Goal: Transaction & Acquisition: Purchase product/service

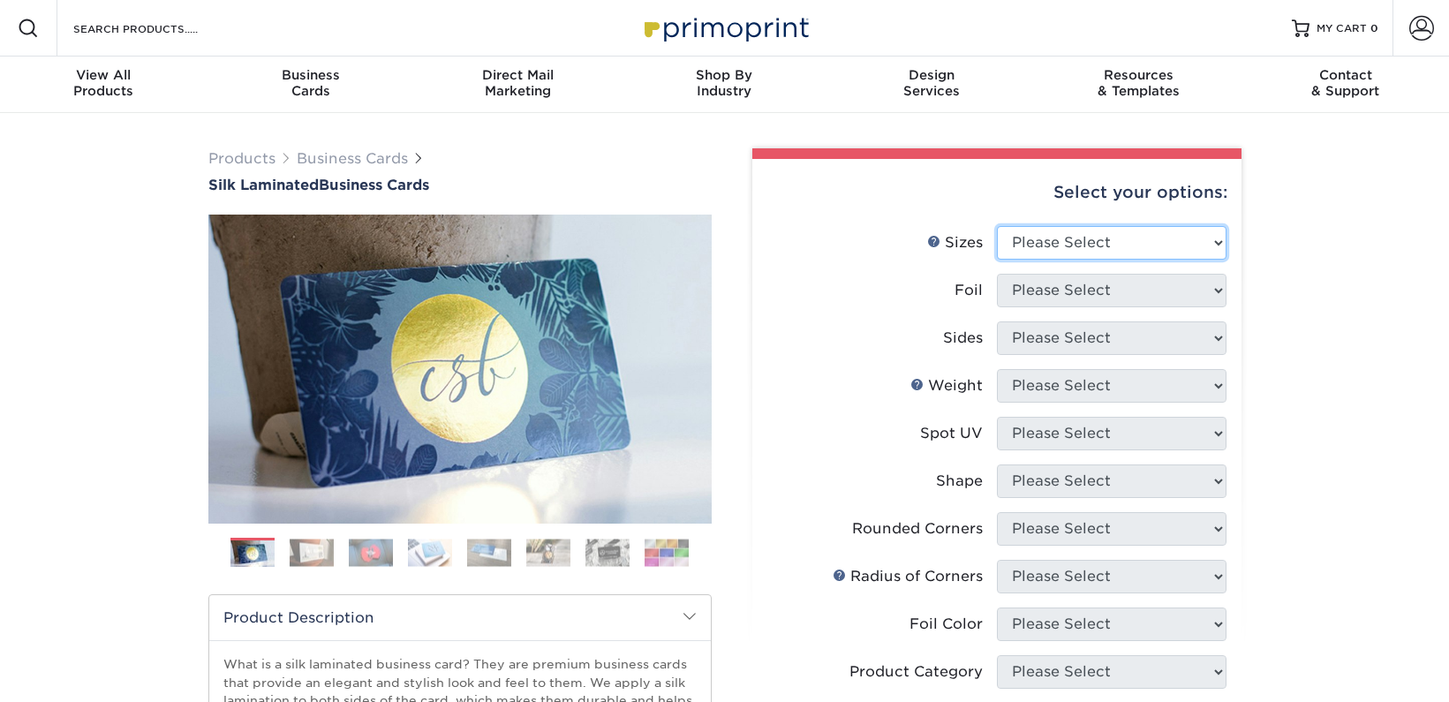
click at [1209, 238] on select "Please Select 1.5" x 3.5" - Mini 1.75" x 3.5" - Mini 2" x 2" - Square 2" x 3" -…" at bounding box center [1112, 243] width 230 height 34
select select "2.50x2.50"
click at [997, 226] on select "Please Select 1.5" x 3.5" - Mini 1.75" x 3.5" - Mini 2" x 2" - Square 2" x 3" -…" at bounding box center [1112, 243] width 230 height 34
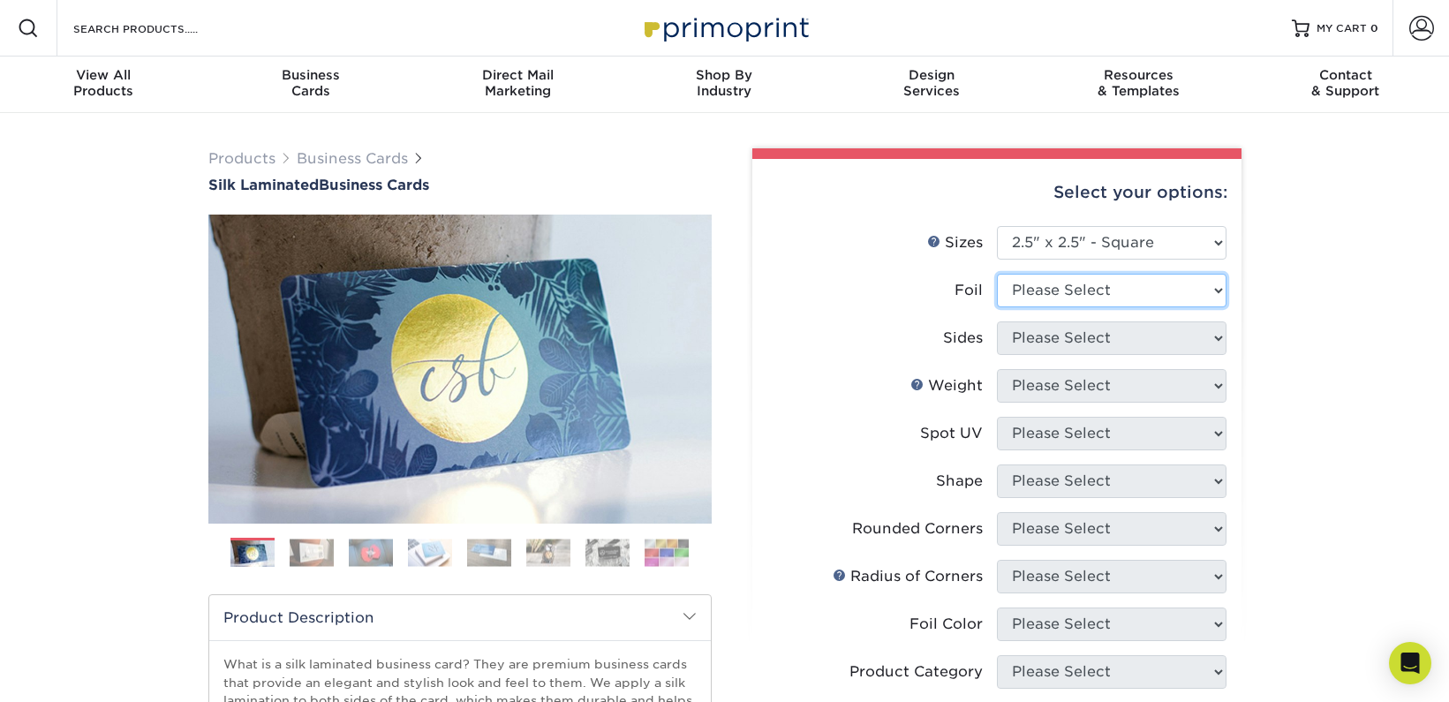
click at [1119, 283] on select "Please Select Yes No" at bounding box center [1112, 291] width 230 height 34
click at [1062, 290] on select "Please Select Yes No" at bounding box center [1112, 291] width 230 height 34
select select "0"
click at [997, 274] on select "Please Select Yes No" at bounding box center [1112, 291] width 230 height 34
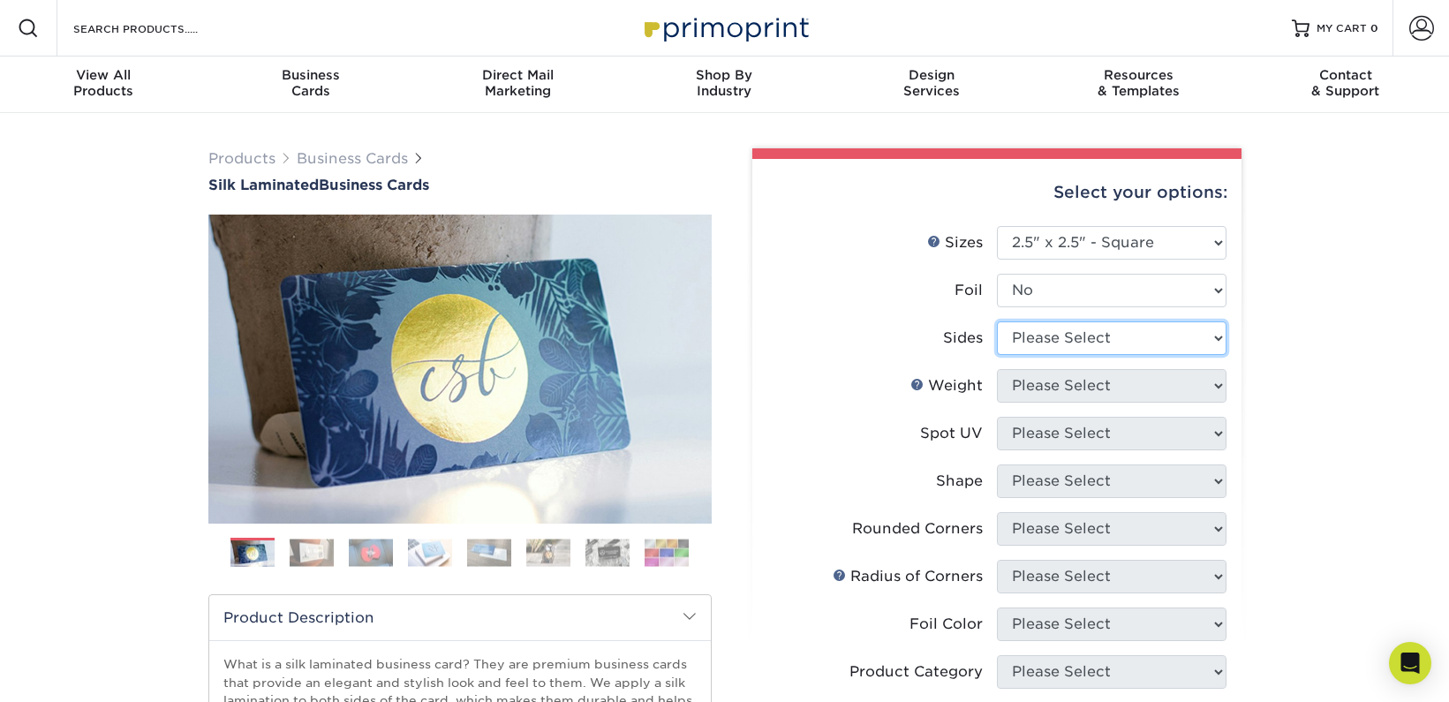
click at [1042, 336] on select "Please Select Print Both Sides Print Front Only" at bounding box center [1112, 338] width 230 height 34
select select "13abbda7-1d64-4f25-8bb2-c179b224825d"
click at [997, 321] on select "Please Select Print Both Sides Print Front Only" at bounding box center [1112, 338] width 230 height 34
click at [1097, 384] on select "Please Select 16PT" at bounding box center [1112, 386] width 230 height 34
select select "16PT"
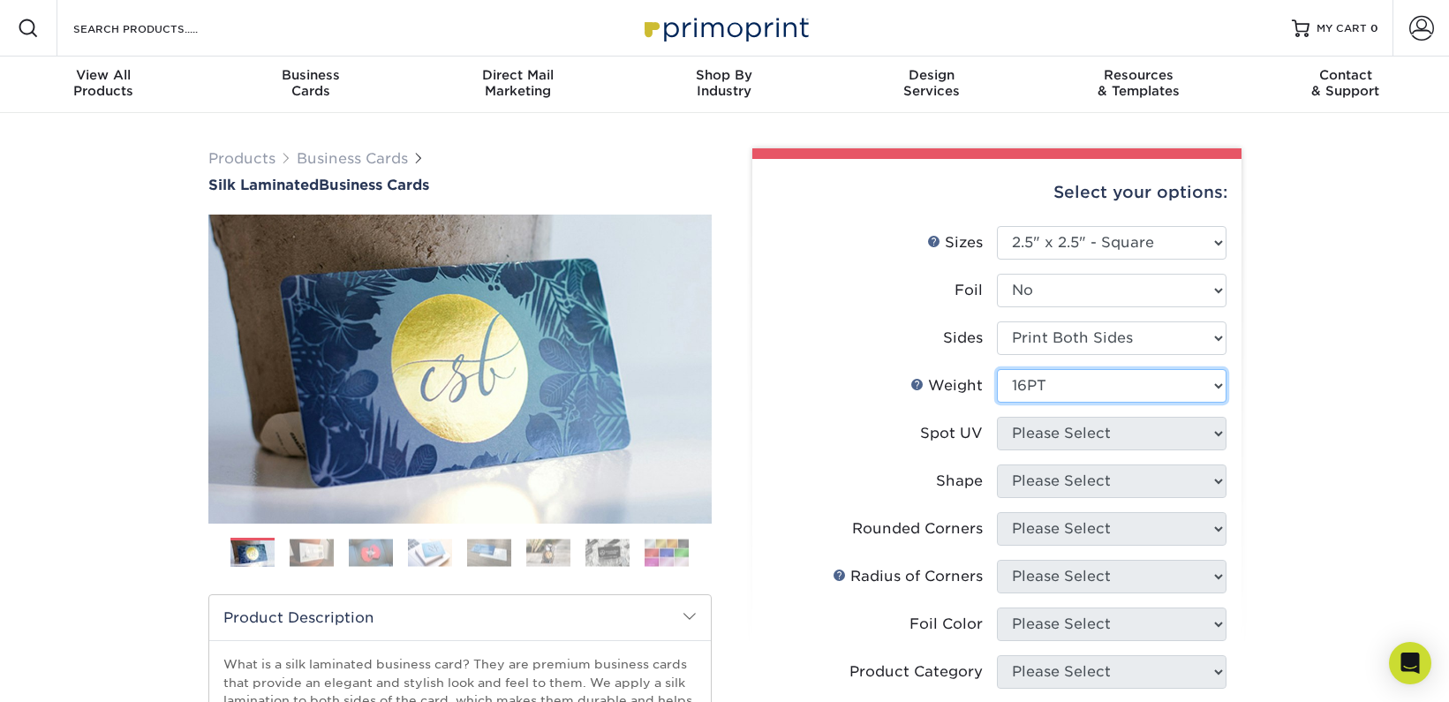
click at [997, 369] on select "Please Select 16PT" at bounding box center [1112, 386] width 230 height 34
click at [1060, 430] on select "Please Select No Spot UV Front and Back (Both Sides) Front Only Back Only" at bounding box center [1112, 434] width 230 height 34
select select "1"
click at [997, 417] on select "Please Select No Spot UV Front and Back (Both Sides) Front Only Back Only" at bounding box center [1112, 434] width 230 height 34
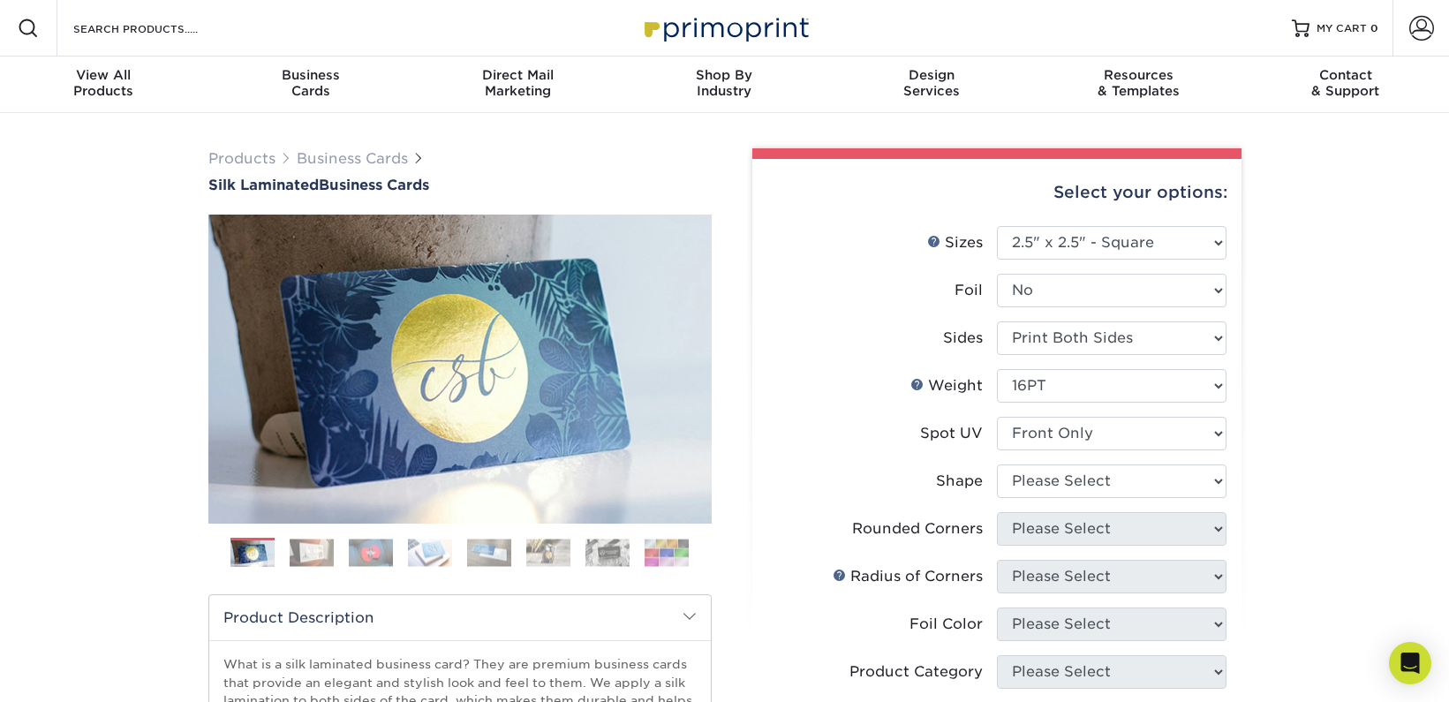
click at [849, 414] on li "Weight Help Weight Please Select 16PT" at bounding box center [996, 393] width 459 height 48
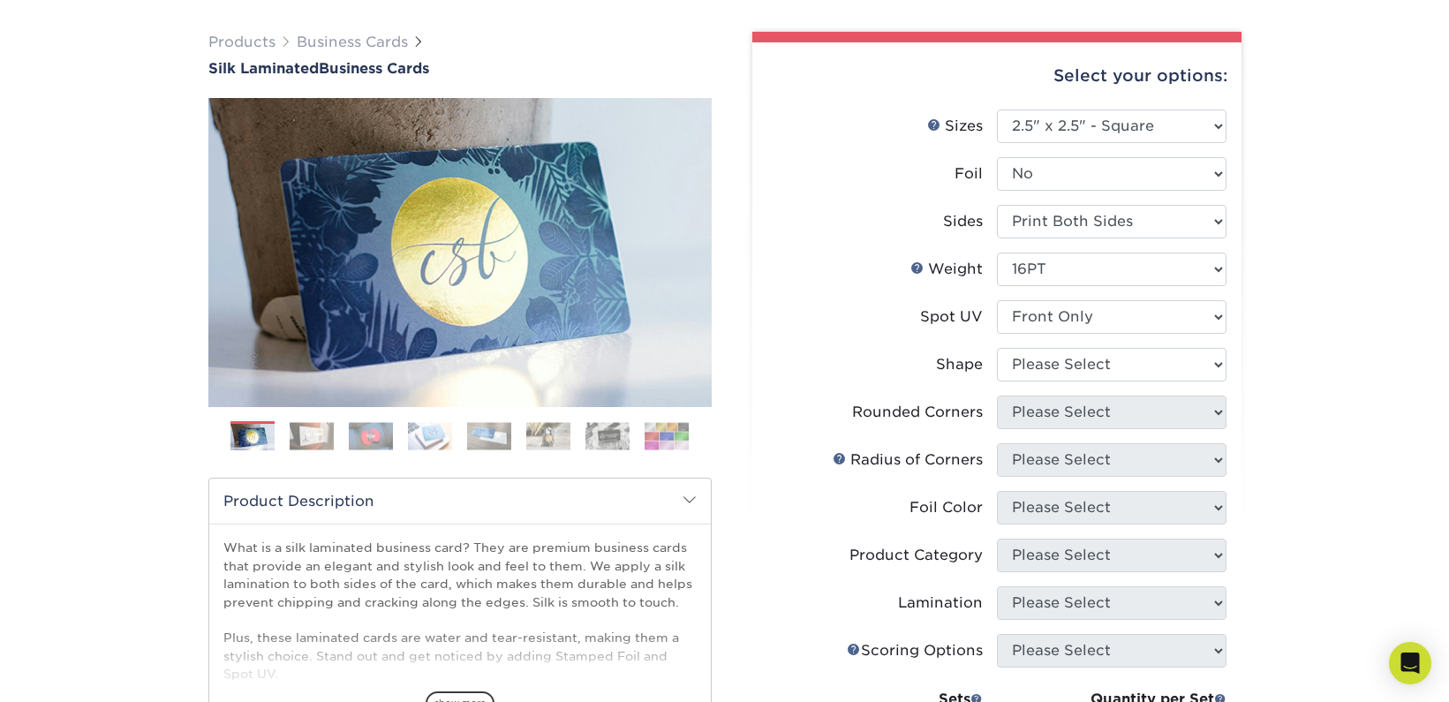
scroll to position [177, 0]
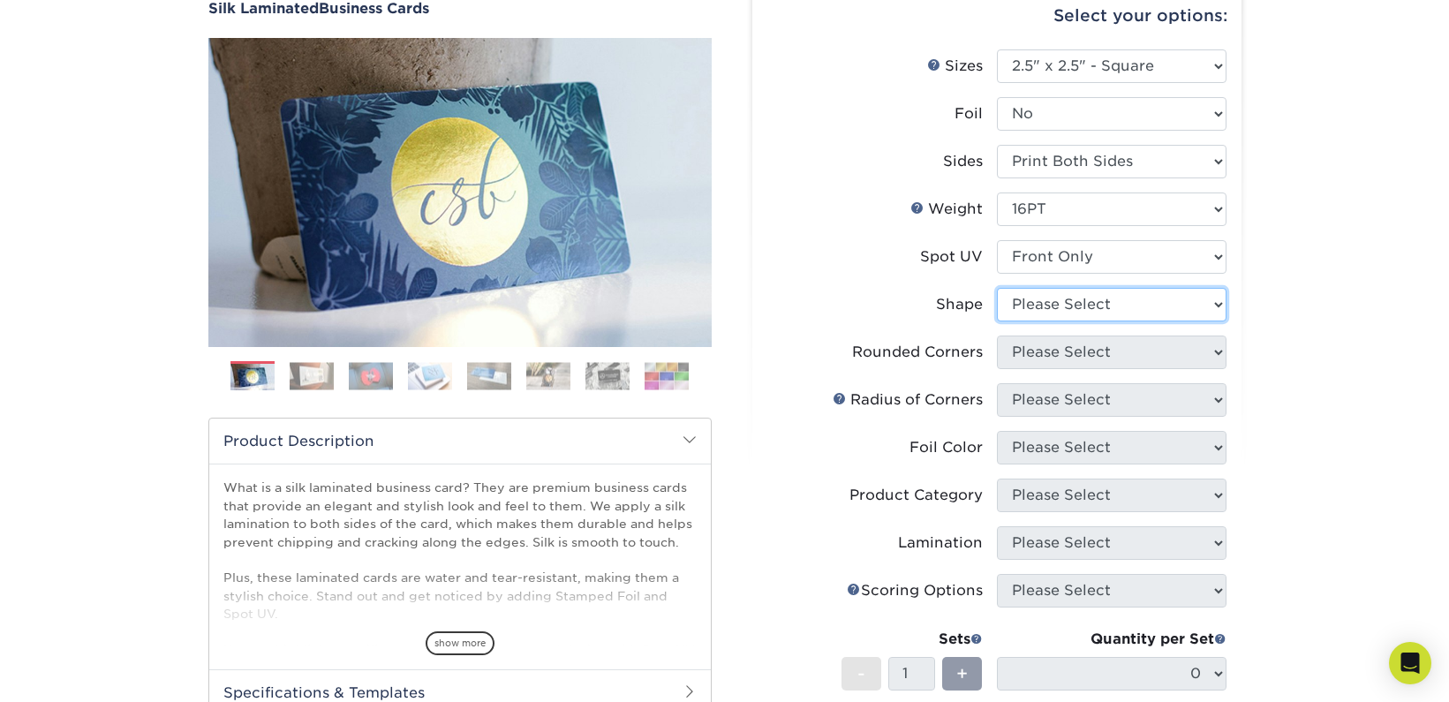
click at [1105, 309] on select "Please Select Standard" at bounding box center [1112, 305] width 230 height 34
select select "standard"
click at [997, 288] on select "Please Select Standard" at bounding box center [1112, 305] width 230 height 34
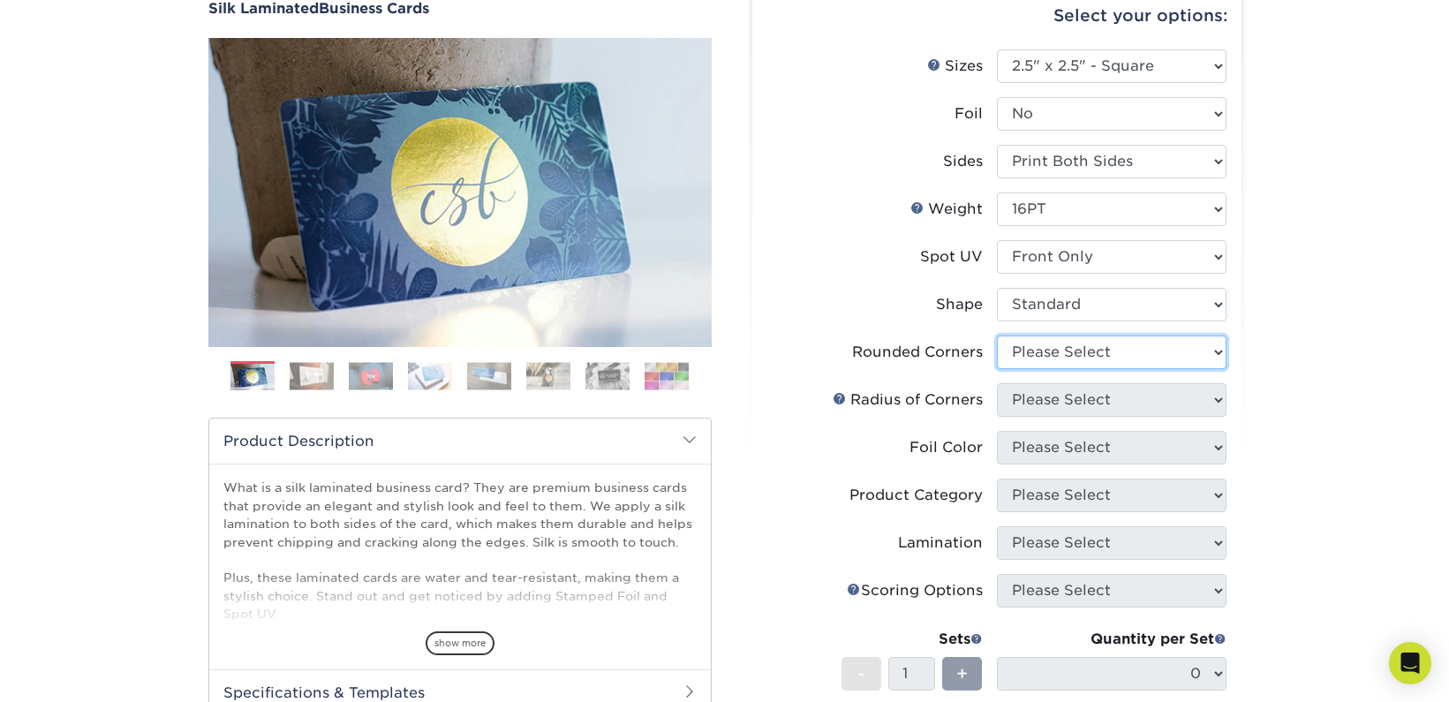
click at [1027, 364] on select "Please Select Yes - Round 2 Corners Yes - Round 4 Corners No" at bounding box center [1112, 353] width 230 height 34
select select "0"
click at [997, 336] on select "Please Select Yes - Round 2 Corners Yes - Round 4 Corners No" at bounding box center [1112, 353] width 230 height 34
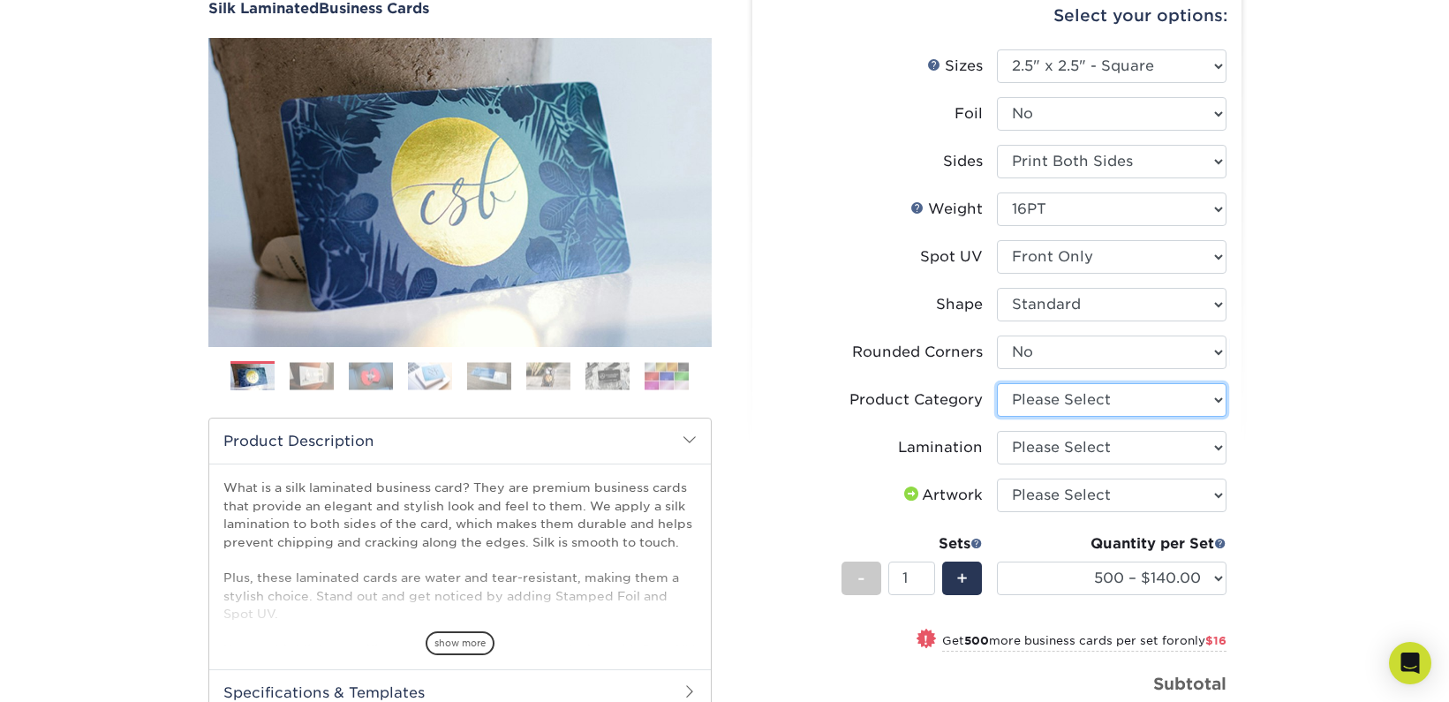
click at [1190, 395] on select "Please Select Business Cards" at bounding box center [1112, 400] width 230 height 34
select select "3b5148f1-0588-4f88-a218-97bcfdce65c1"
click at [997, 383] on select "Please Select Business Cards" at bounding box center [1112, 400] width 230 height 34
click at [1122, 454] on select "Please Select Silk" at bounding box center [1112, 448] width 230 height 34
select select "ccacb42f-45f7-42d3-bbd3-7c8421cf37f0"
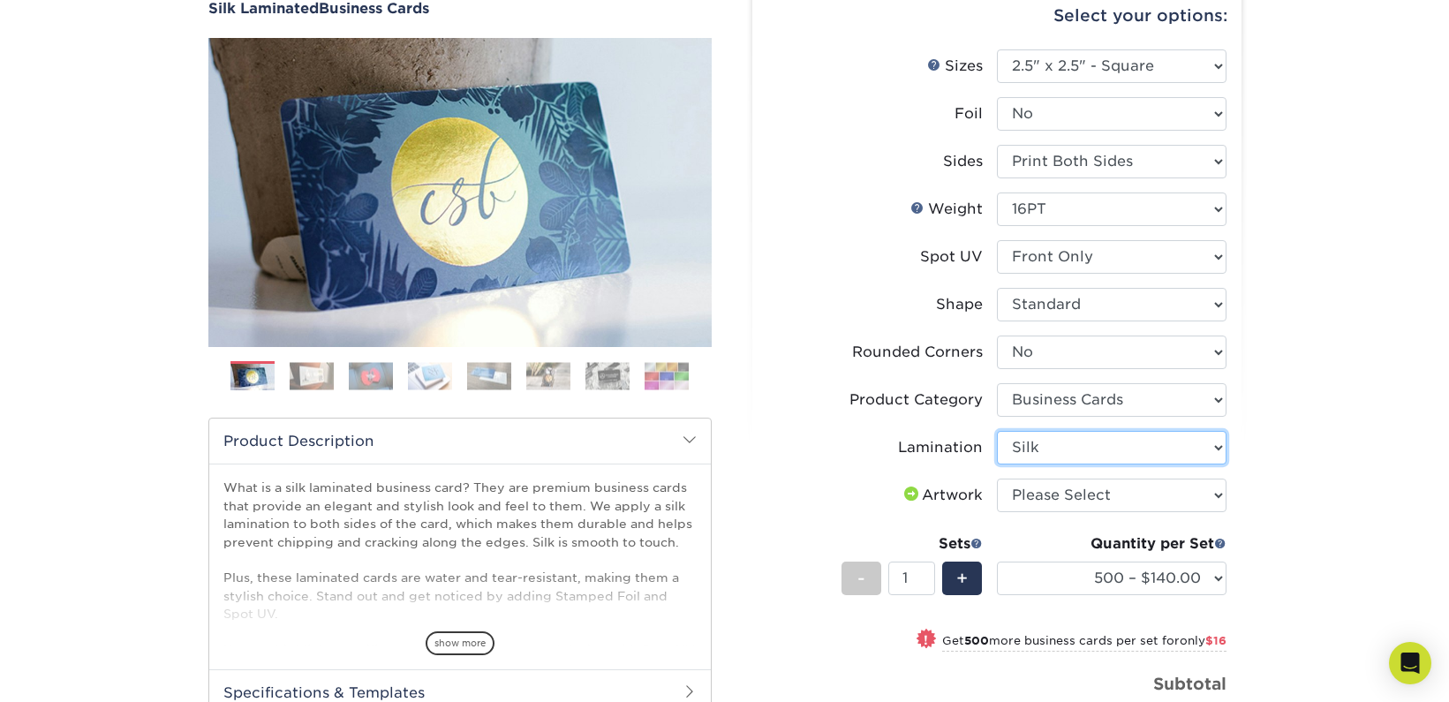
click at [997, 431] on select "Please Select Silk" at bounding box center [1112, 448] width 230 height 34
click at [827, 420] on li "Product Category Please Select Business Cards" at bounding box center [996, 407] width 459 height 48
click at [1052, 497] on select "Please Select I will upload files I need a design - $100" at bounding box center [1112, 496] width 230 height 34
select select "upload"
click at [997, 479] on select "Please Select I will upload files I need a design - $100" at bounding box center [1112, 496] width 230 height 34
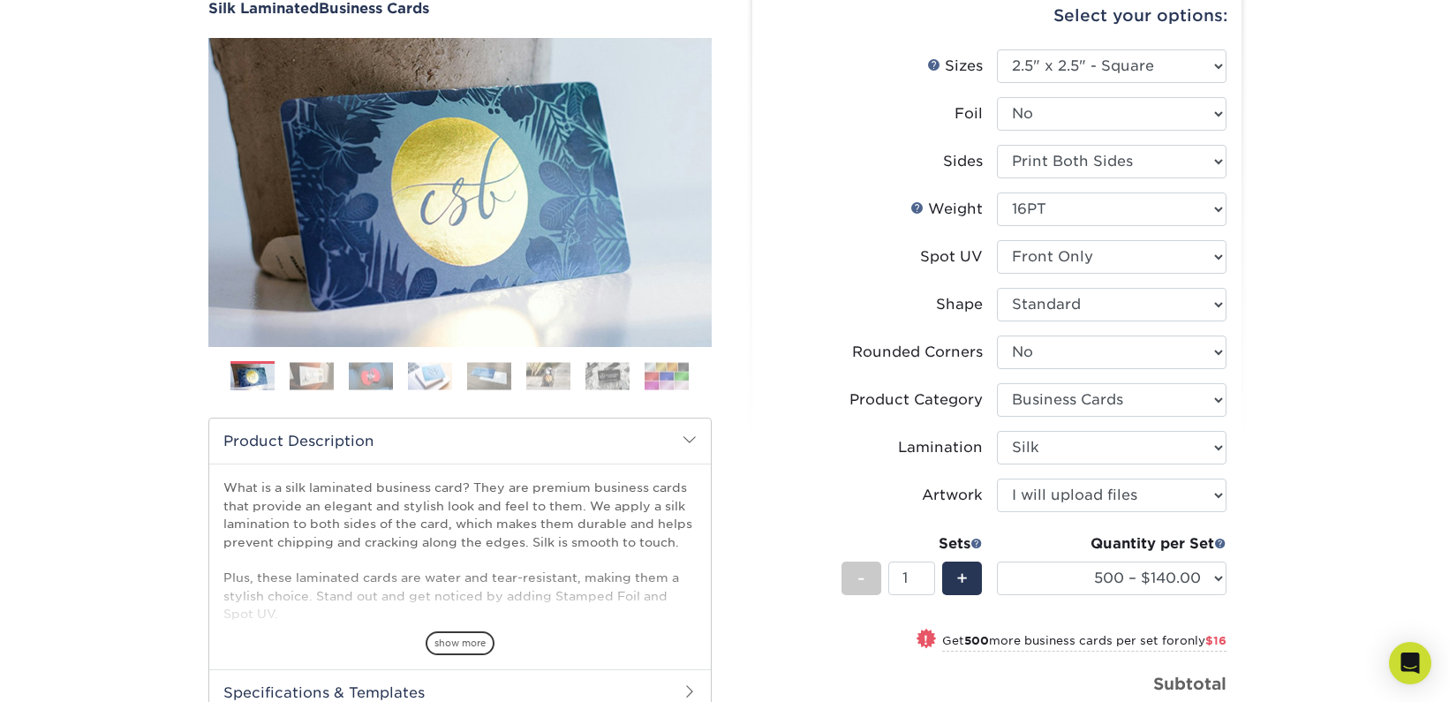
click at [828, 456] on label "Lamination" at bounding box center [882, 448] width 230 height 34
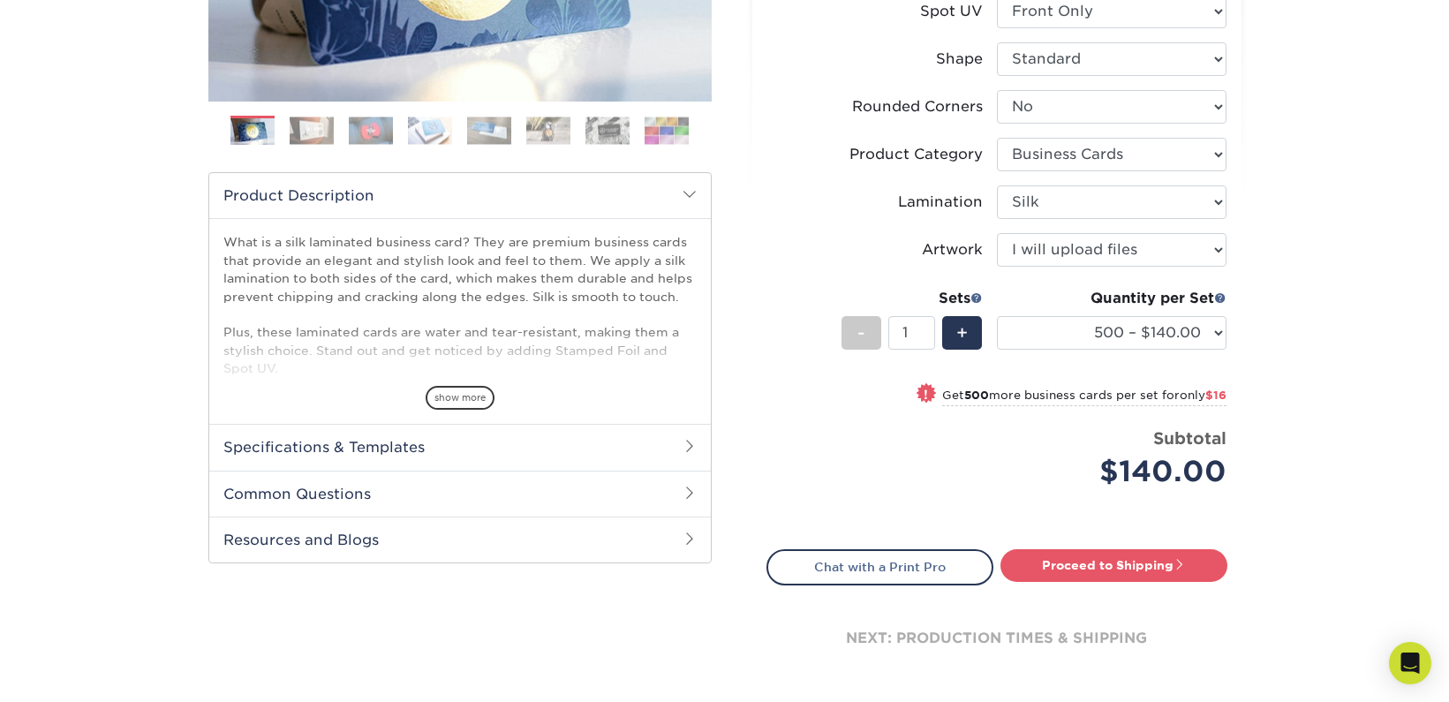
scroll to position [441, 0]
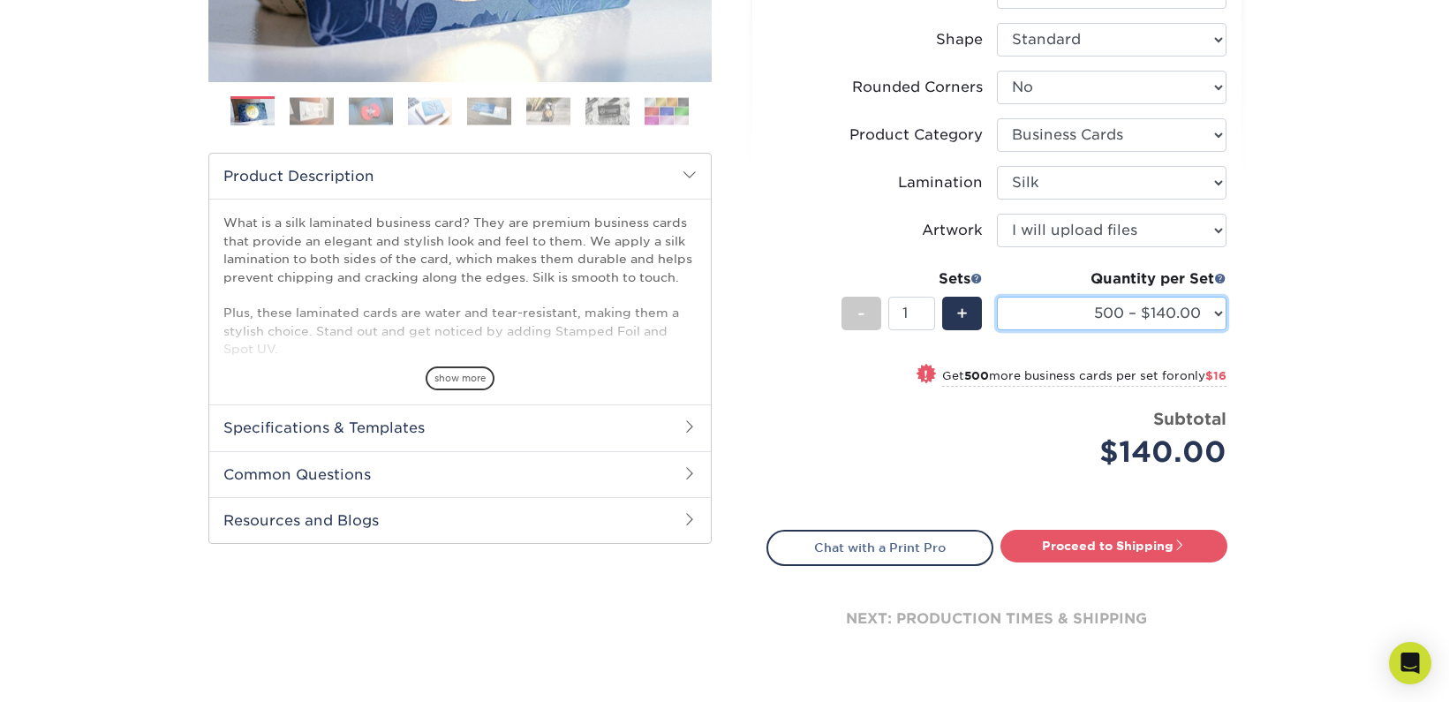
click at [1203, 321] on select "500 – $140.00 1000 – $156.00 2500 – $383.00 5000 – $642.00 10000 – $1144.00" at bounding box center [1112, 314] width 230 height 34
select select "1000 – $156.00"
click at [997, 297] on select "500 – $140.00 1000 – $156.00 2500 – $383.00 5000 – $642.00 10000 – $1144.00" at bounding box center [1112, 314] width 230 height 34
click at [1294, 335] on div "Products Business Cards Silk Laminated Business Cards Previous Next" at bounding box center [724, 204] width 1449 height 1064
click at [763, 487] on div "Select your options: Sizes Help Sizes Please Select 1.5" x 3.5" - Mini 1.75" x …" at bounding box center [996, 201] width 489 height 969
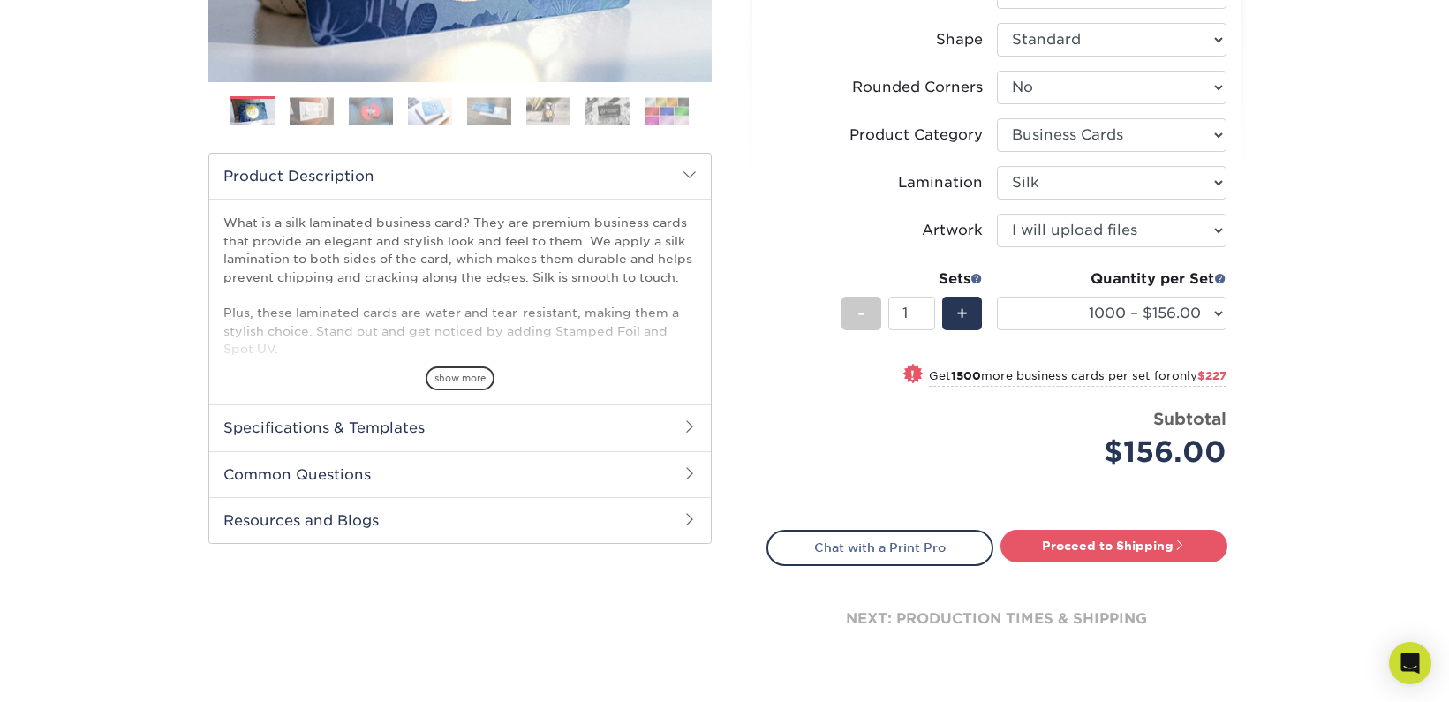
click at [479, 438] on h2 "Specifications & Templates" at bounding box center [460, 427] width 502 height 46
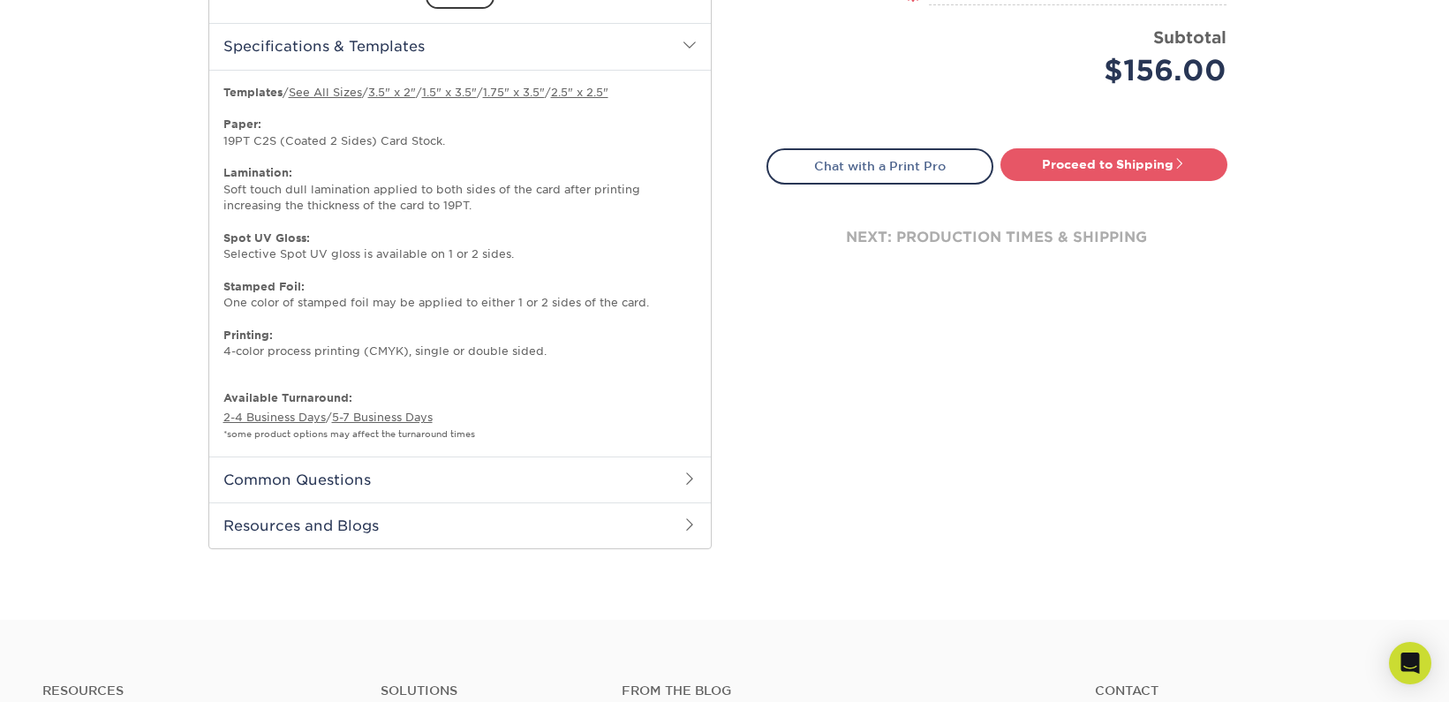
scroll to position [883, 0]
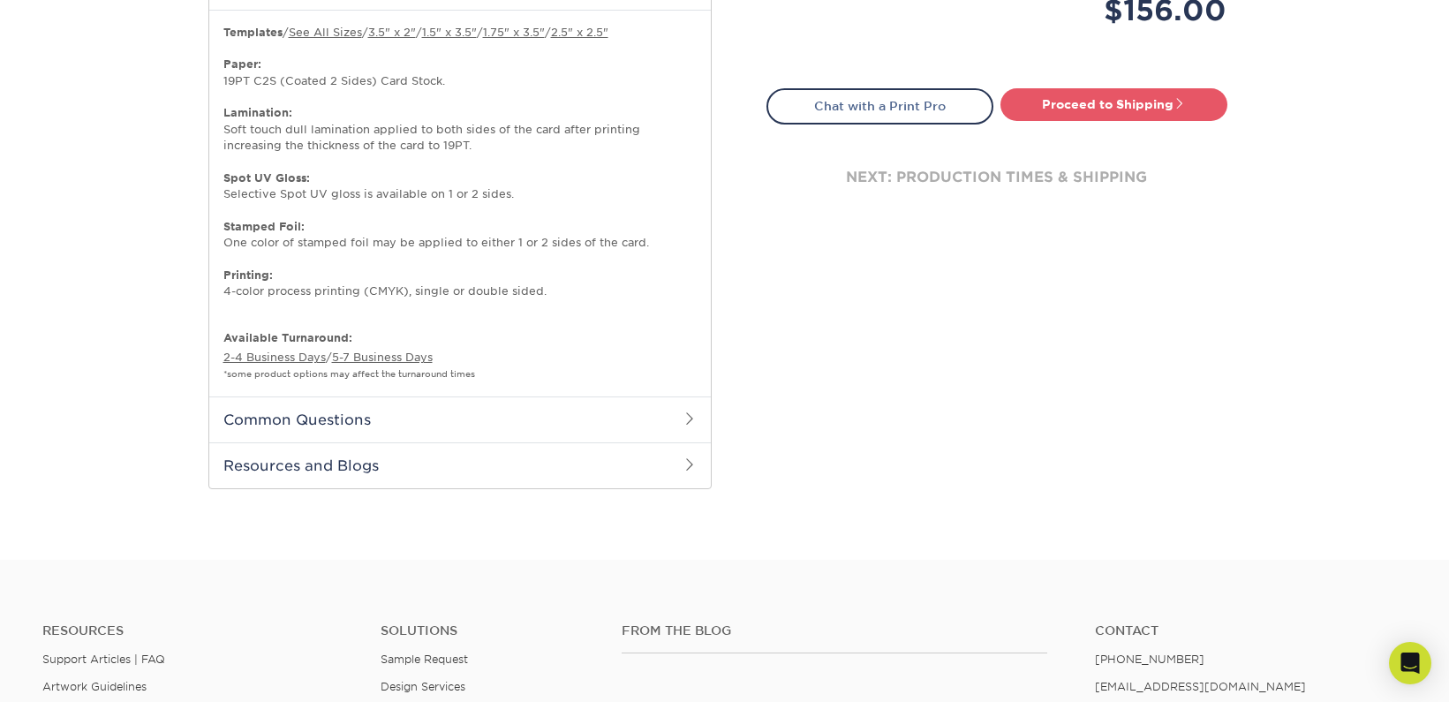
click at [676, 466] on h2 "Resources and Blogs" at bounding box center [460, 465] width 502 height 46
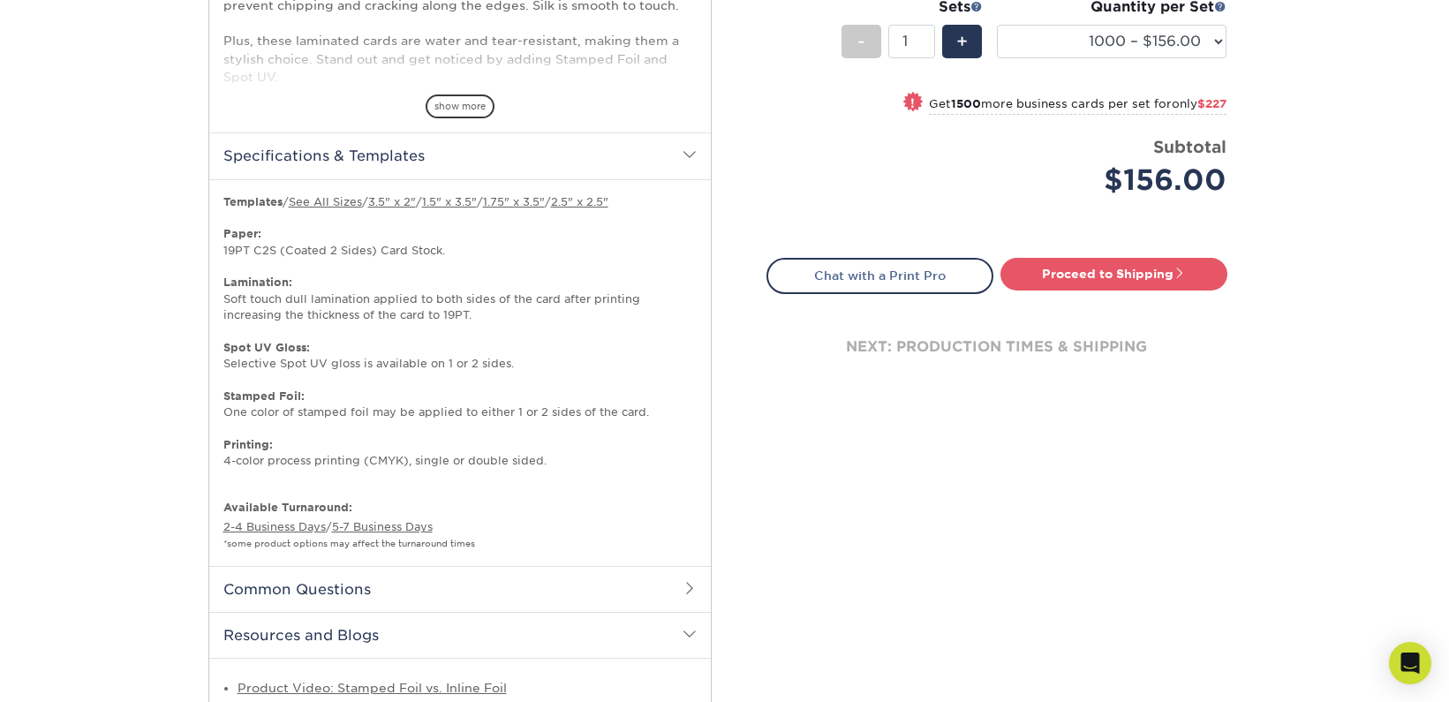
scroll to position [706, 0]
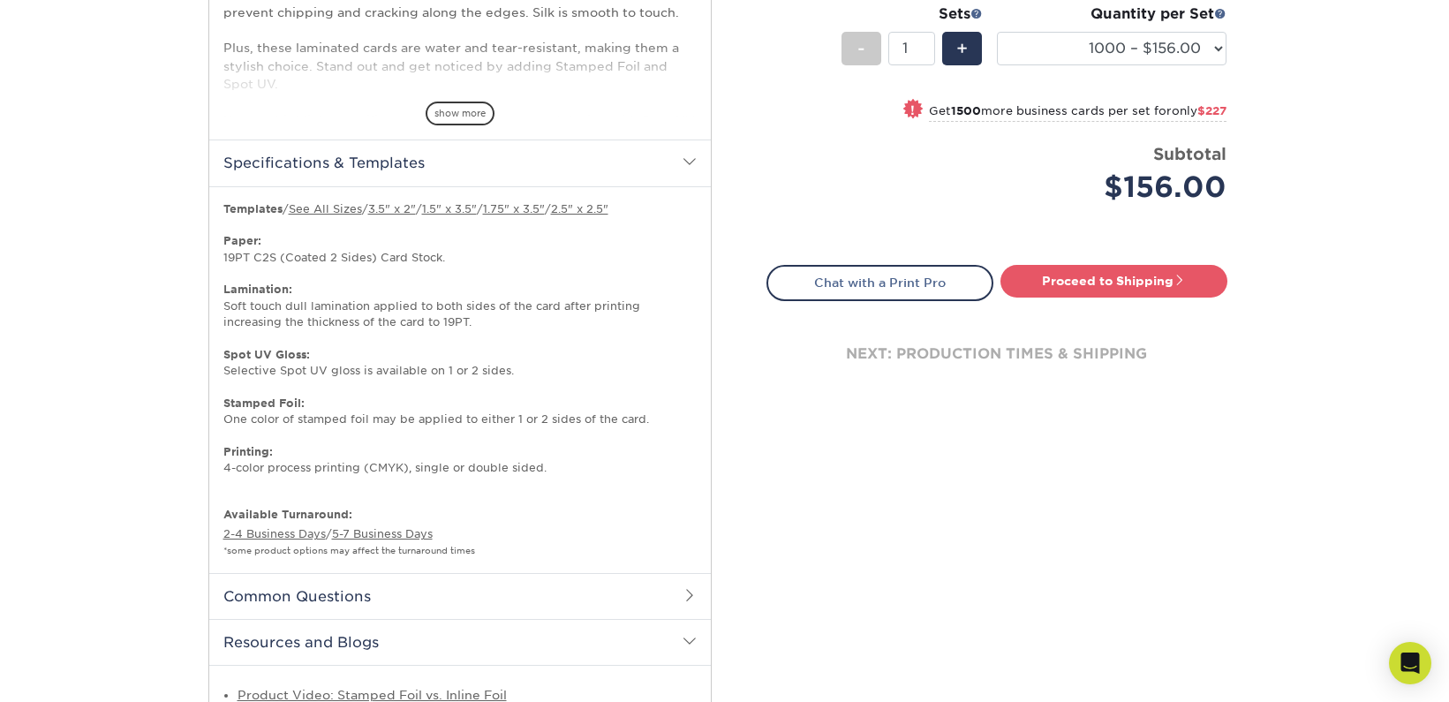
click at [931, 359] on div "next: production times & shipping" at bounding box center [996, 354] width 461 height 106
click at [1089, 278] on link "Proceed to Shipping" at bounding box center [1113, 281] width 227 height 32
type input "Set 1"
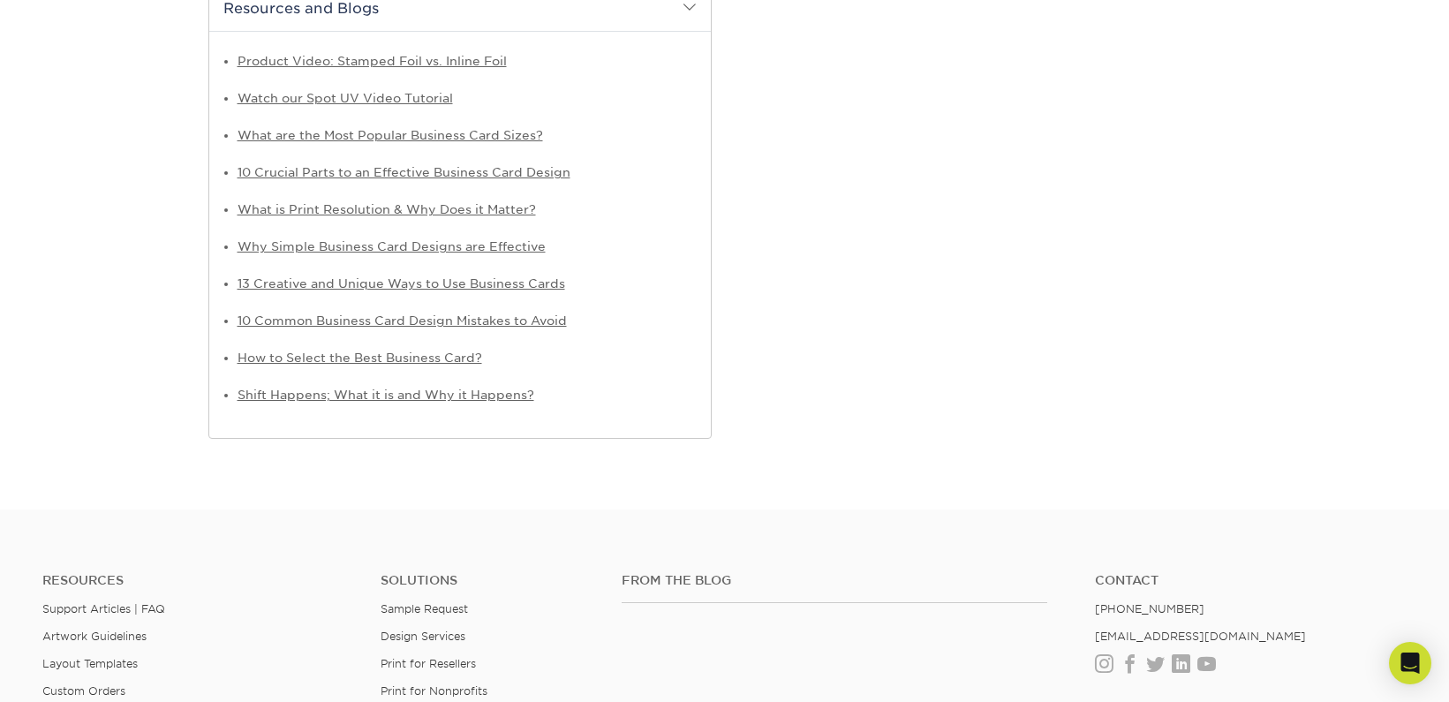
select select "8c3a419e-fbcc-4c16-aed3-bb9c64ba86a1"
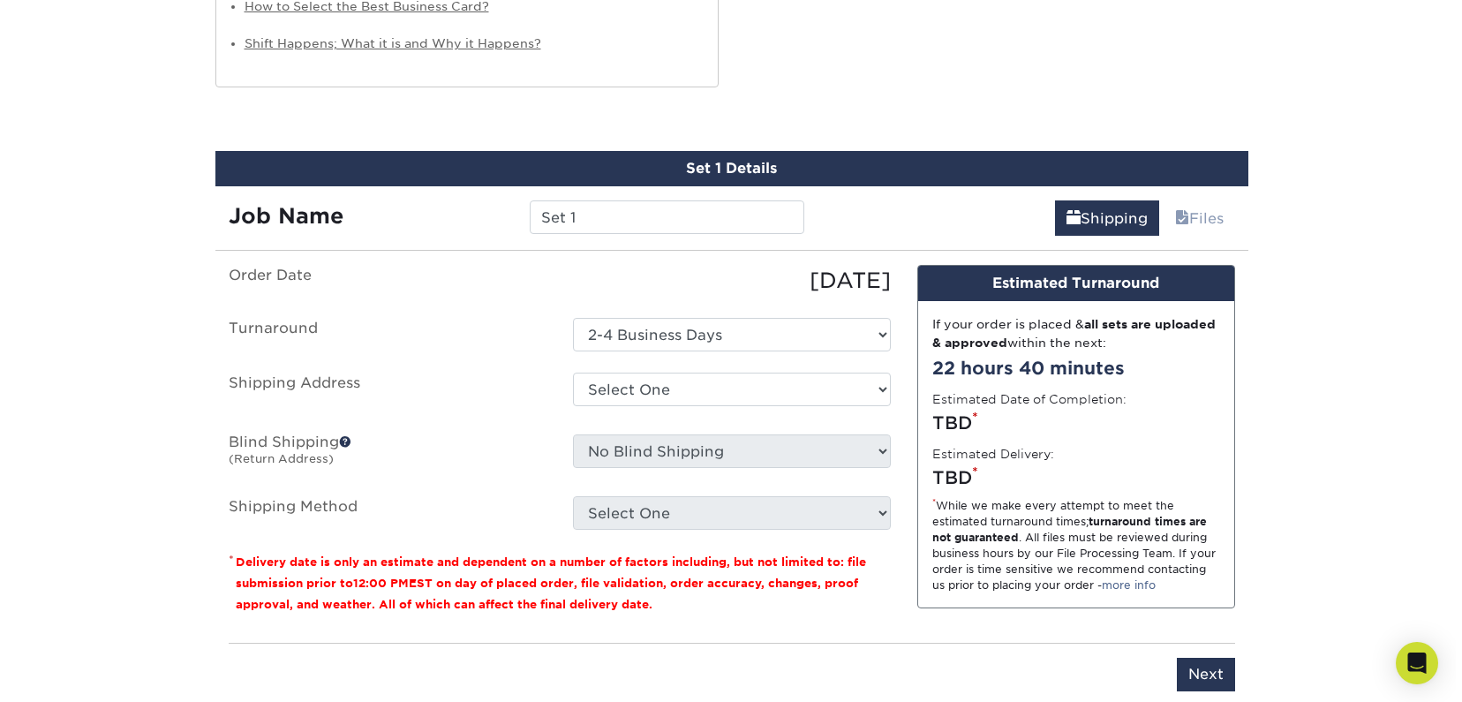
scroll to position [1693, 0]
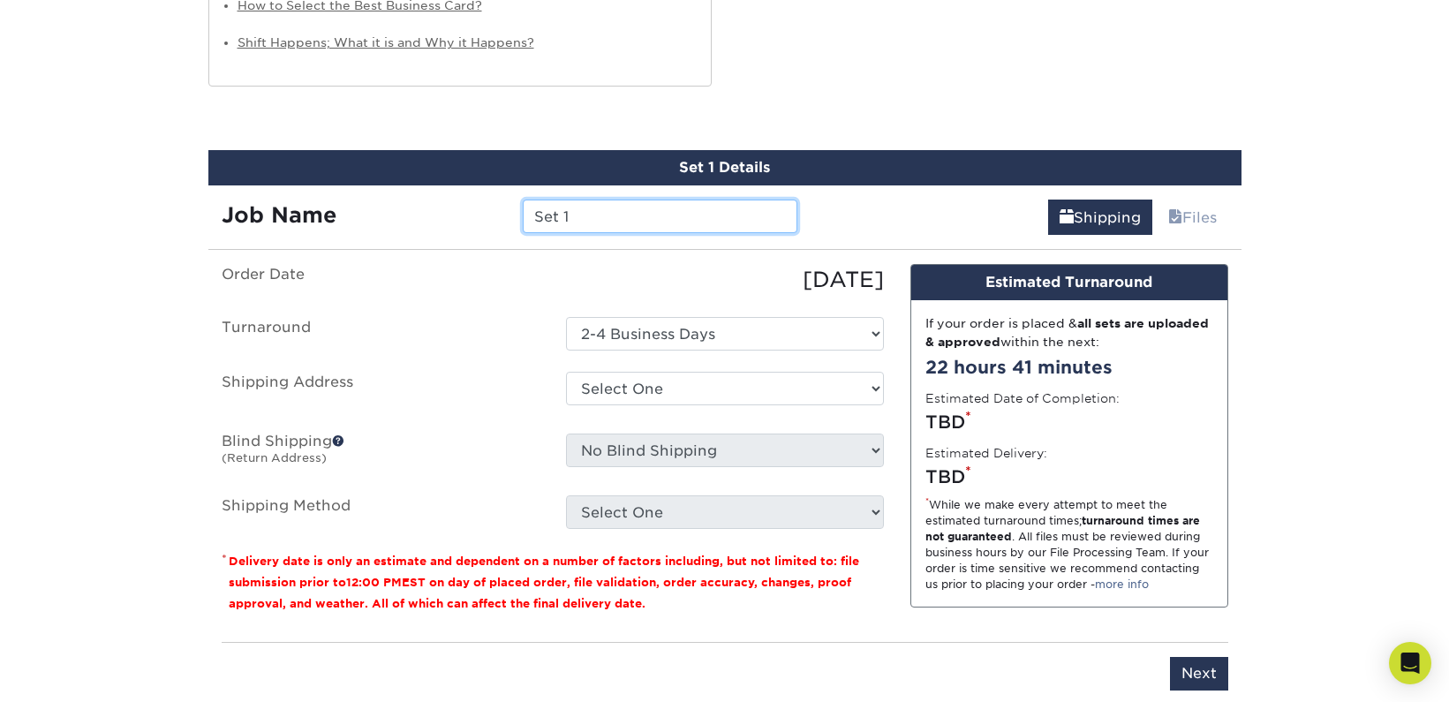
click at [573, 217] on input "Set 1" at bounding box center [660, 217] width 275 height 34
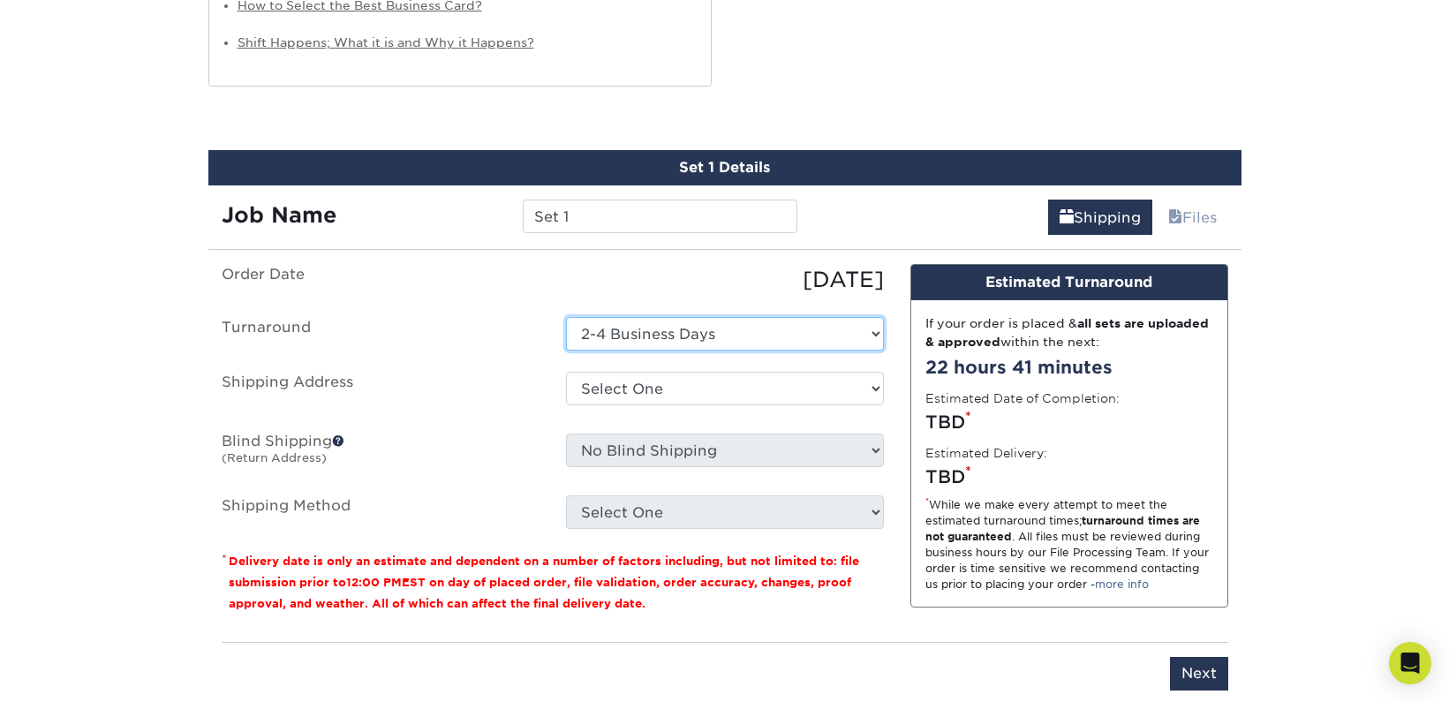
click at [659, 336] on select "Select One 2-4 Business Days" at bounding box center [725, 334] width 318 height 34
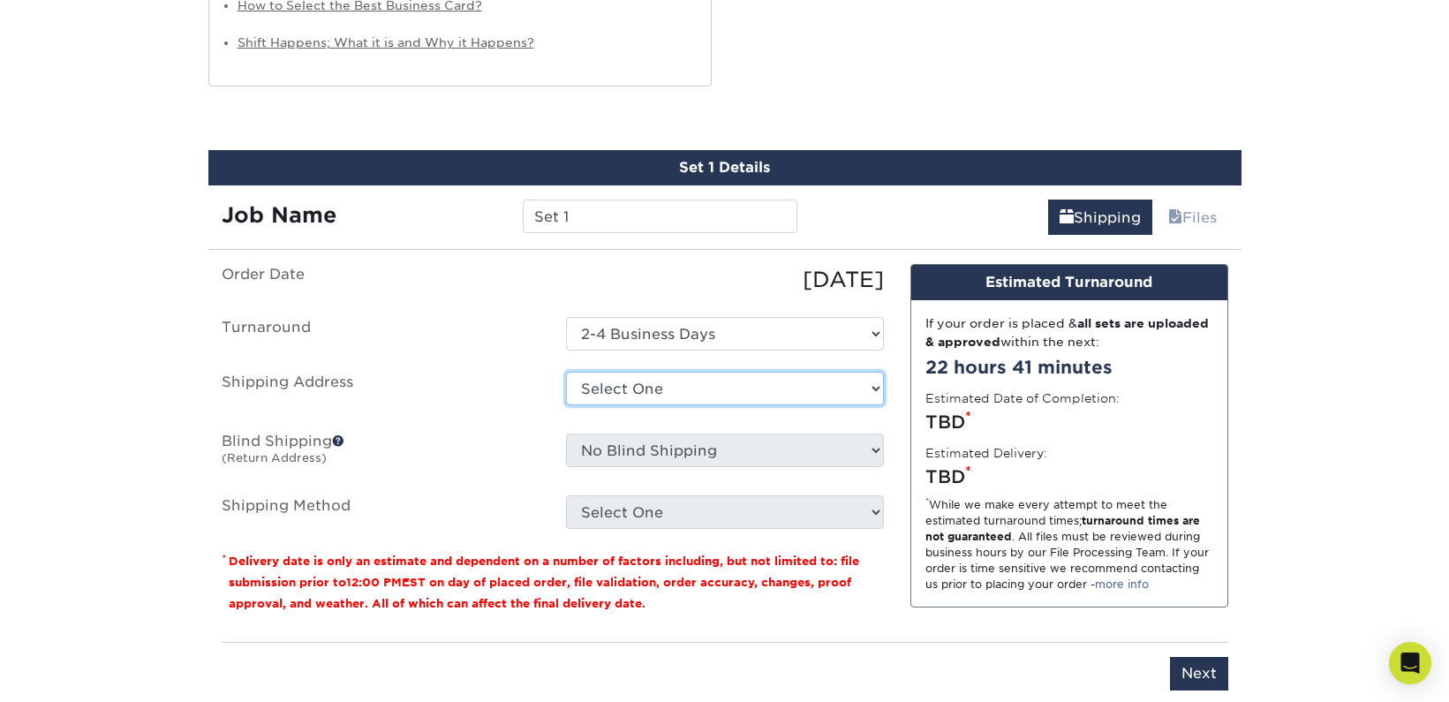
click at [690, 392] on select "Select One + Add New Address - Login" at bounding box center [725, 389] width 318 height 34
select select "newaddress"
click at [566, 372] on select "Select One + Add New Address - Login" at bounding box center [725, 389] width 318 height 34
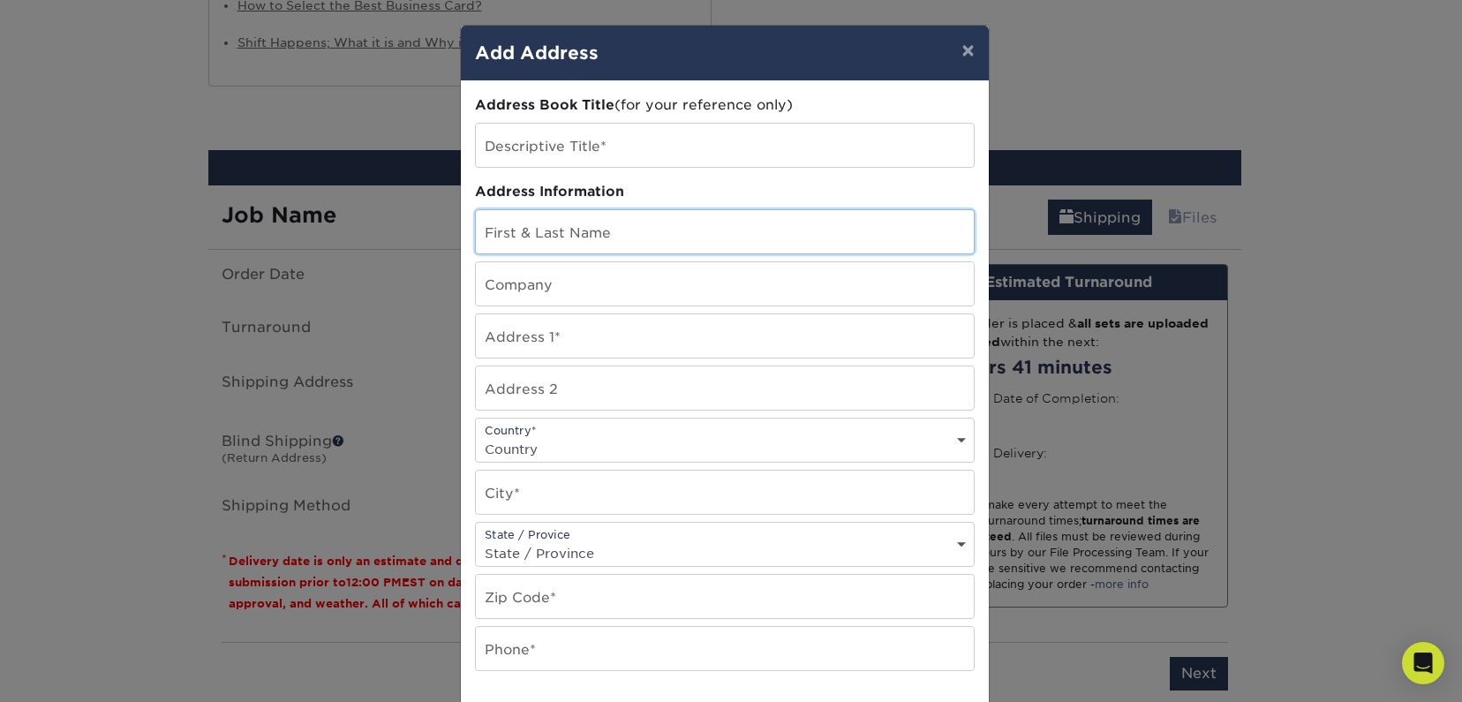
click at [552, 245] on input "text" at bounding box center [725, 231] width 498 height 43
type input "[PERSON_NAME]"
type input "[STREET_ADDRESS]"
select select "US"
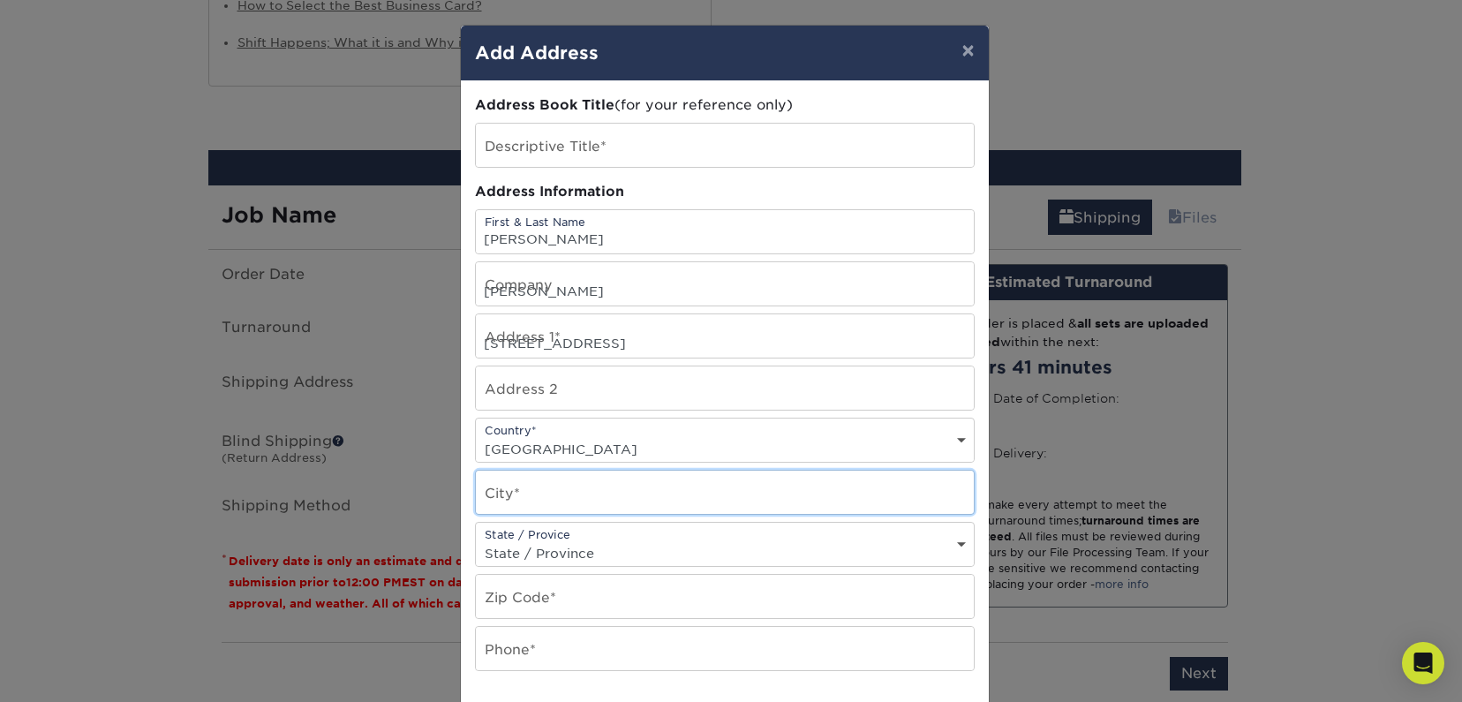
type input "[PERSON_NAME]"
select select "WA"
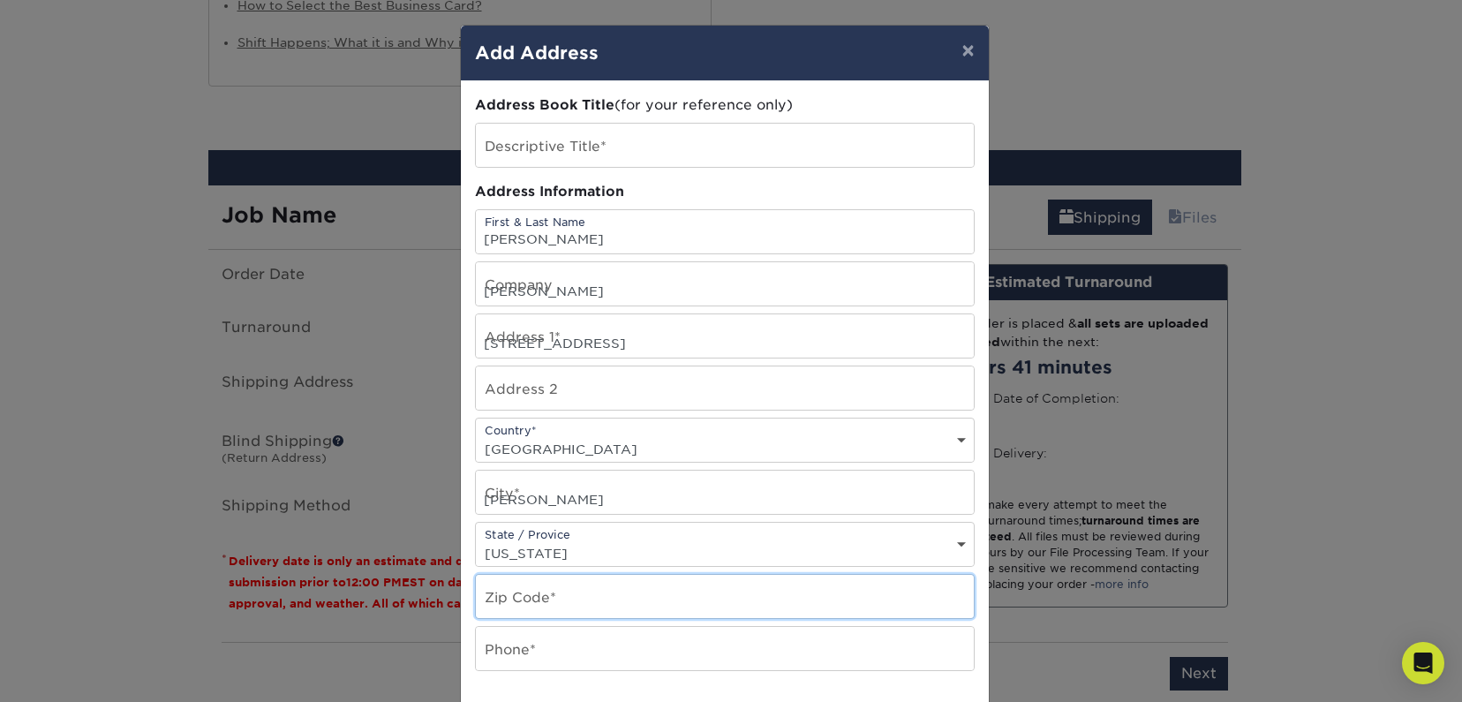
type input "98052"
type input "2069150951"
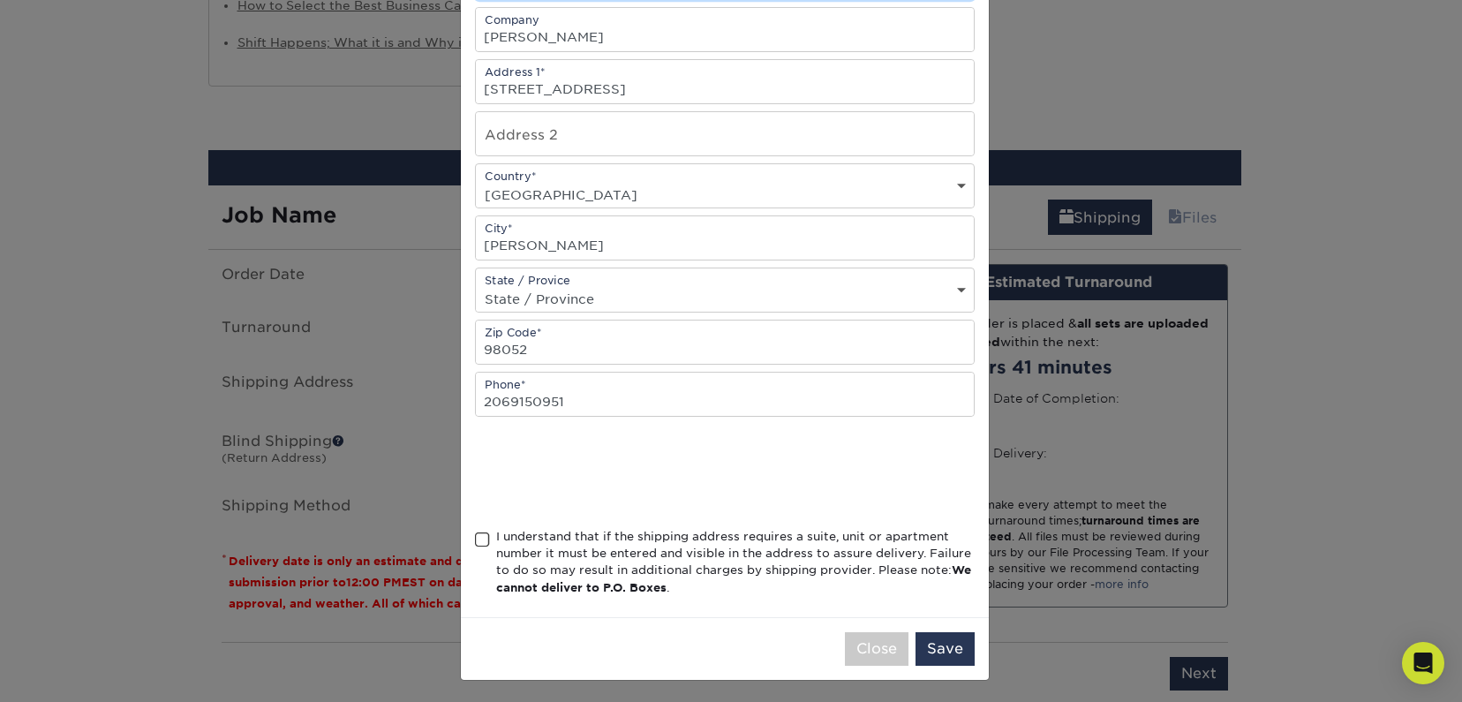
scroll to position [258, 0]
click at [477, 537] on span at bounding box center [482, 536] width 15 height 17
click at [0, 0] on input "I understand that if the shipping address requires a suite, unit or apartment n…" at bounding box center [0, 0] width 0 height 0
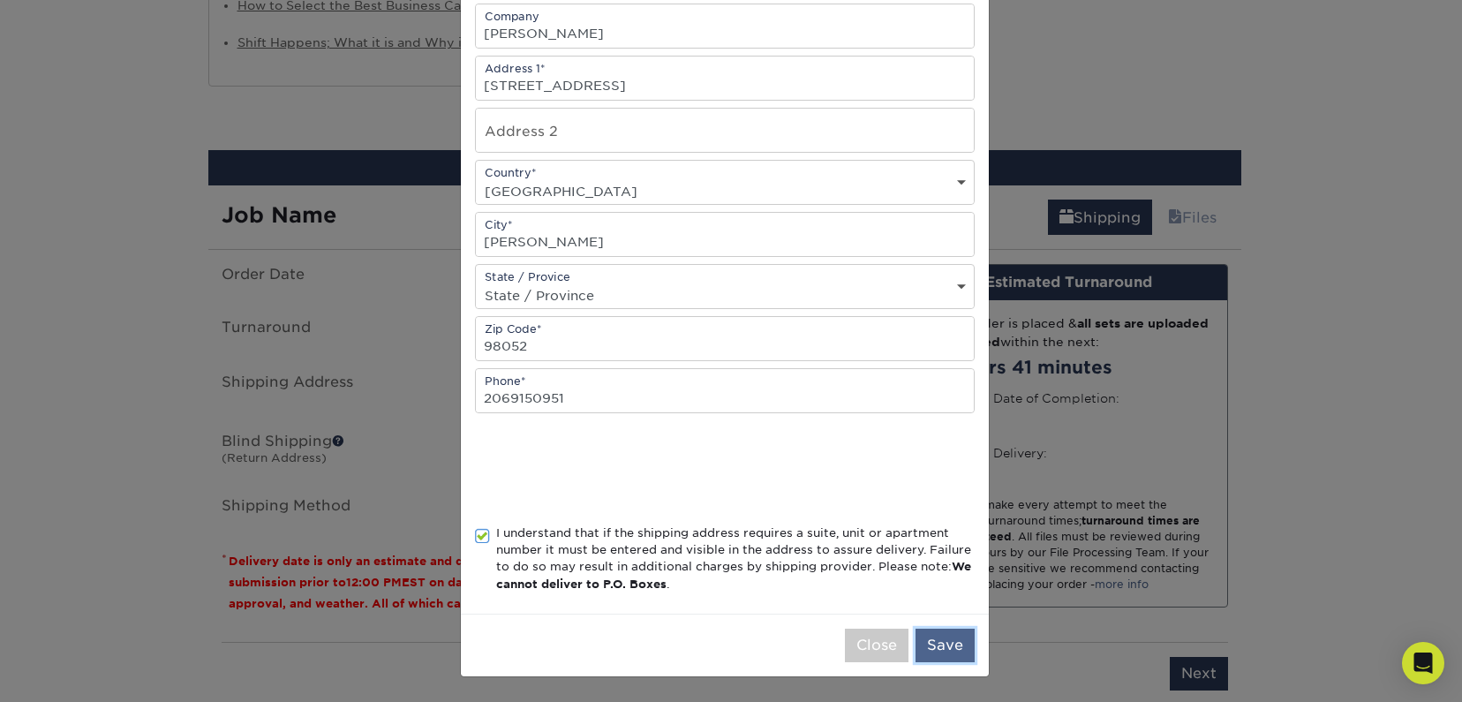
click at [920, 653] on button "Save" at bounding box center [945, 646] width 59 height 34
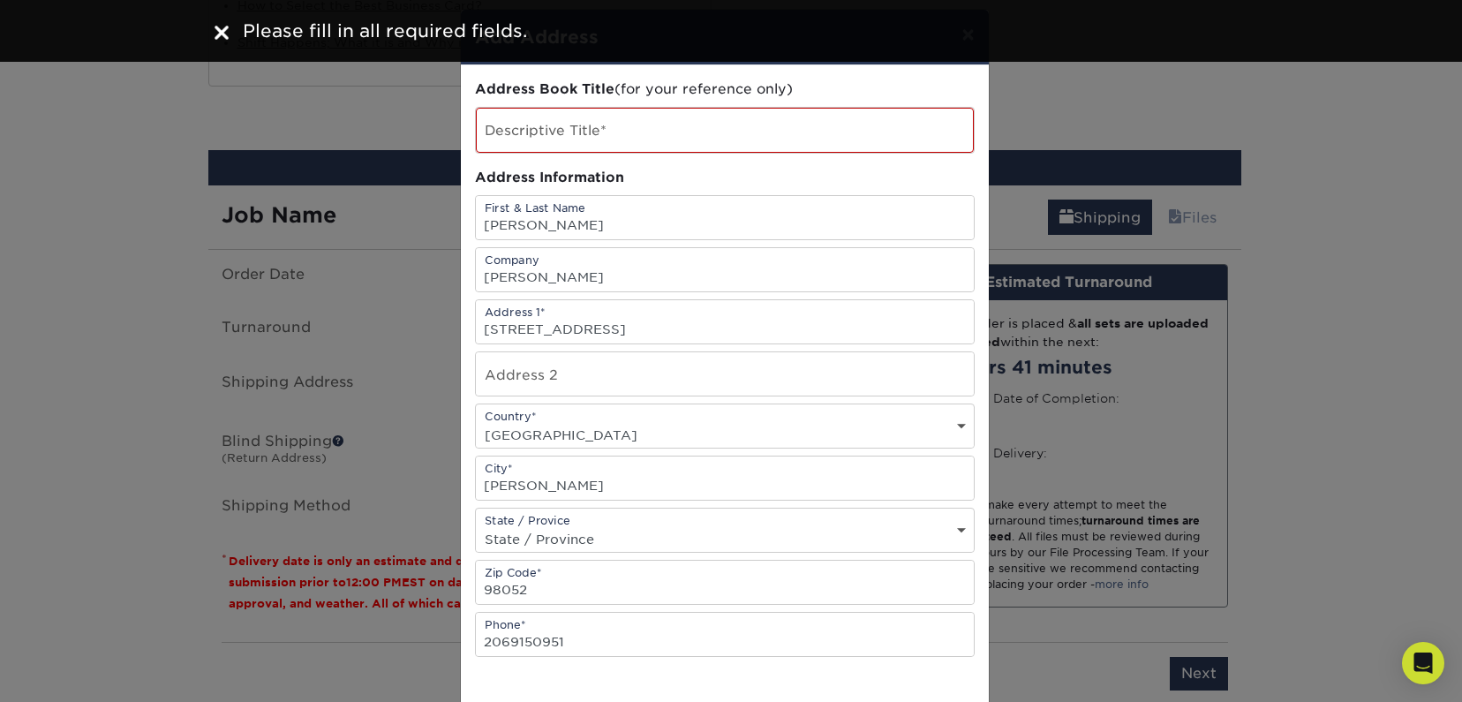
scroll to position [0, 0]
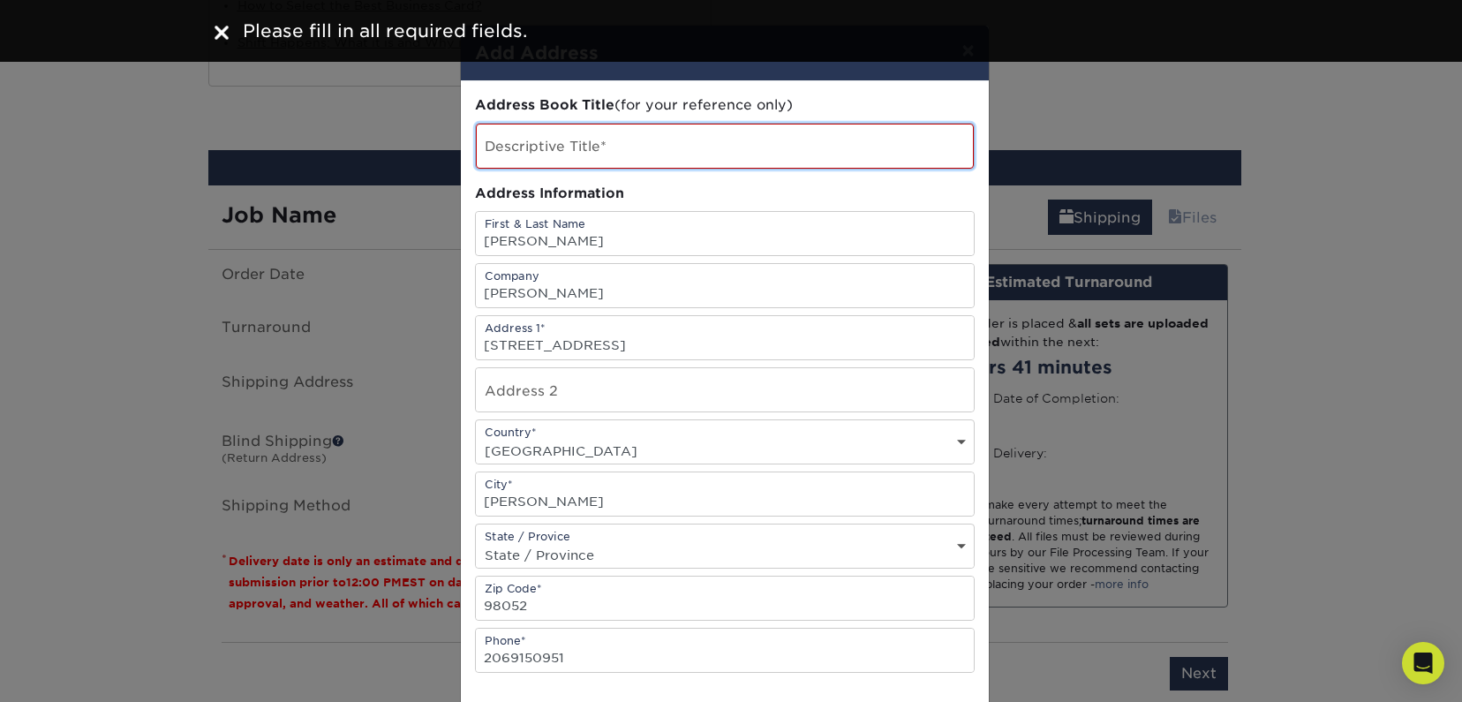
click at [533, 140] on input "text" at bounding box center [725, 146] width 498 height 45
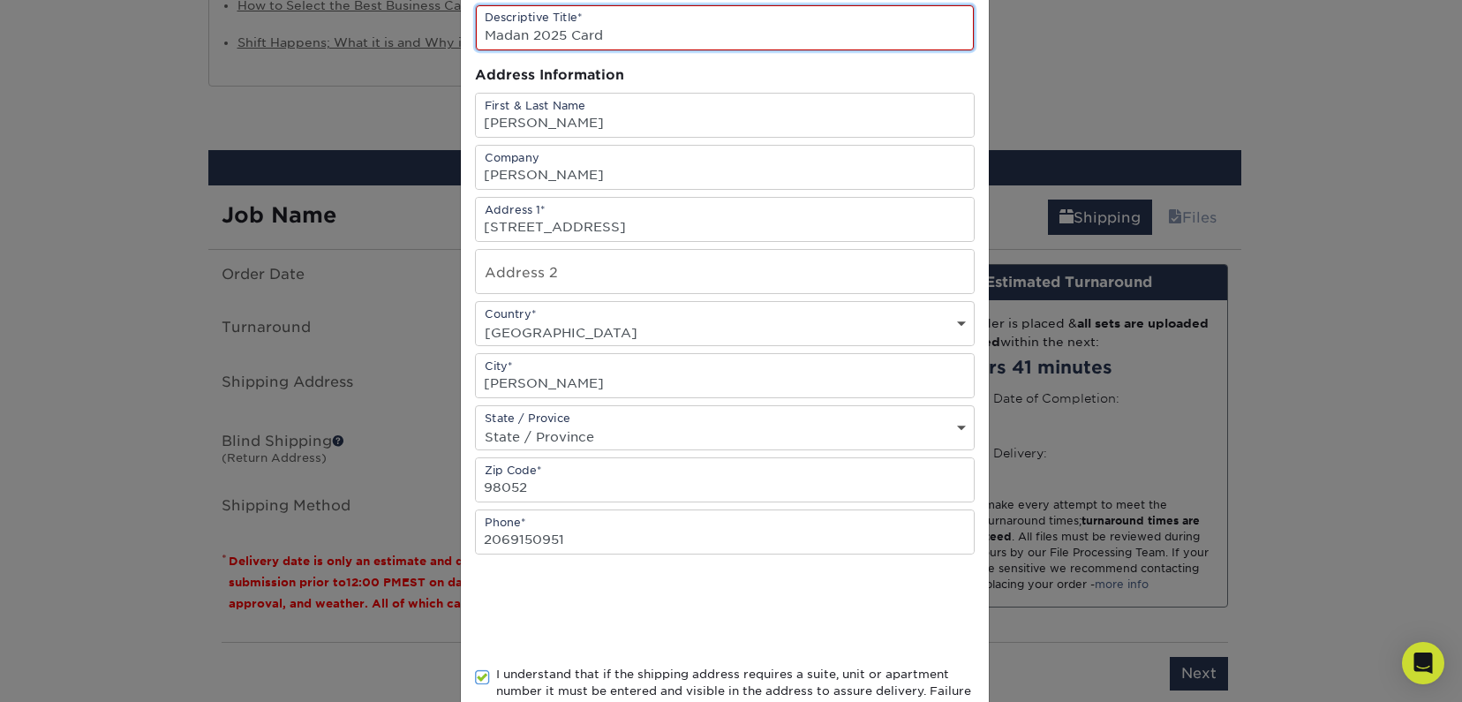
scroll to position [260, 0]
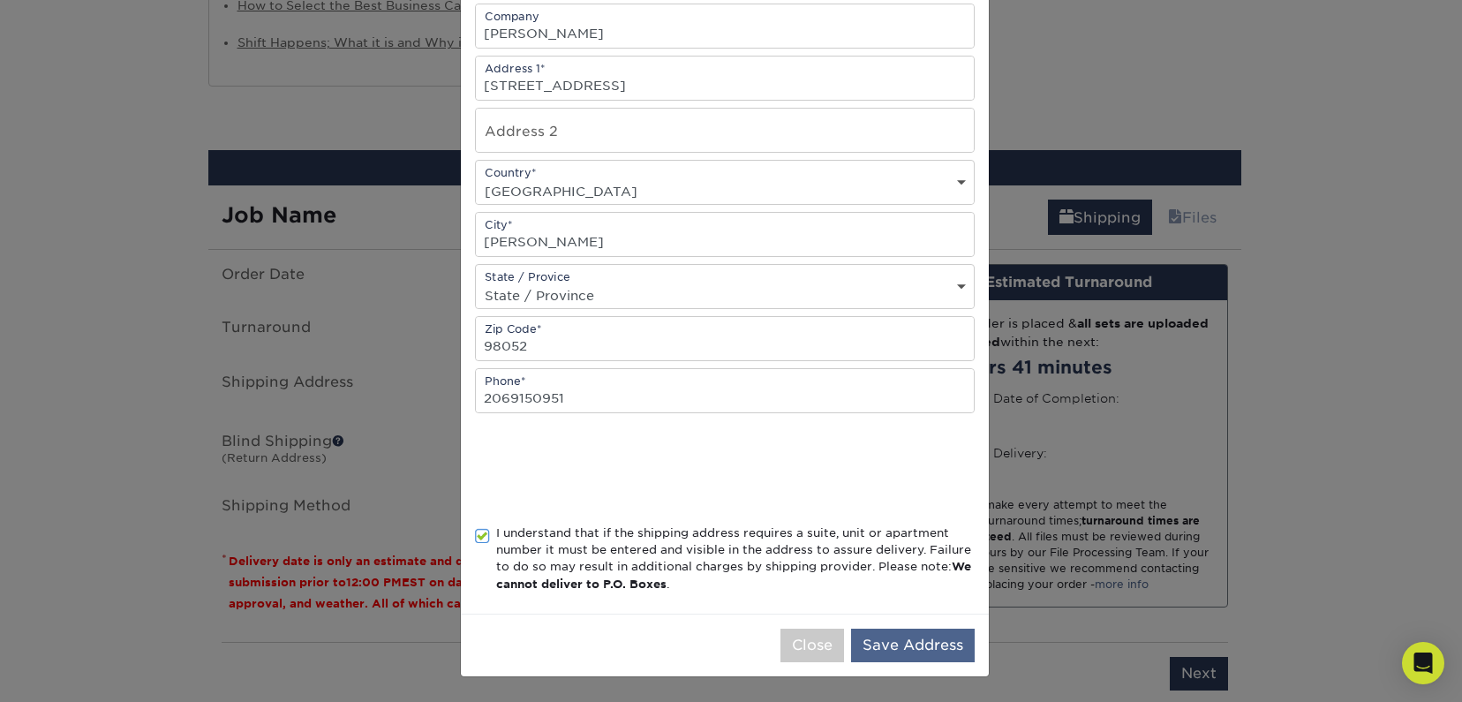
type input "Madan 2025 Card"
click at [919, 648] on button "Save Address" at bounding box center [913, 646] width 124 height 34
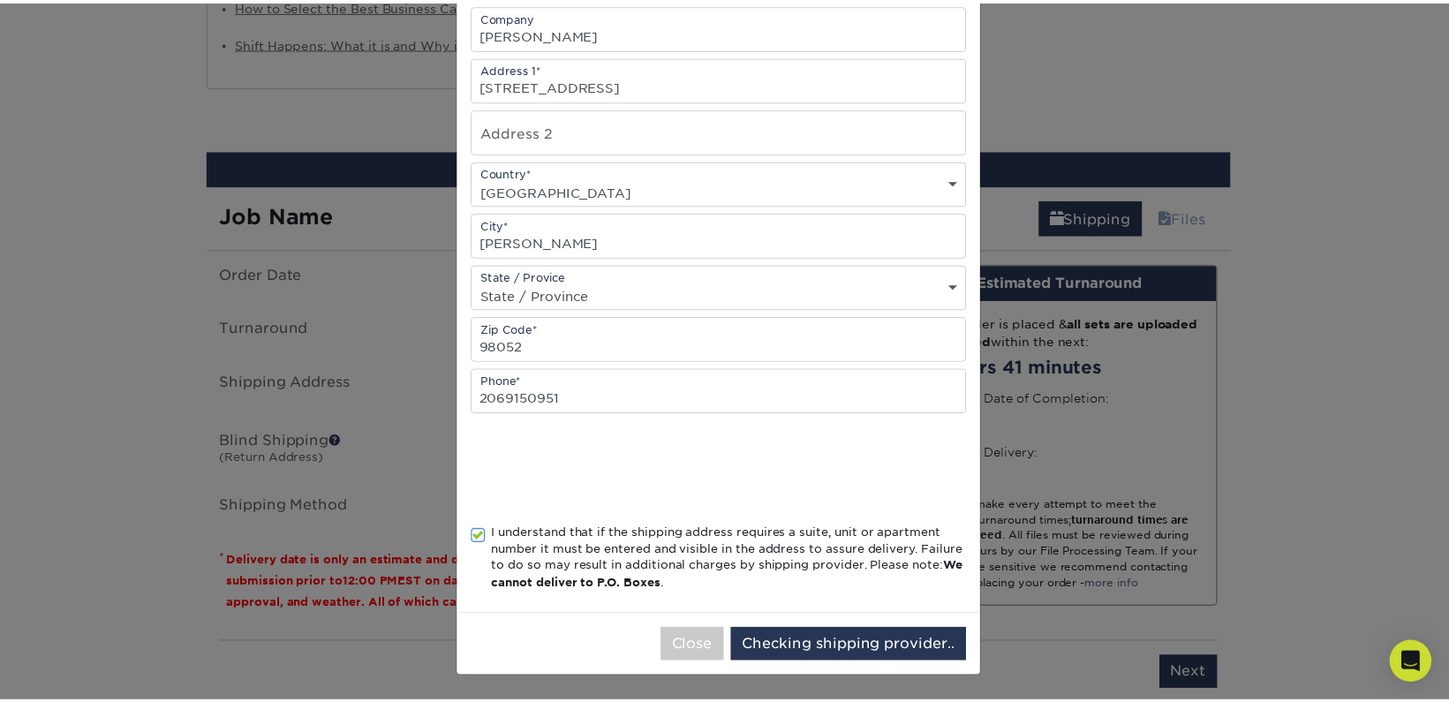
scroll to position [0, 0]
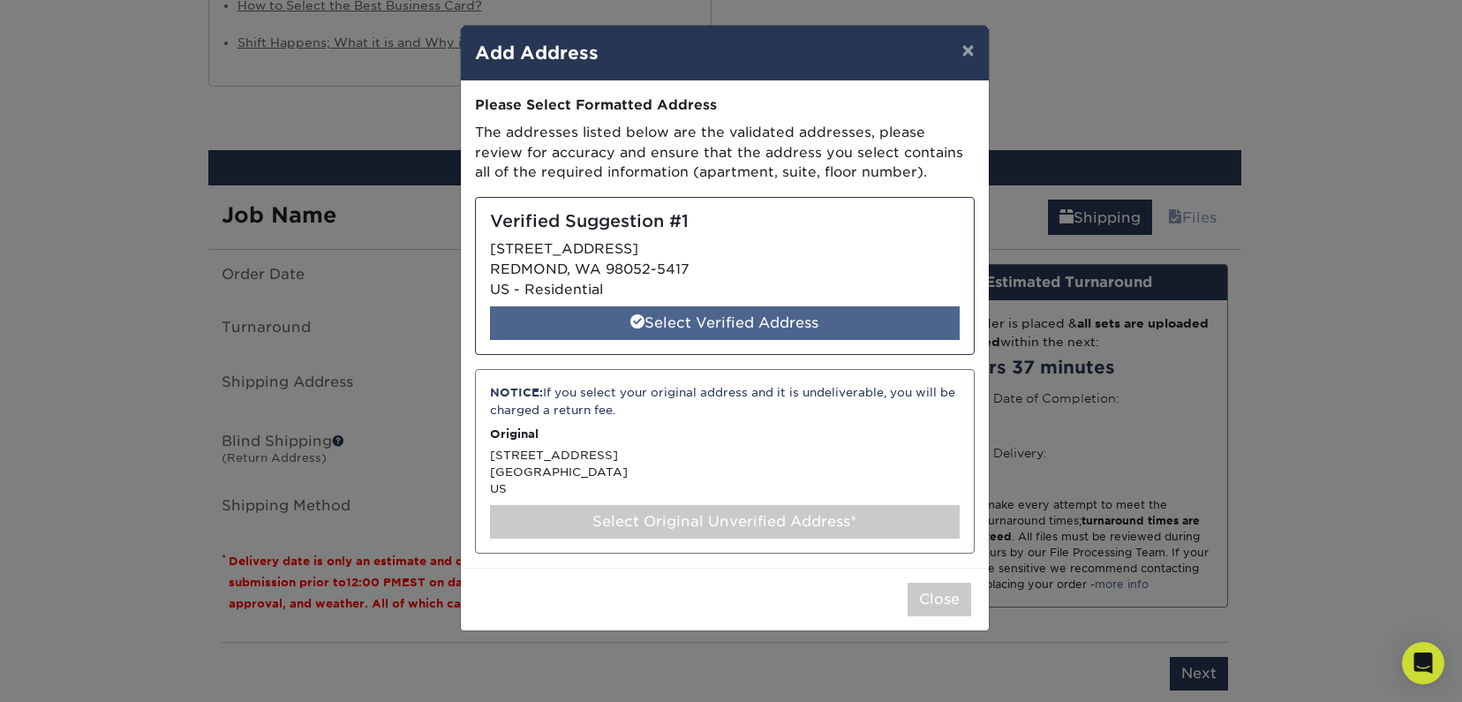
click at [713, 324] on div "Select Verified Address" at bounding box center [725, 323] width 470 height 34
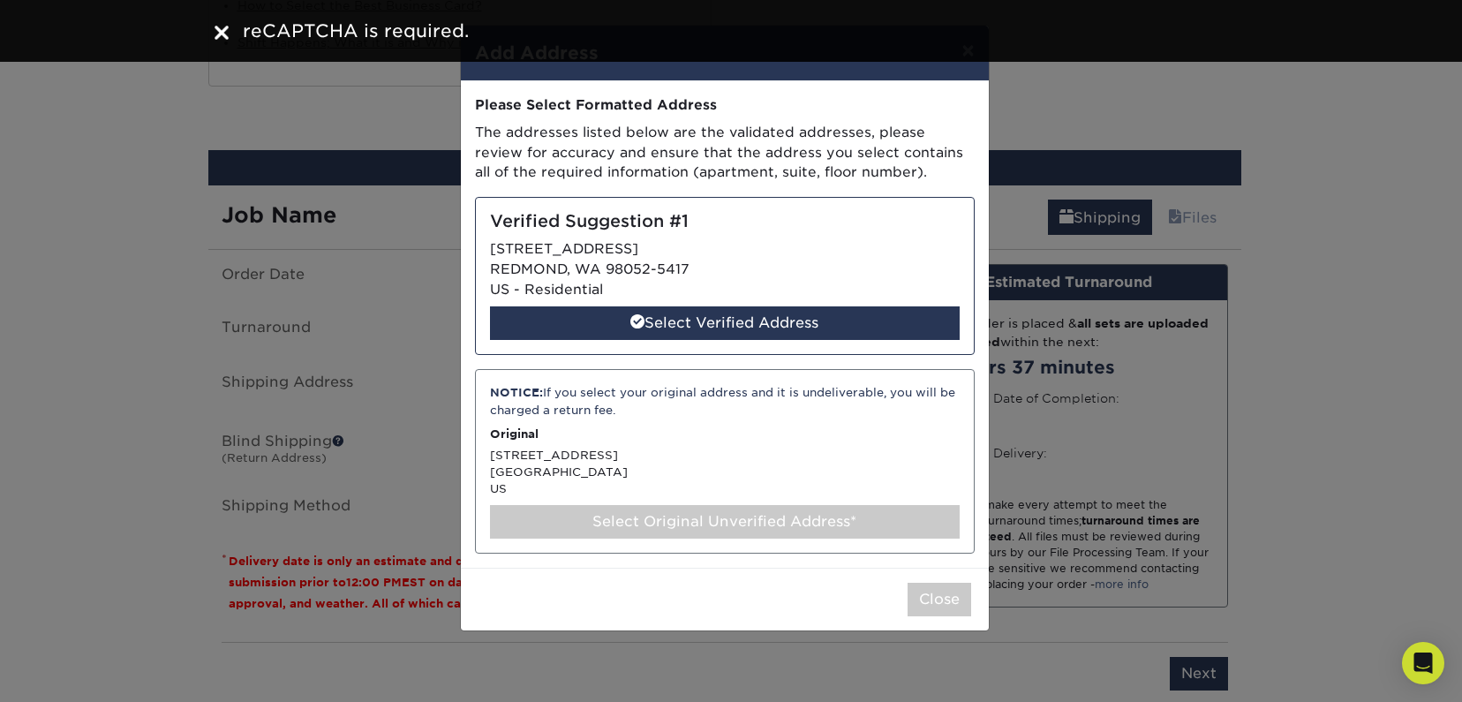
click at [220, 30] on img at bounding box center [222, 33] width 14 height 14
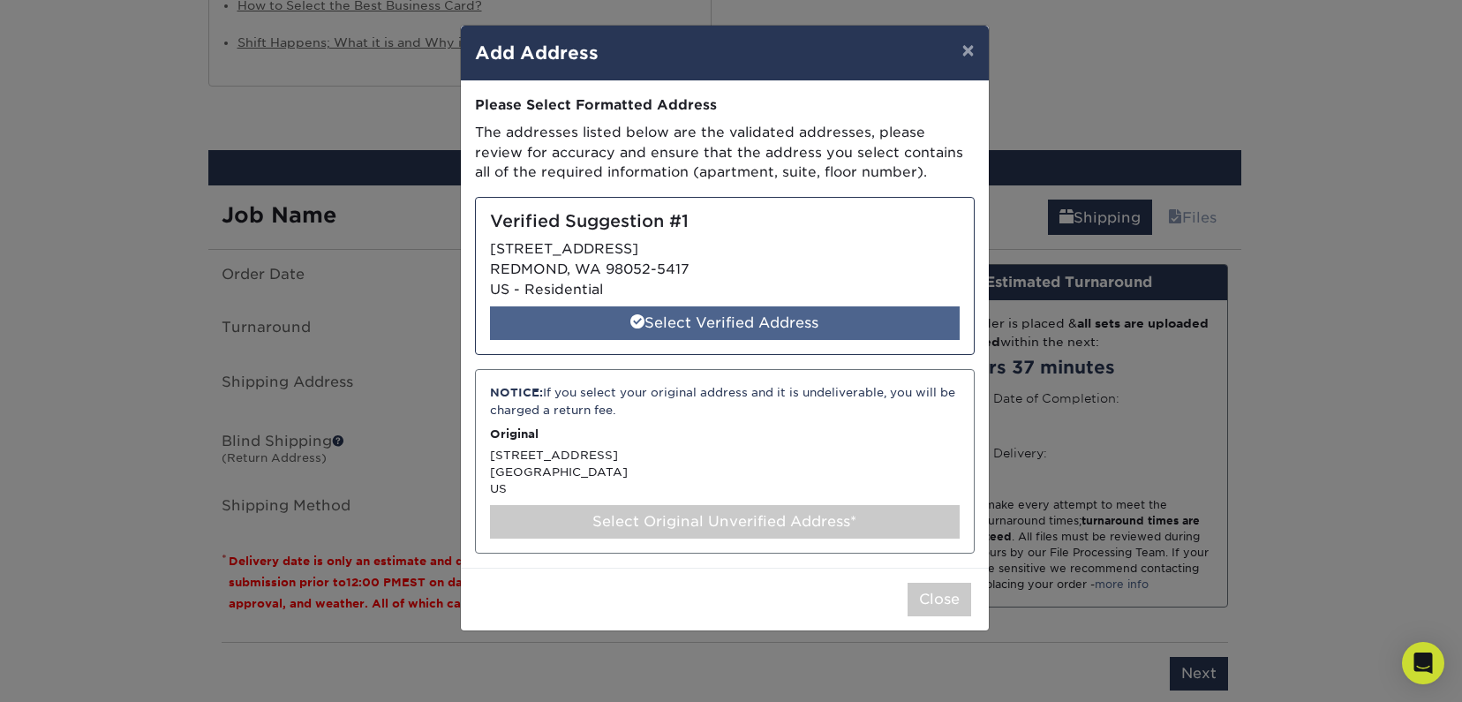
click at [699, 329] on div "Select Verified Address" at bounding box center [725, 323] width 470 height 34
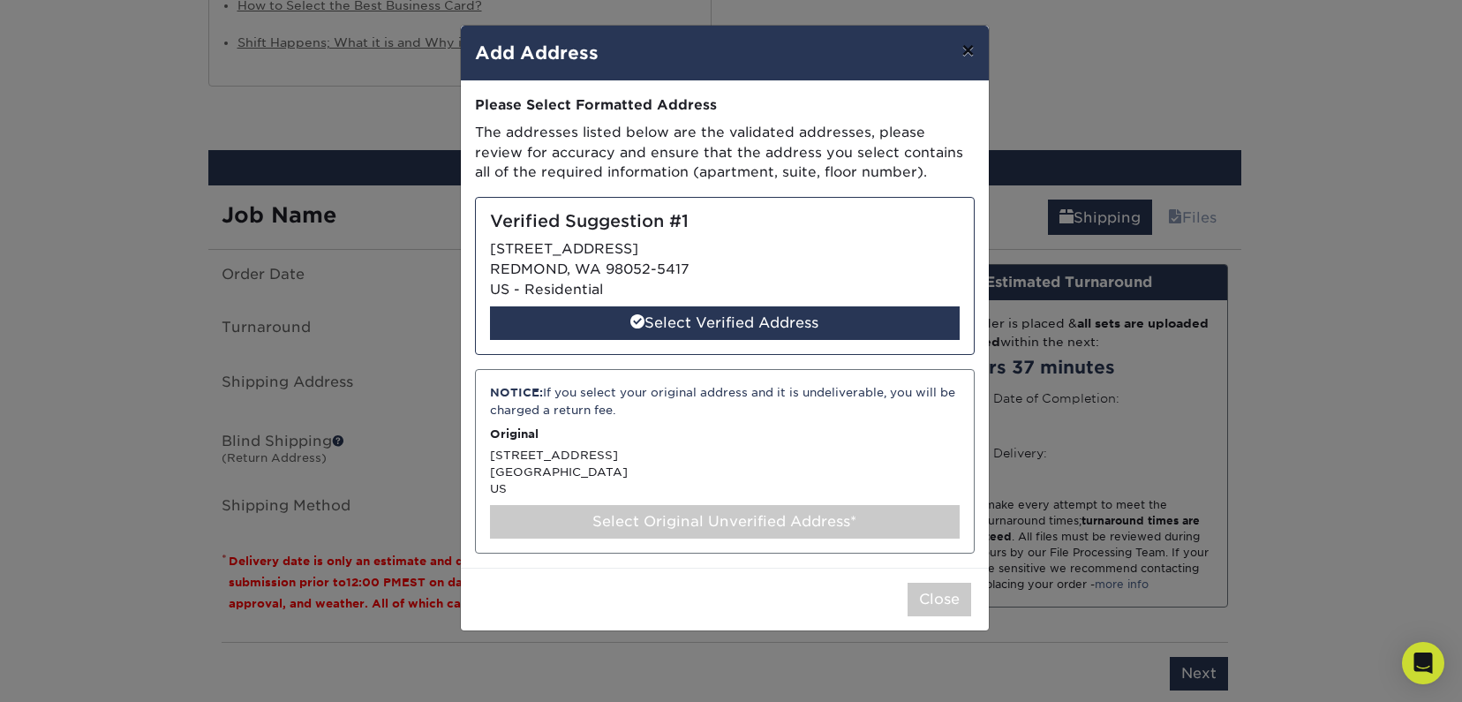
click at [963, 43] on button "×" at bounding box center [967, 50] width 41 height 49
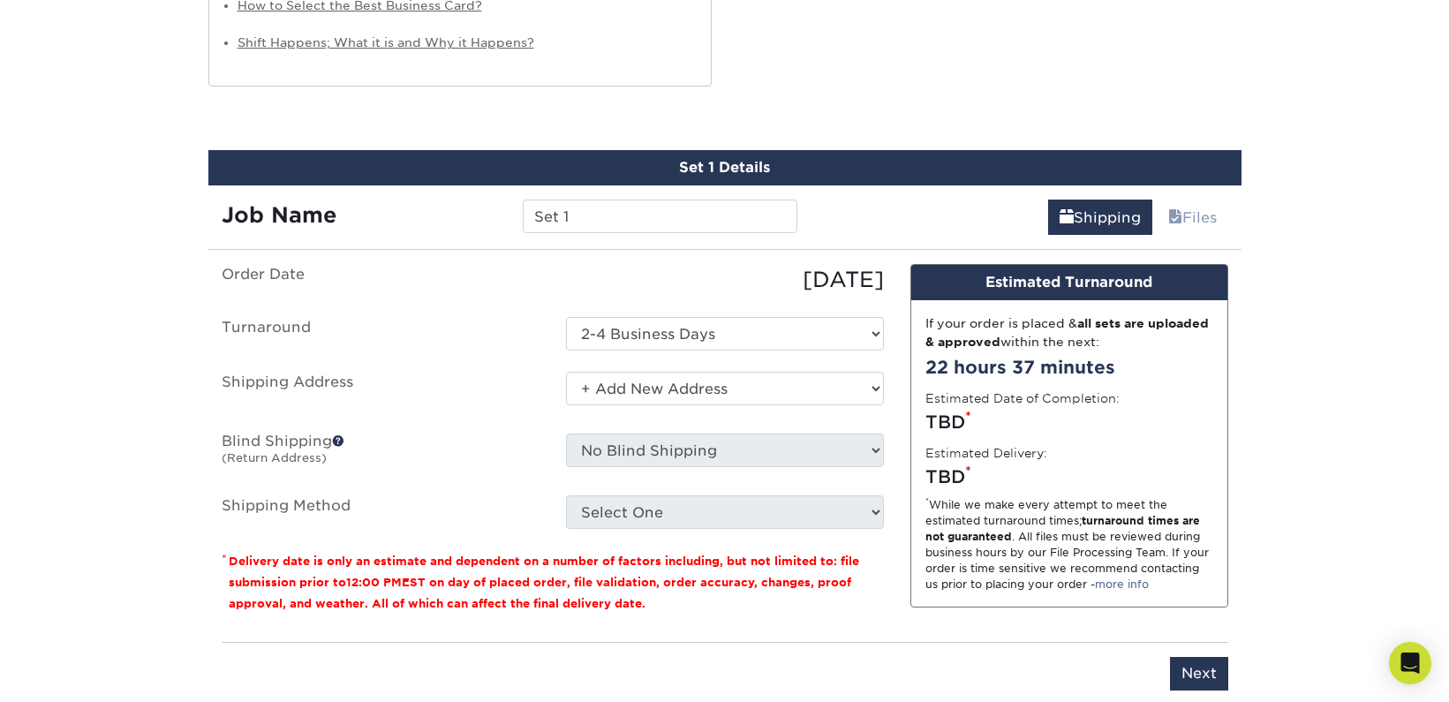
click at [683, 391] on select "Select One + Add New Address - Login" at bounding box center [725, 389] width 318 height 34
click at [566, 372] on select "Select One + Add New Address - Login" at bounding box center [725, 389] width 318 height 34
click at [594, 376] on select "Select One + Add New Address - Login" at bounding box center [725, 389] width 318 height 34
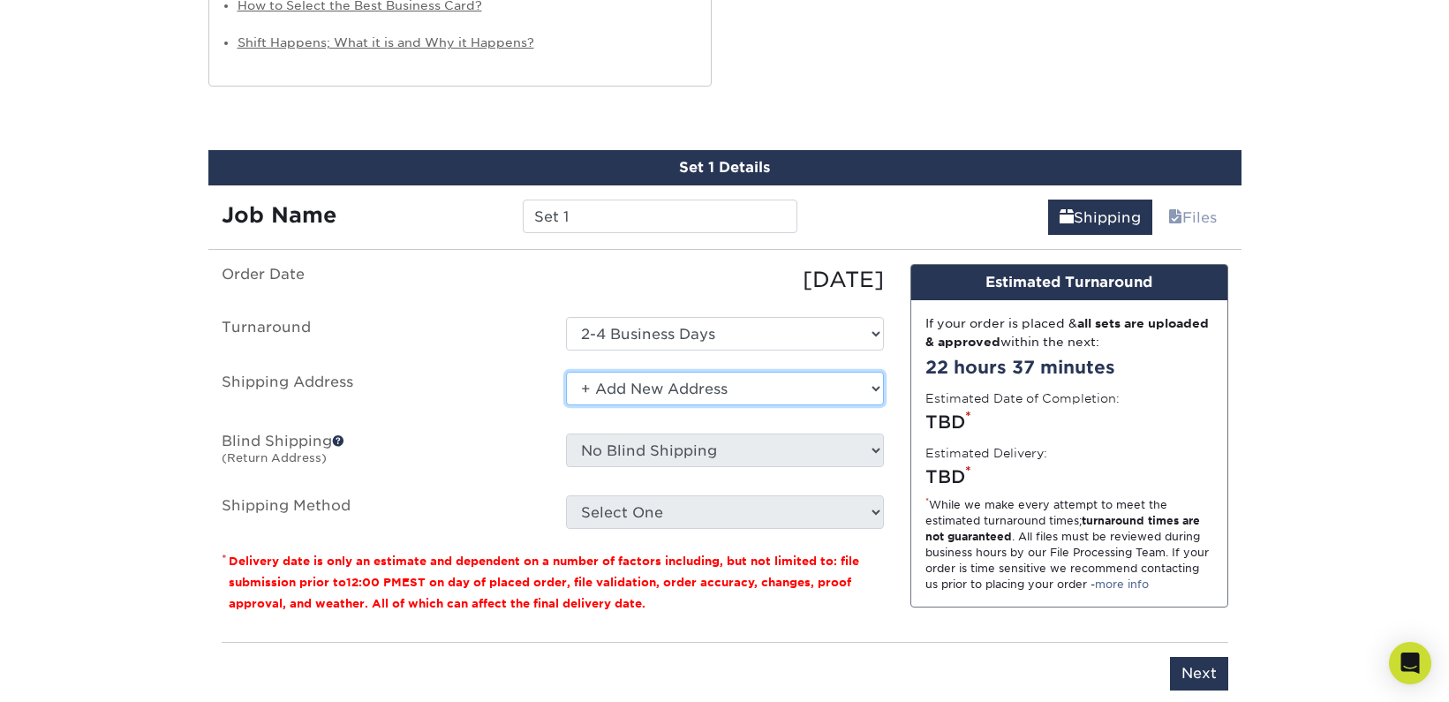
click at [566, 372] on select "Select One + Add New Address - Login" at bounding box center [725, 389] width 318 height 34
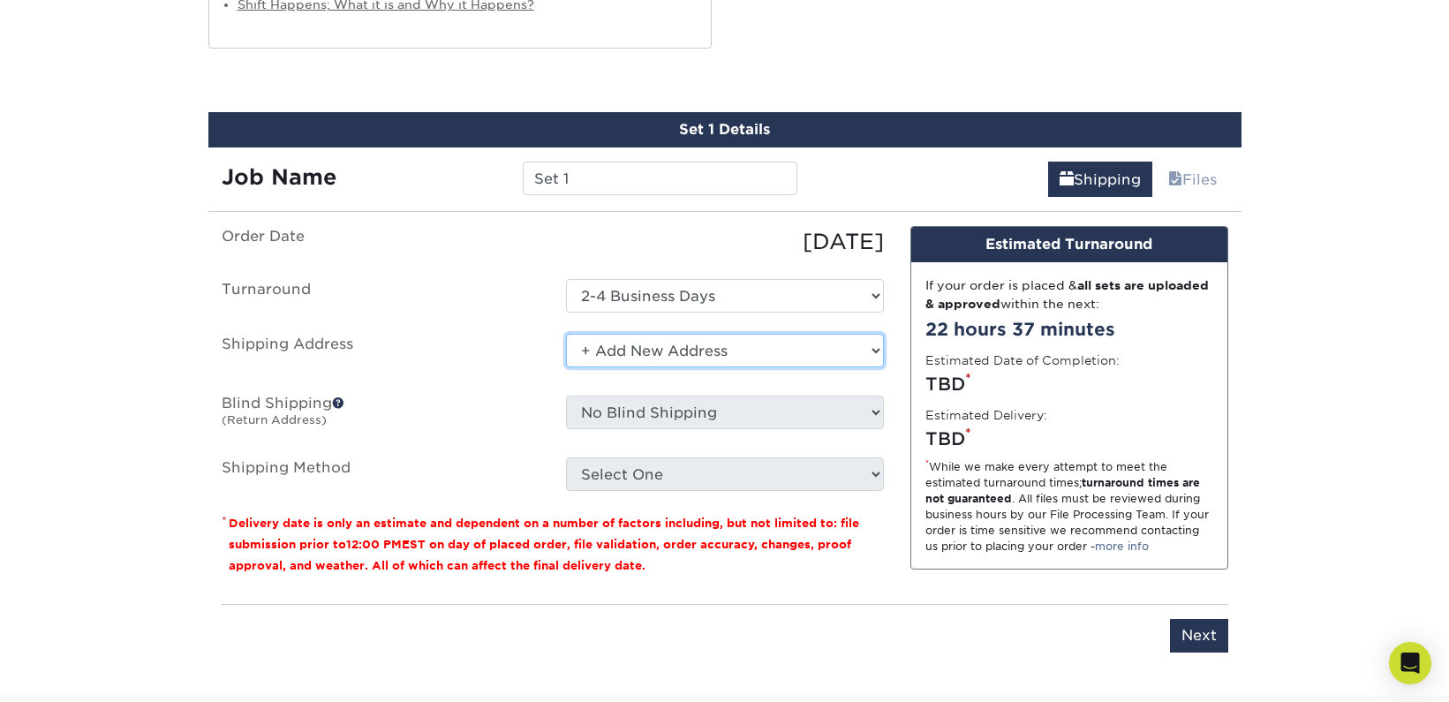
scroll to position [1869, 0]
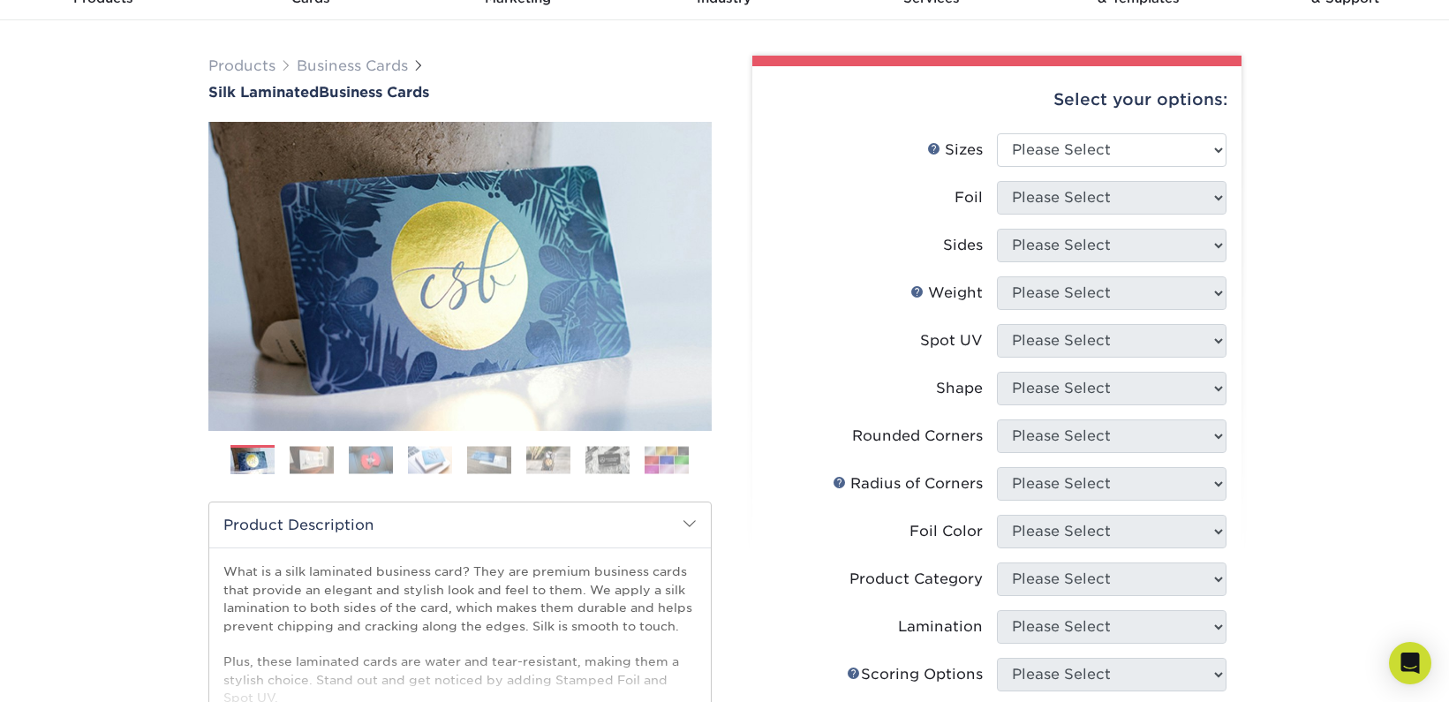
scroll to position [88, 0]
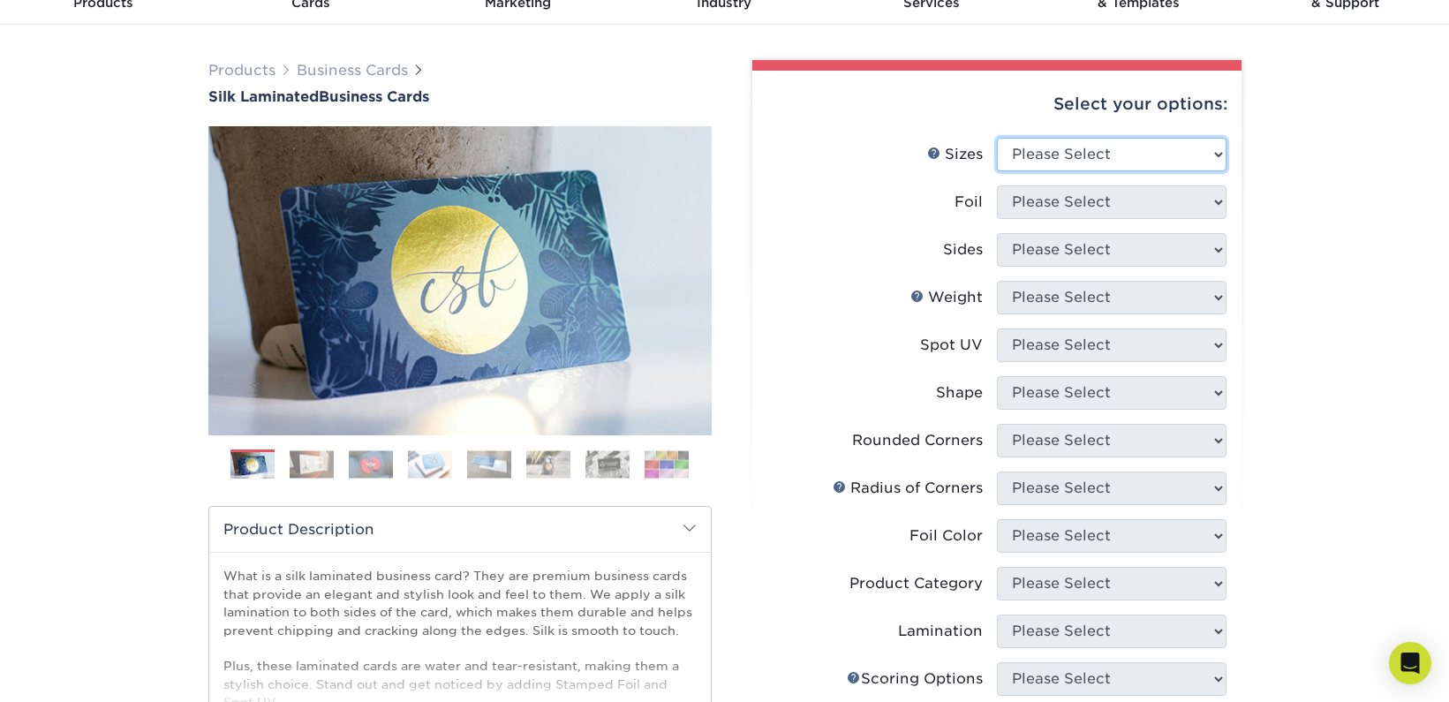
click at [1129, 147] on select "Please Select 1.5" x 3.5" - Mini 1.75" x 3.5" - Mini 2" x 2" - Square 2" x 3" -…" at bounding box center [1112, 155] width 230 height 34
select select "2.50x2.50"
click at [997, 138] on select "Please Select 1.5" x 3.5" - Mini 1.75" x 3.5" - Mini 2" x 2" - Square 2" x 3" -…" at bounding box center [1112, 155] width 230 height 34
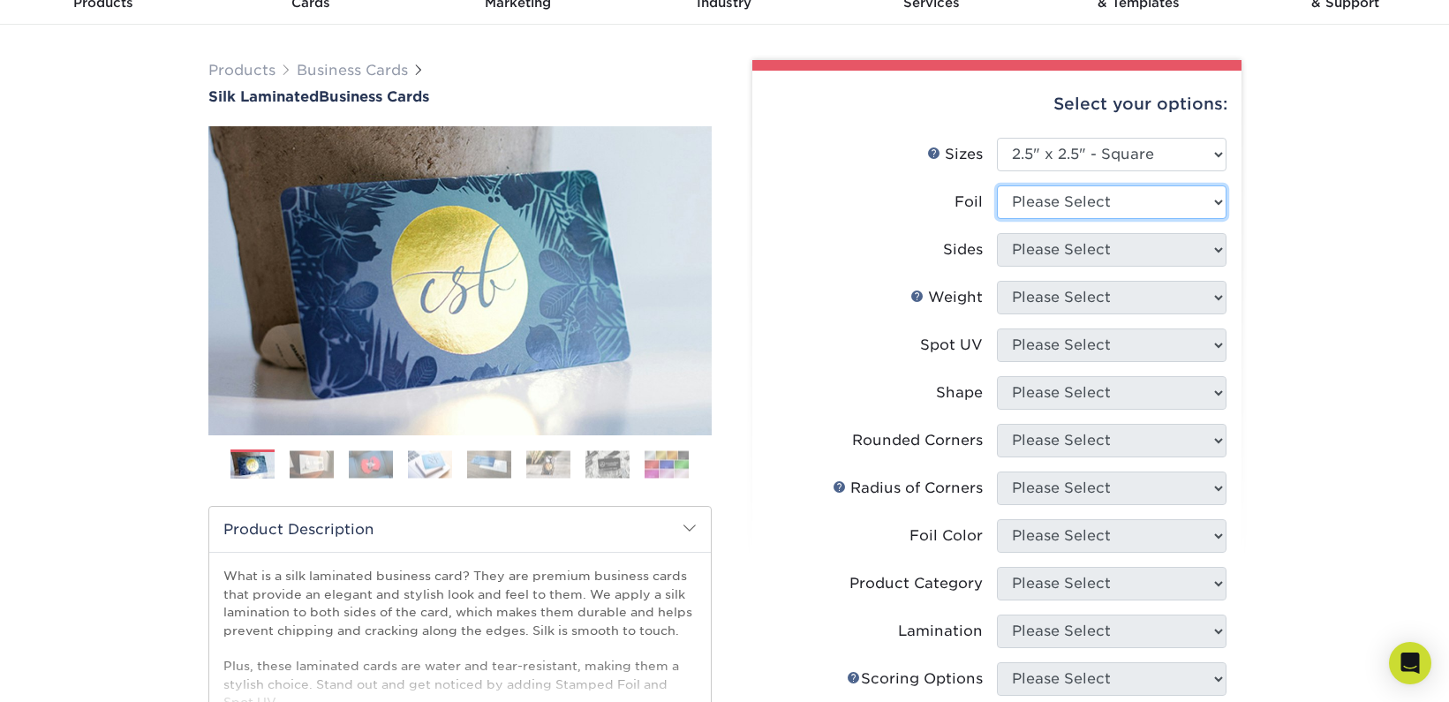
click at [1077, 203] on select "Please Select Yes No" at bounding box center [1112, 202] width 230 height 34
select select "0"
click at [997, 185] on select "Please Select Yes No" at bounding box center [1112, 202] width 230 height 34
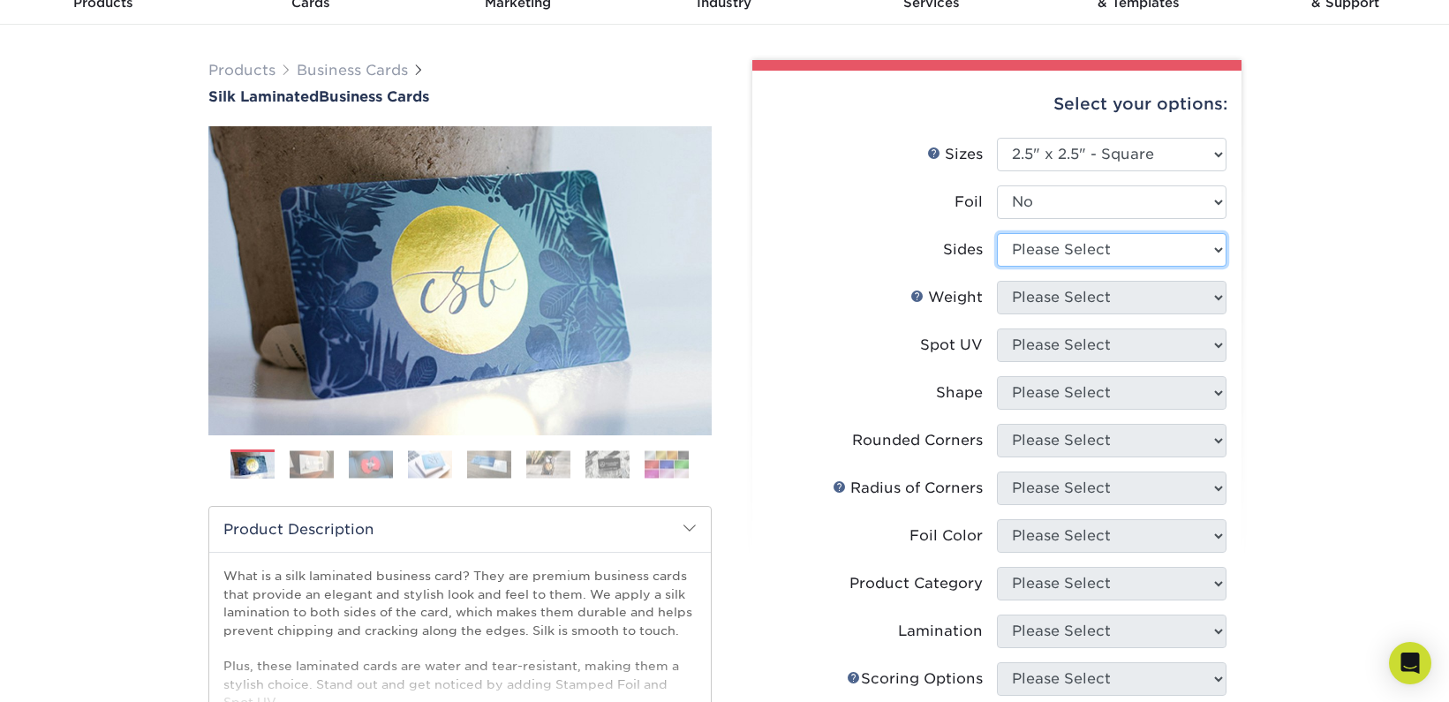
click at [1065, 253] on select "Please Select Print Both Sides Print Front Only" at bounding box center [1112, 250] width 230 height 34
select select "13abbda7-1d64-4f25-8bb2-c179b224825d"
click at [997, 233] on select "Please Select Print Both Sides Print Front Only" at bounding box center [1112, 250] width 230 height 34
click at [1045, 296] on select "Please Select 16PT" at bounding box center [1112, 298] width 230 height 34
select select "16PT"
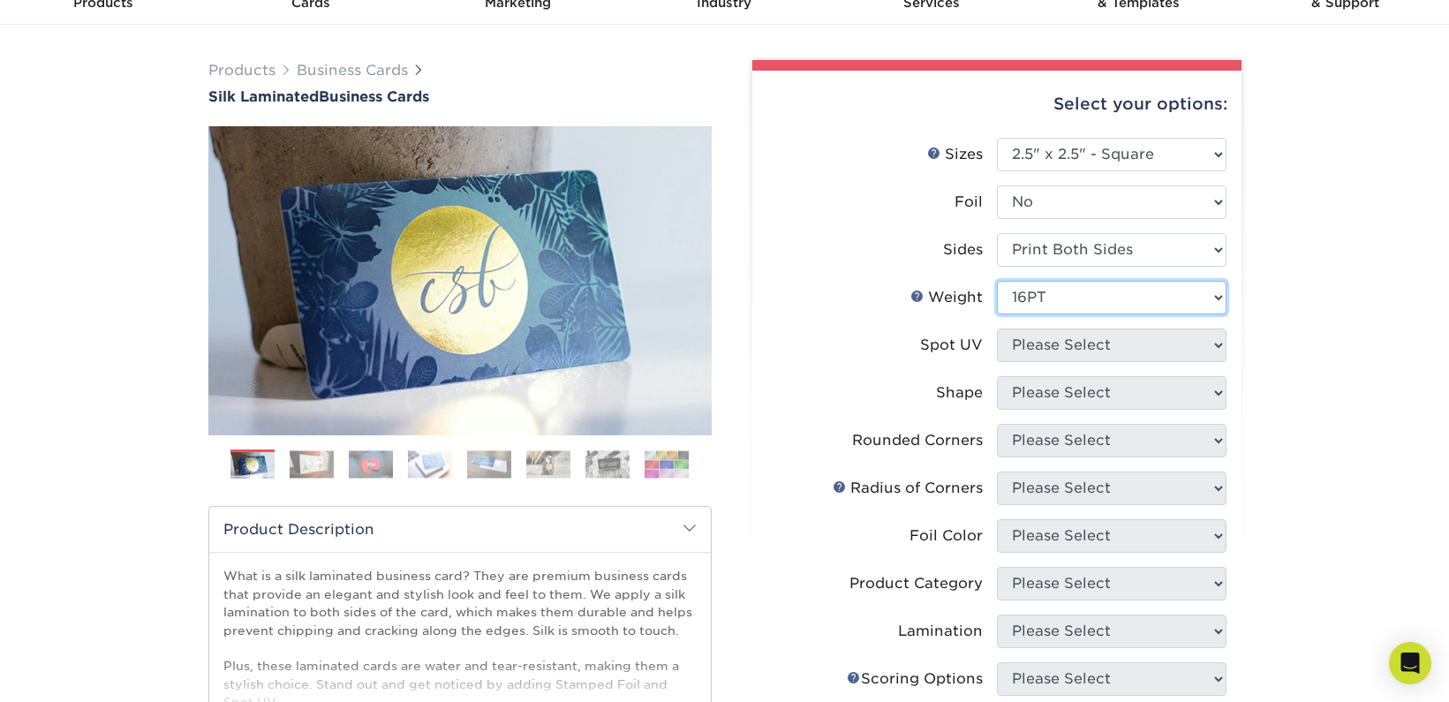
click at [997, 281] on select "Please Select 16PT" at bounding box center [1112, 298] width 230 height 34
click at [1047, 342] on select "Please Select No Spot UV Front and Back (Both Sides) Front Only Back Only" at bounding box center [1112, 345] width 230 height 34
select select "1"
click at [997, 328] on select "Please Select No Spot UV Front and Back (Both Sides) Front Only Back Only" at bounding box center [1112, 345] width 230 height 34
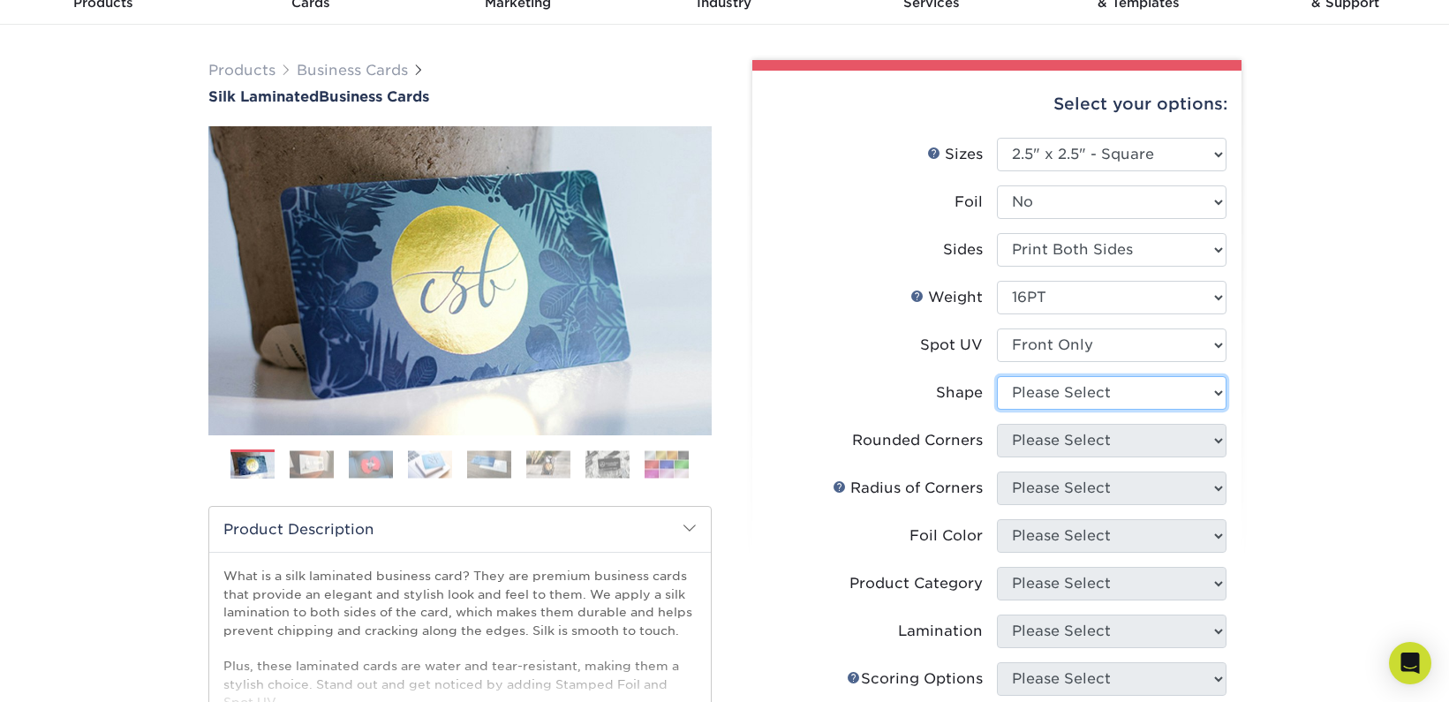
click at [1056, 392] on select "Please Select Standard" at bounding box center [1112, 393] width 230 height 34
select select "standard"
click at [997, 376] on select "Please Select Standard" at bounding box center [1112, 393] width 230 height 34
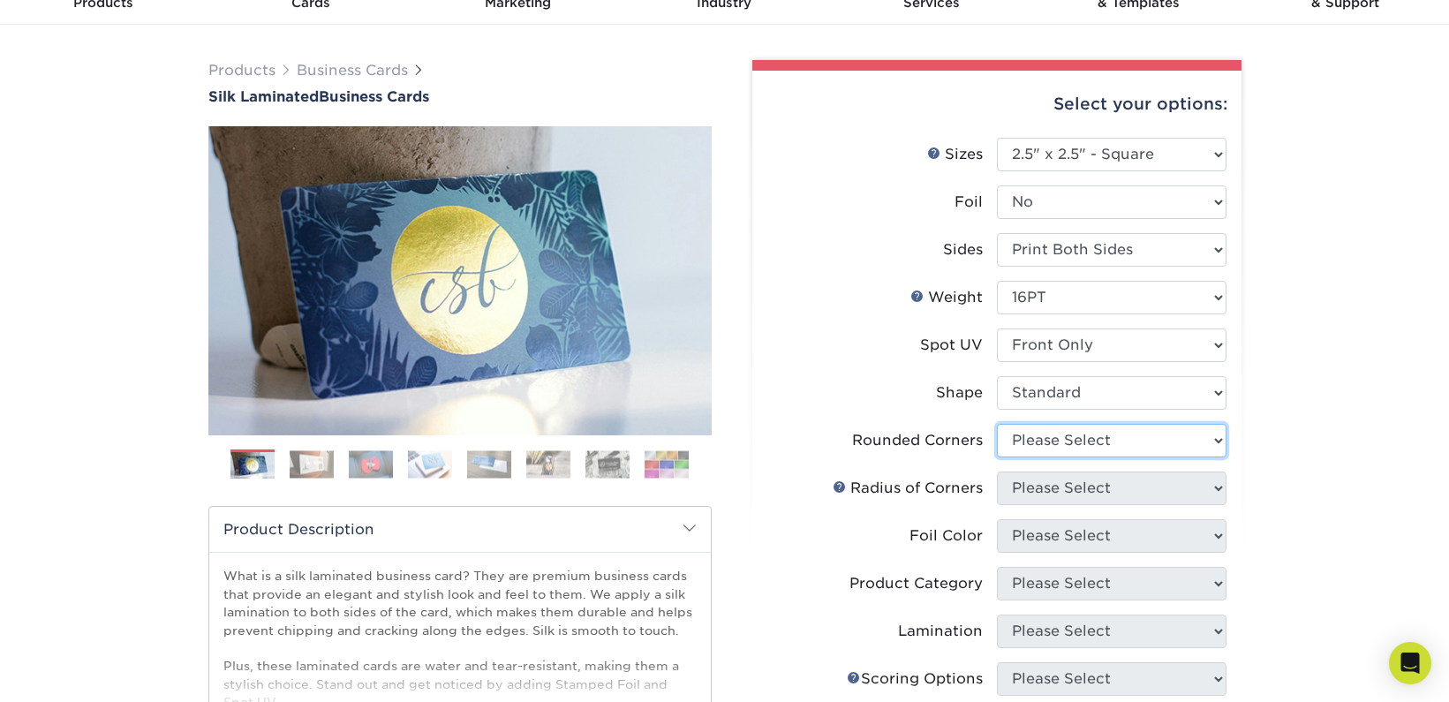
click at [1049, 436] on select "Please Select Yes - Round 2 Corners Yes - Round 4 Corners No" at bounding box center [1112, 441] width 230 height 34
select select "0"
click at [997, 424] on select "Please Select Yes - Round 2 Corners Yes - Round 4 Corners No" at bounding box center [1112, 441] width 230 height 34
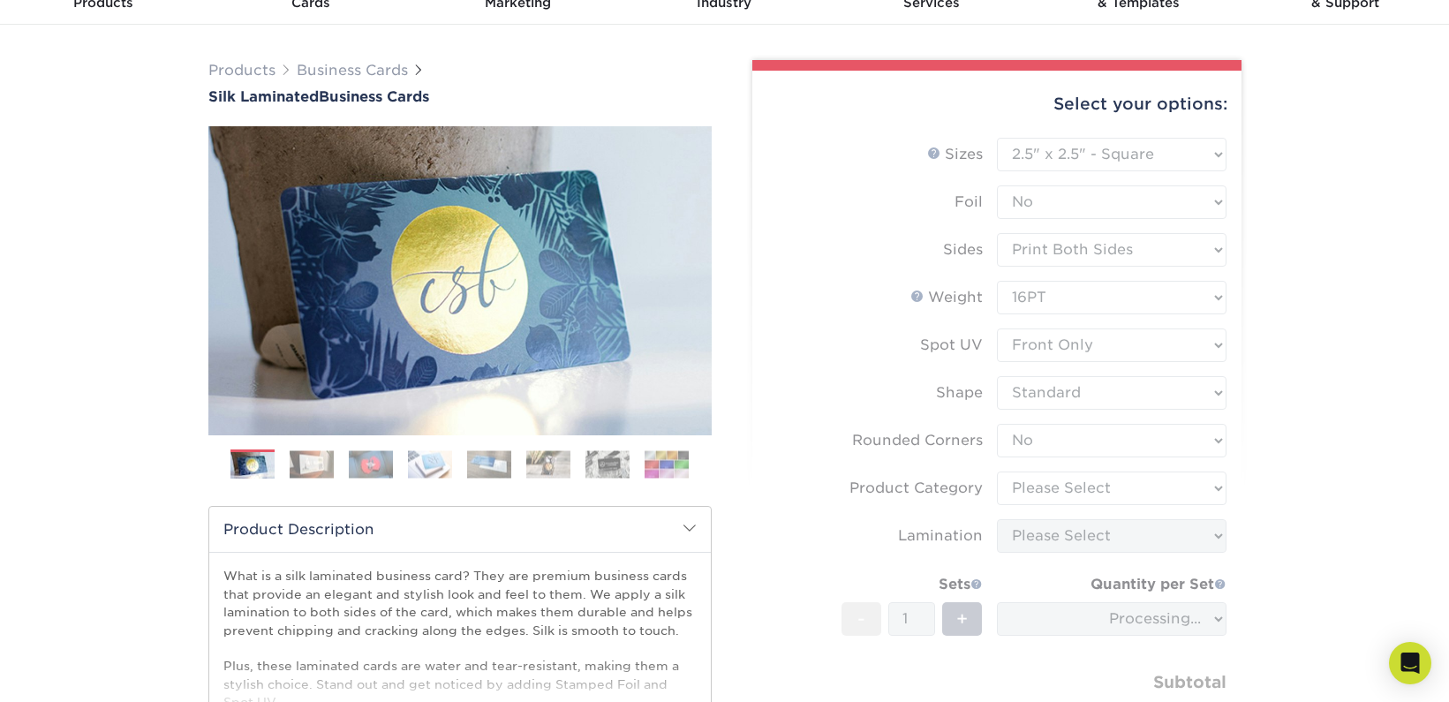
click at [795, 362] on form "Sizes Help Sizes Please Select 1.5" x 3.5" - Mini 1.75" x 3.5" - Mini 2" x 2" -…" at bounding box center [996, 455] width 461 height 635
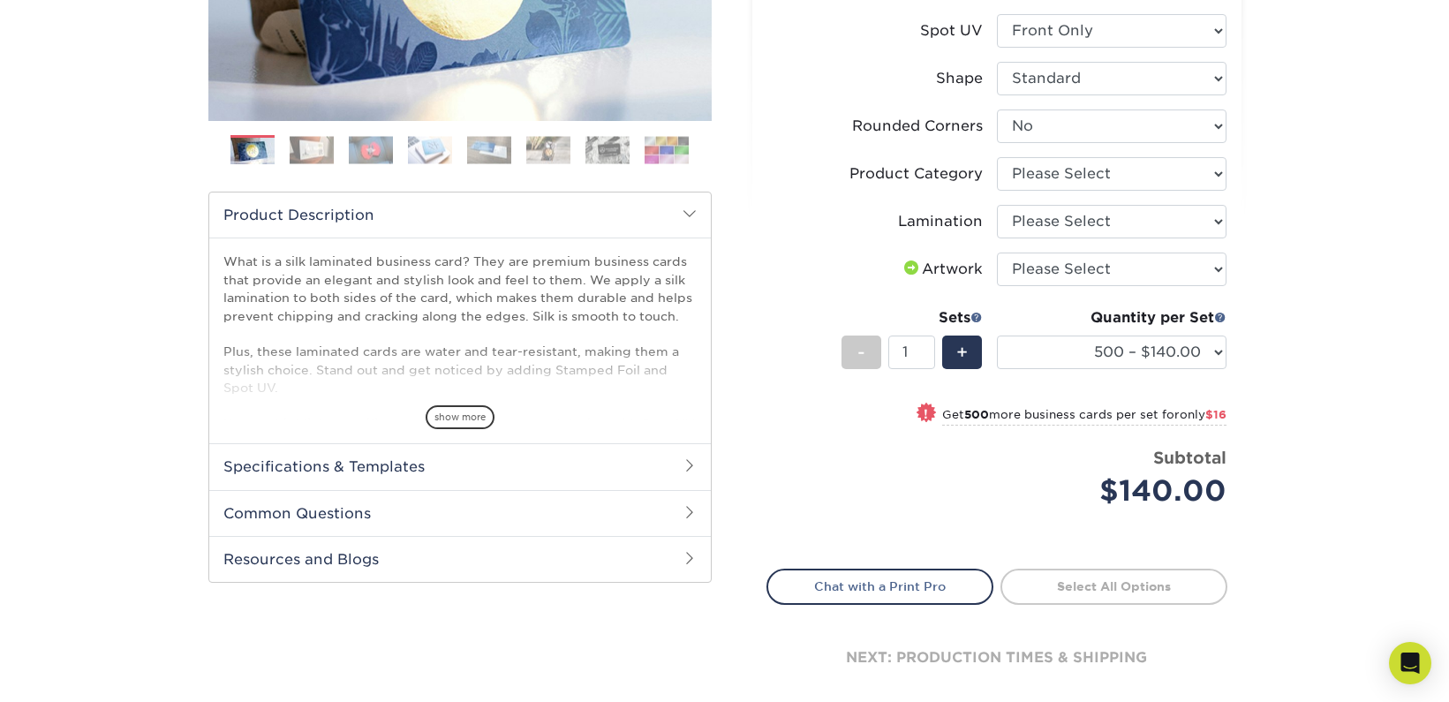
scroll to position [441, 0]
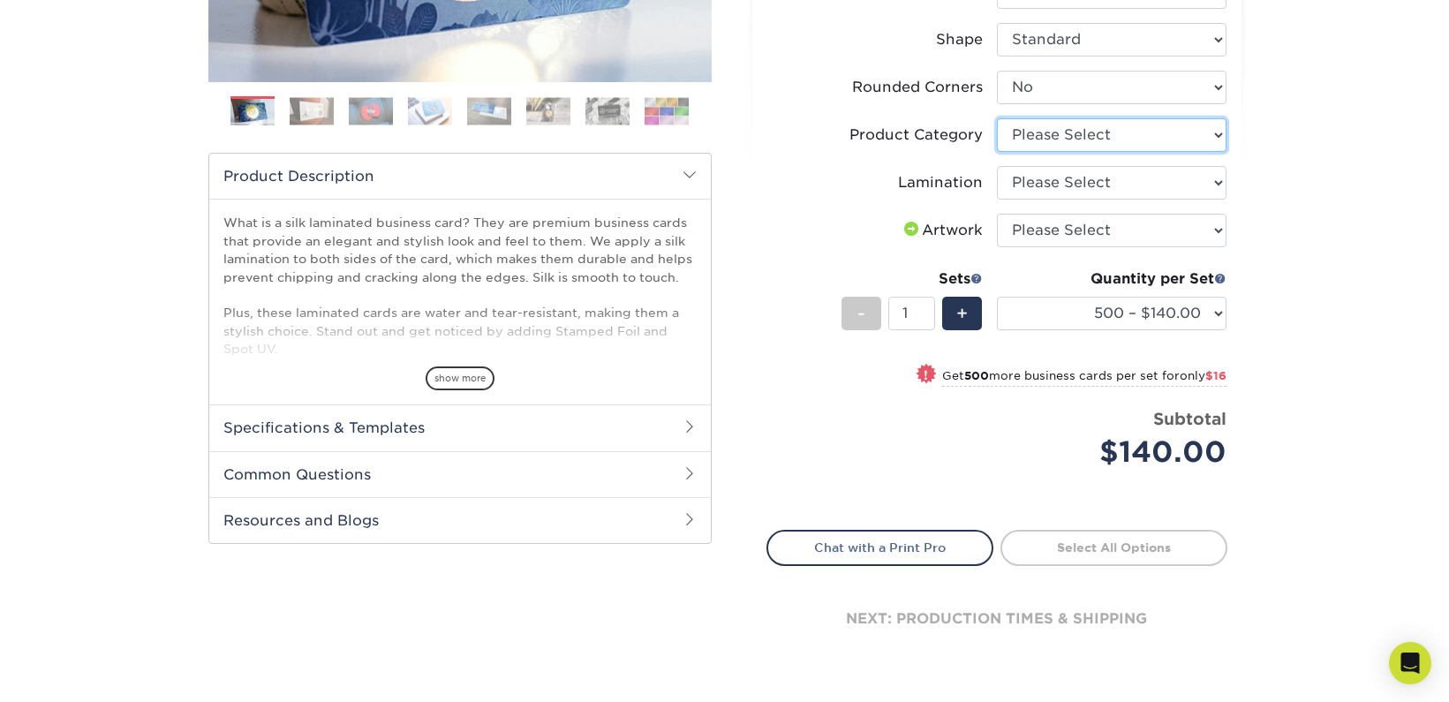
click at [1098, 137] on select "Please Select Business Cards" at bounding box center [1112, 135] width 230 height 34
select select "3b5148f1-0588-4f88-a218-97bcfdce65c1"
click at [997, 118] on select "Please Select Business Cards" at bounding box center [1112, 135] width 230 height 34
click at [1091, 187] on select "Please Select Silk" at bounding box center [1112, 183] width 230 height 34
select select "ccacb42f-45f7-42d3-bbd3-7c8421cf37f0"
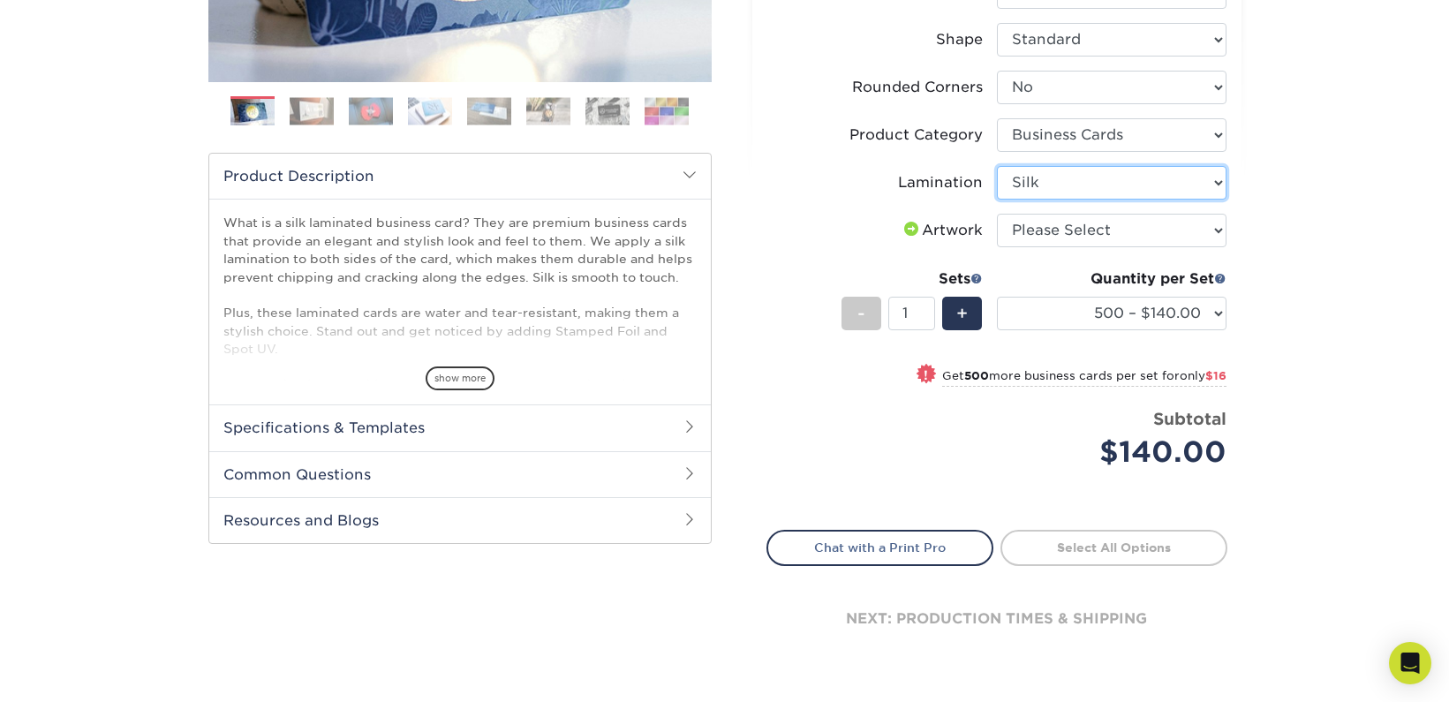
click at [997, 166] on select "Please Select Silk" at bounding box center [1112, 183] width 230 height 34
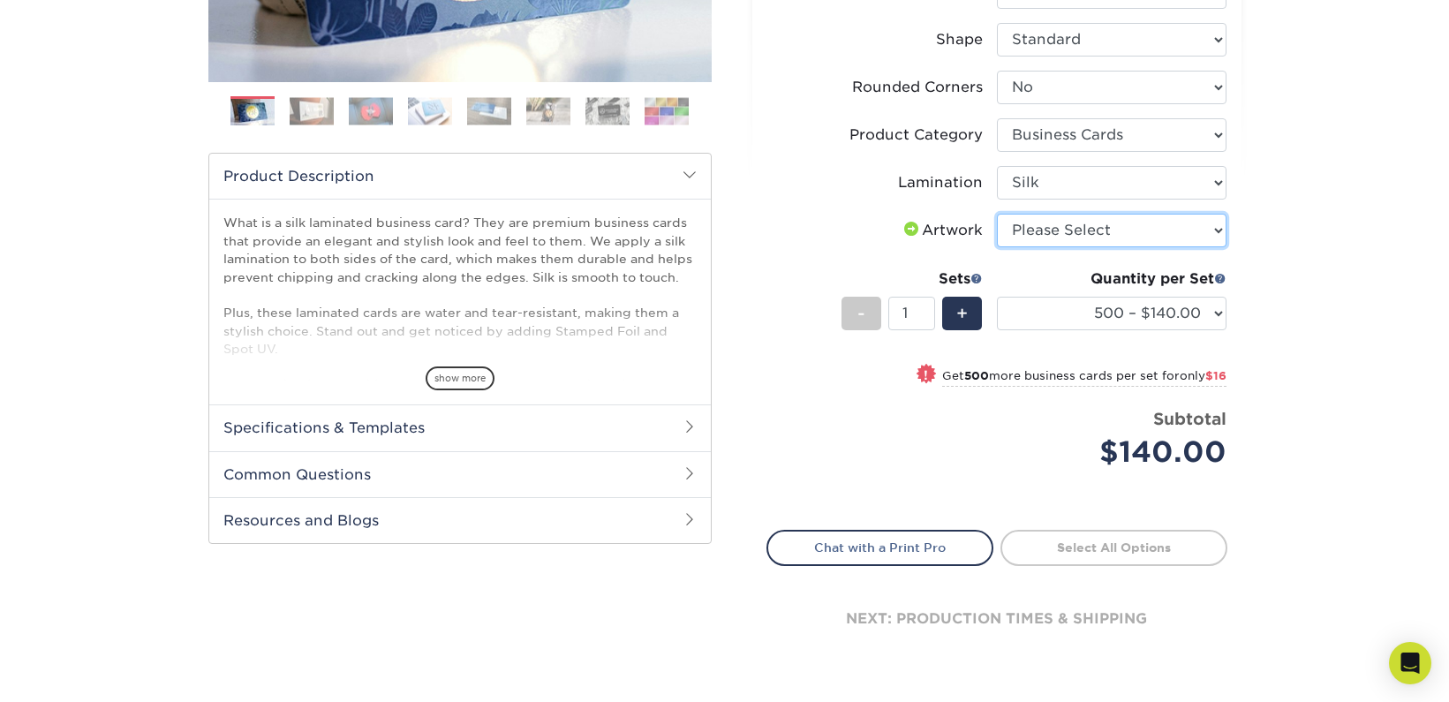
click at [1070, 231] on select "Please Select I will upload files I need a design - $100" at bounding box center [1112, 231] width 230 height 34
select select "upload"
click at [997, 214] on select "Please Select I will upload files I need a design - $100" at bounding box center [1112, 231] width 230 height 34
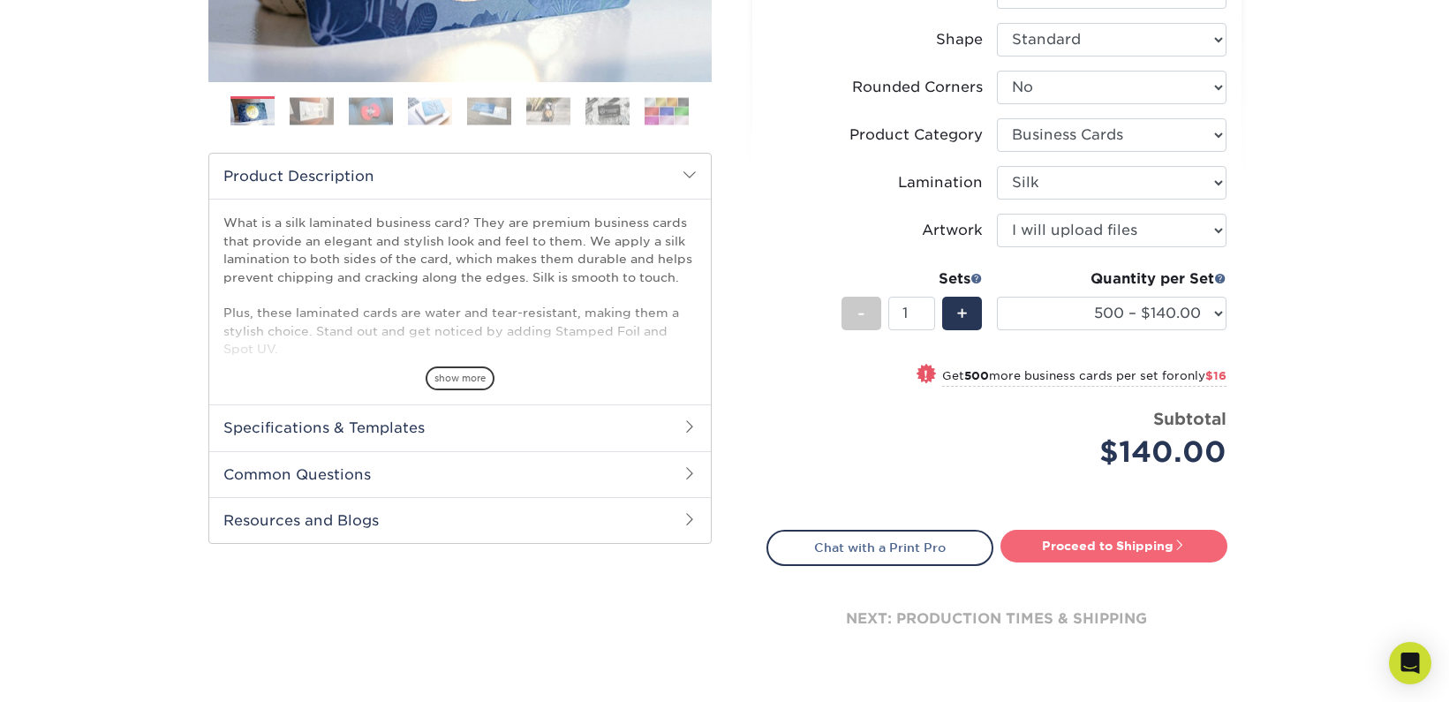
click at [1156, 539] on link "Proceed to Shipping" at bounding box center [1113, 546] width 227 height 32
type input "Set 1"
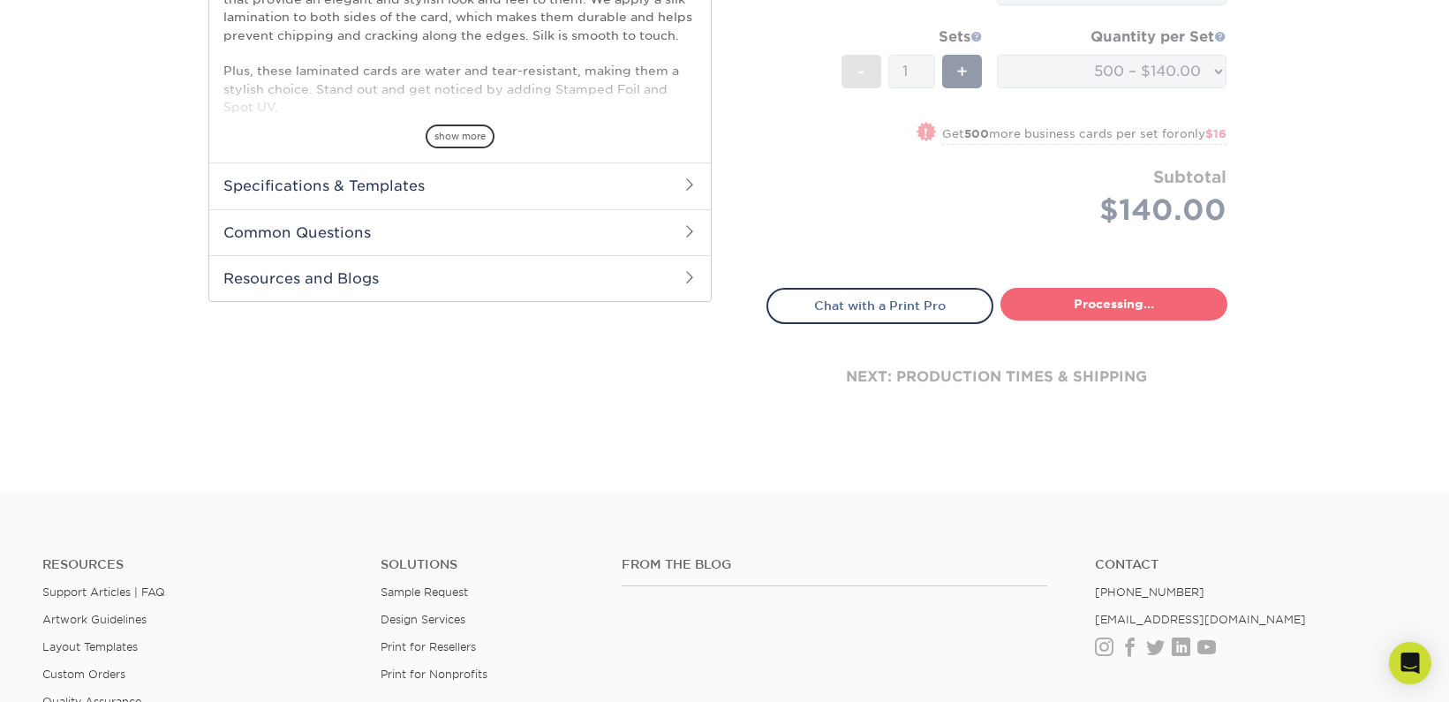
select select "8428b3f7-1d85-4f17-879e-39935b898e03"
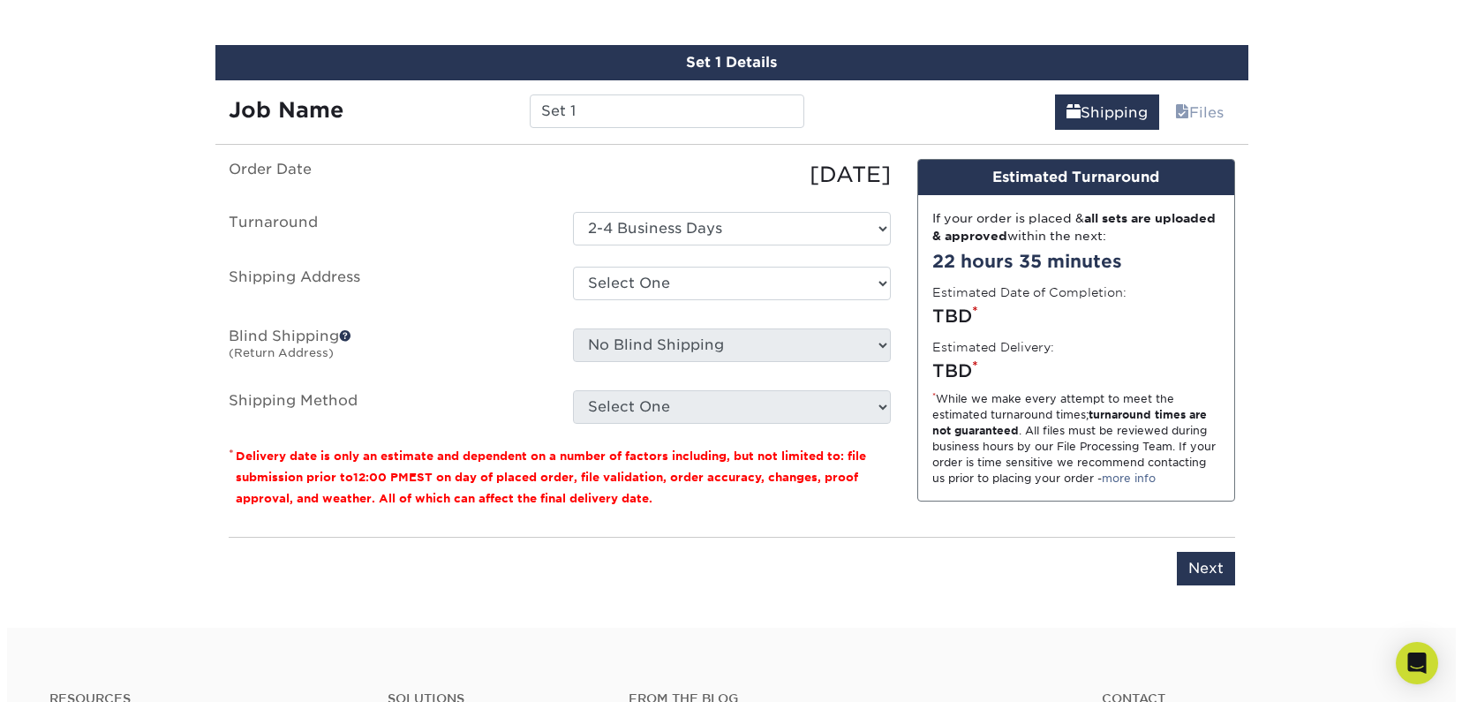
scroll to position [1020, 0]
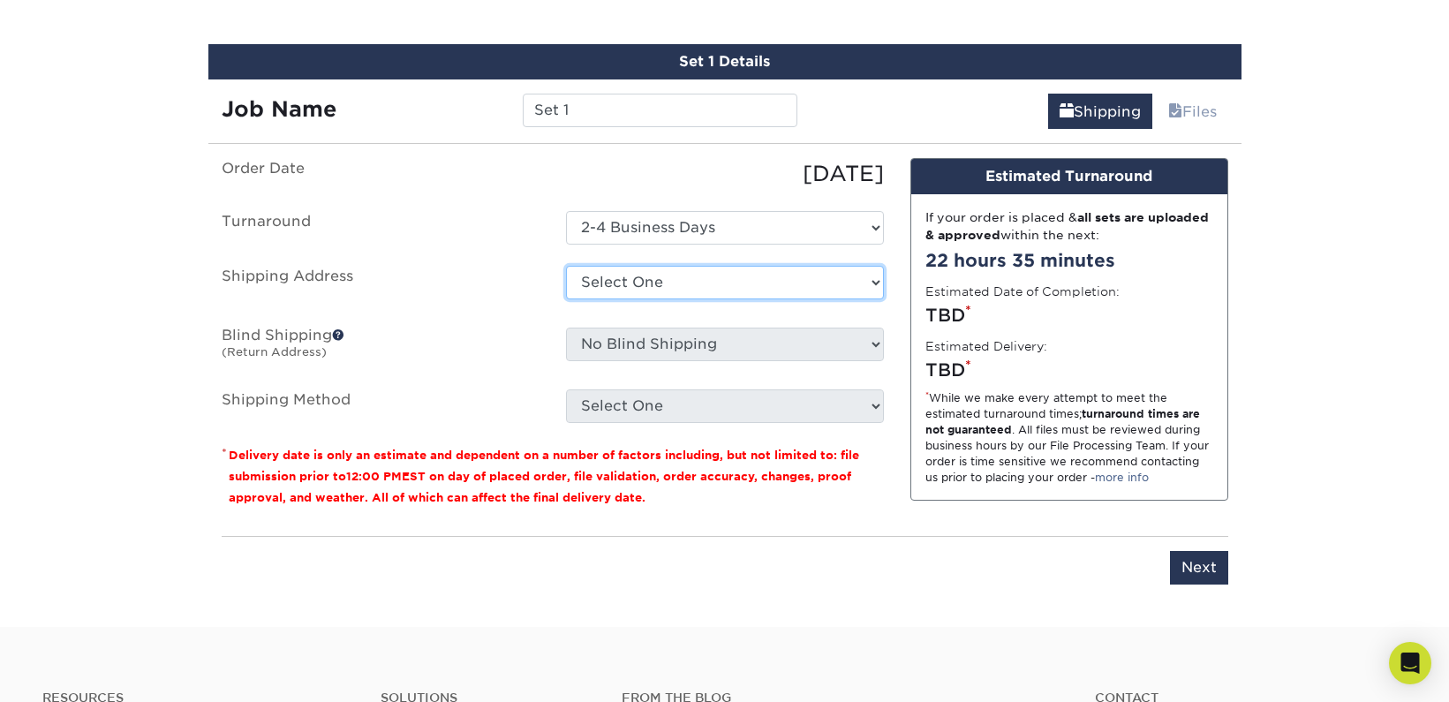
click at [669, 284] on select "Select One + Add New Address - Login" at bounding box center [725, 283] width 318 height 34
select select "newaddress"
click at [566, 266] on select "Select One + Add New Address - Login" at bounding box center [725, 283] width 318 height 34
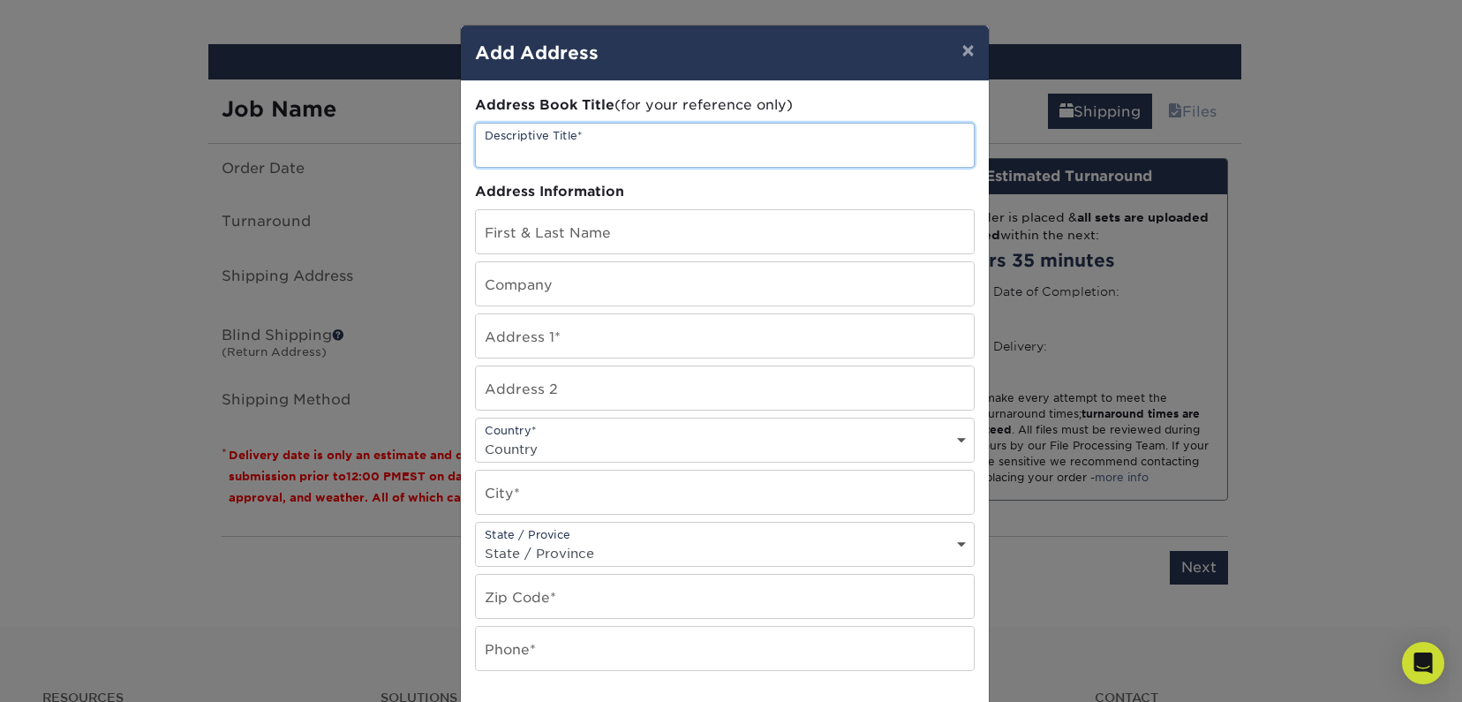
click at [570, 146] on input "text" at bounding box center [725, 145] width 498 height 43
type input "Madan 2025 Card"
click at [608, 221] on input "text" at bounding box center [725, 231] width 498 height 43
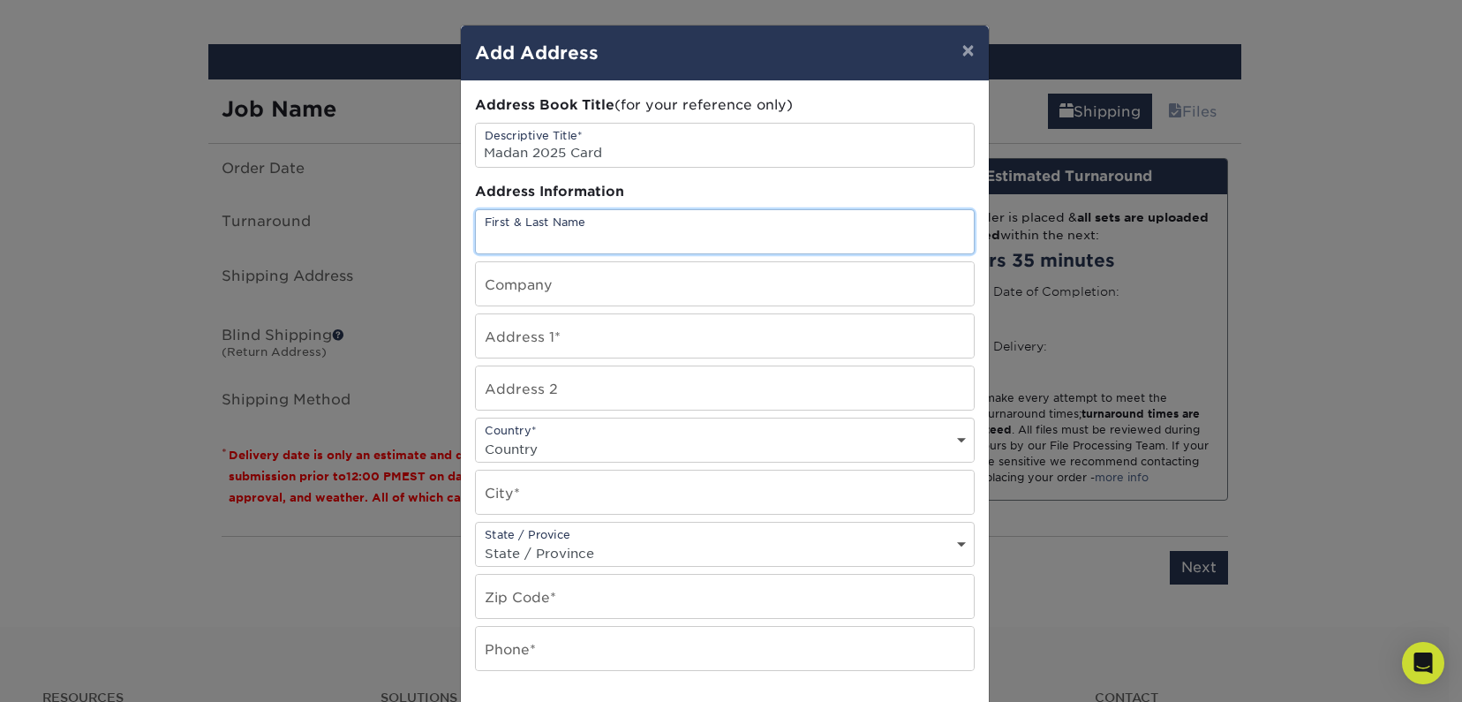
type input "[PERSON_NAME]"
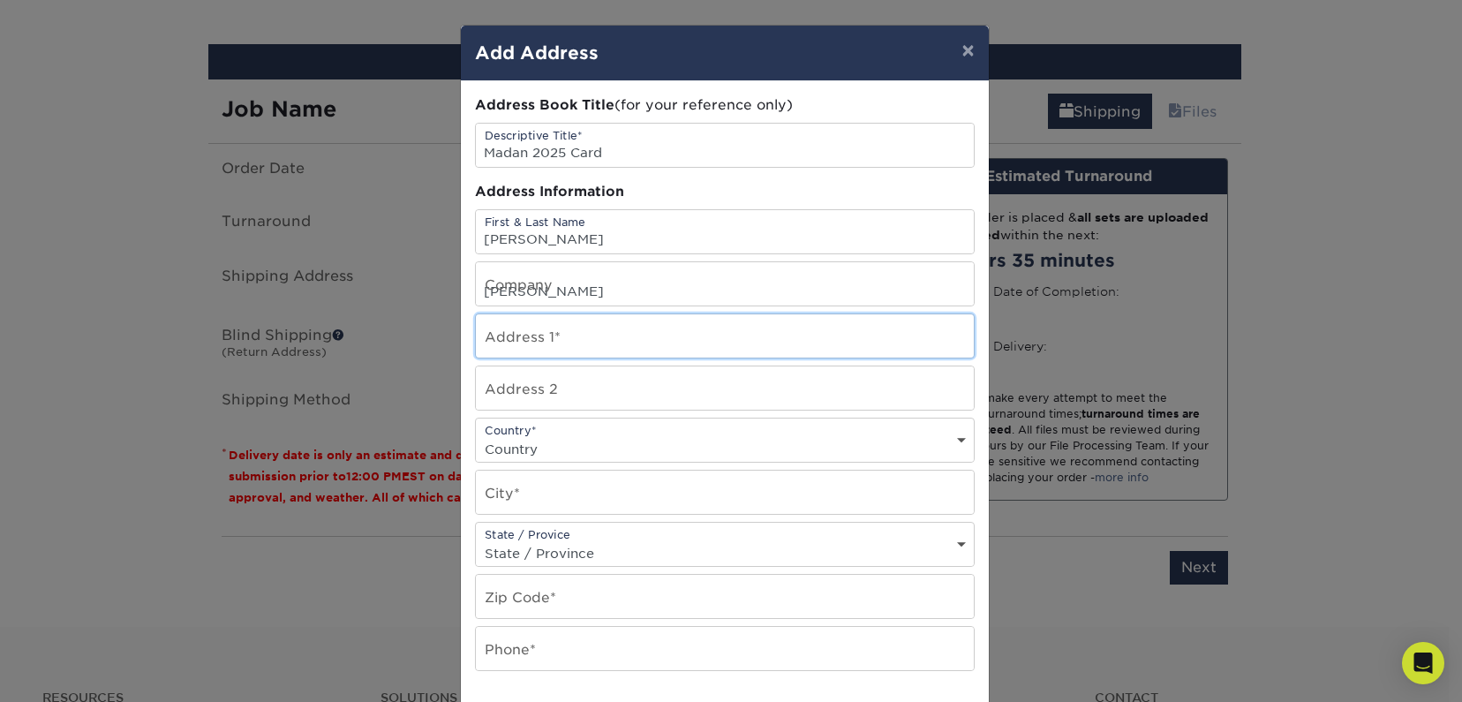
type input "[STREET_ADDRESS]"
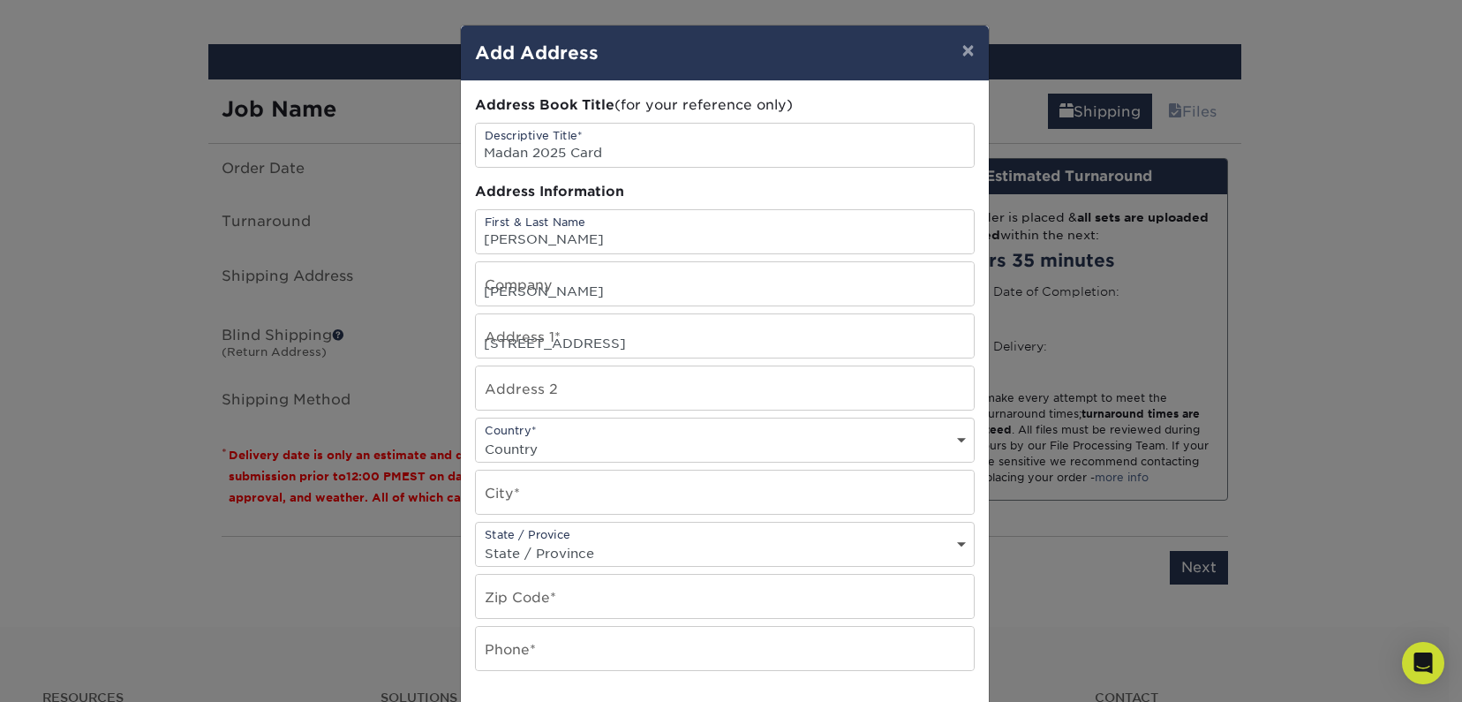
select select "US"
type input "[PERSON_NAME]"
select select "WA"
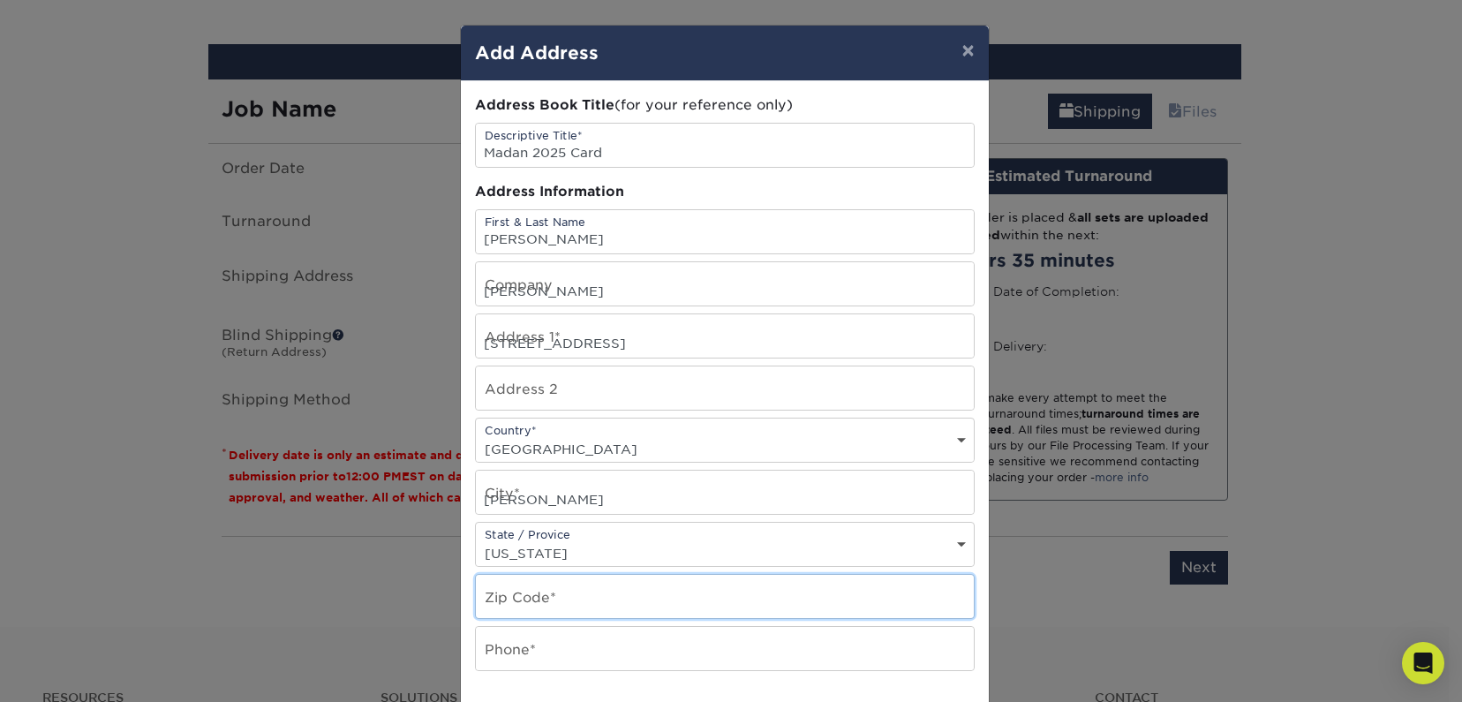
type input "98052"
type input "2069150951"
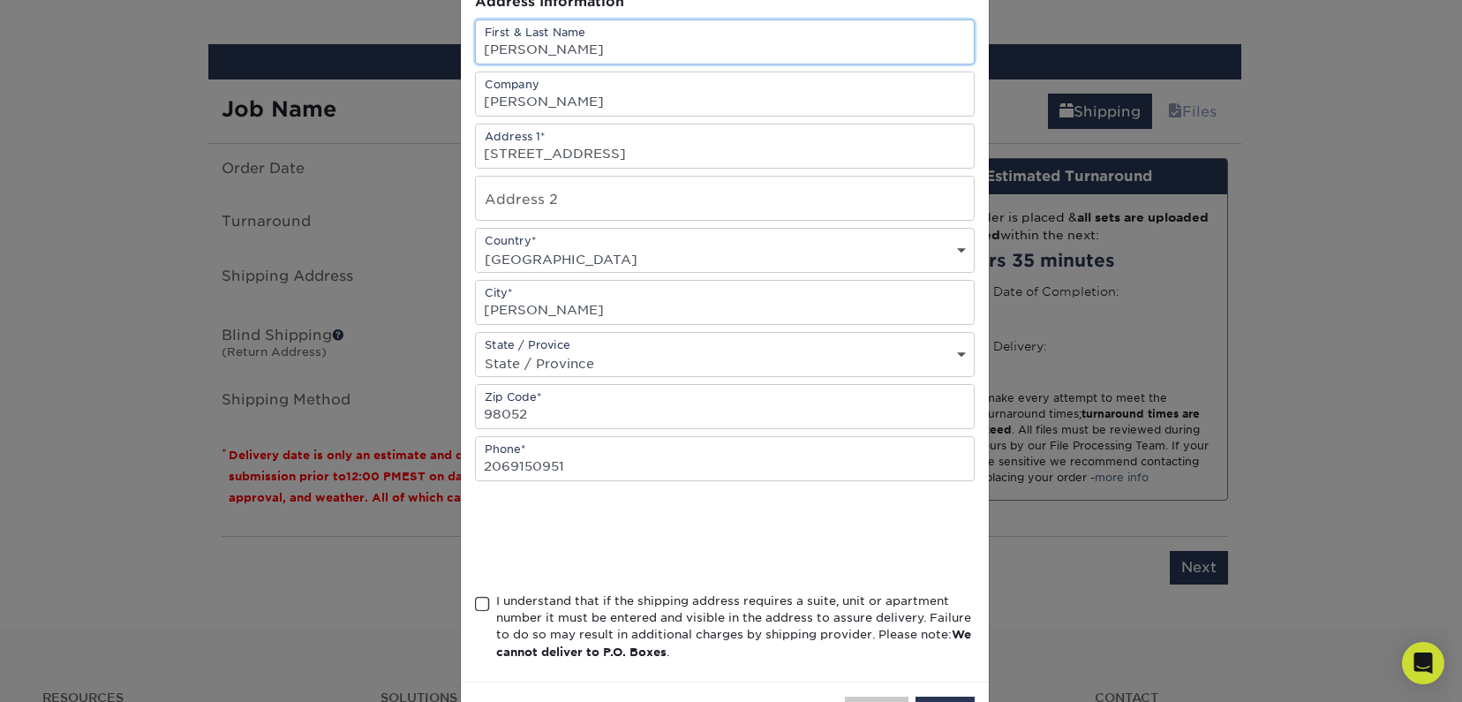
scroll to position [258, 0]
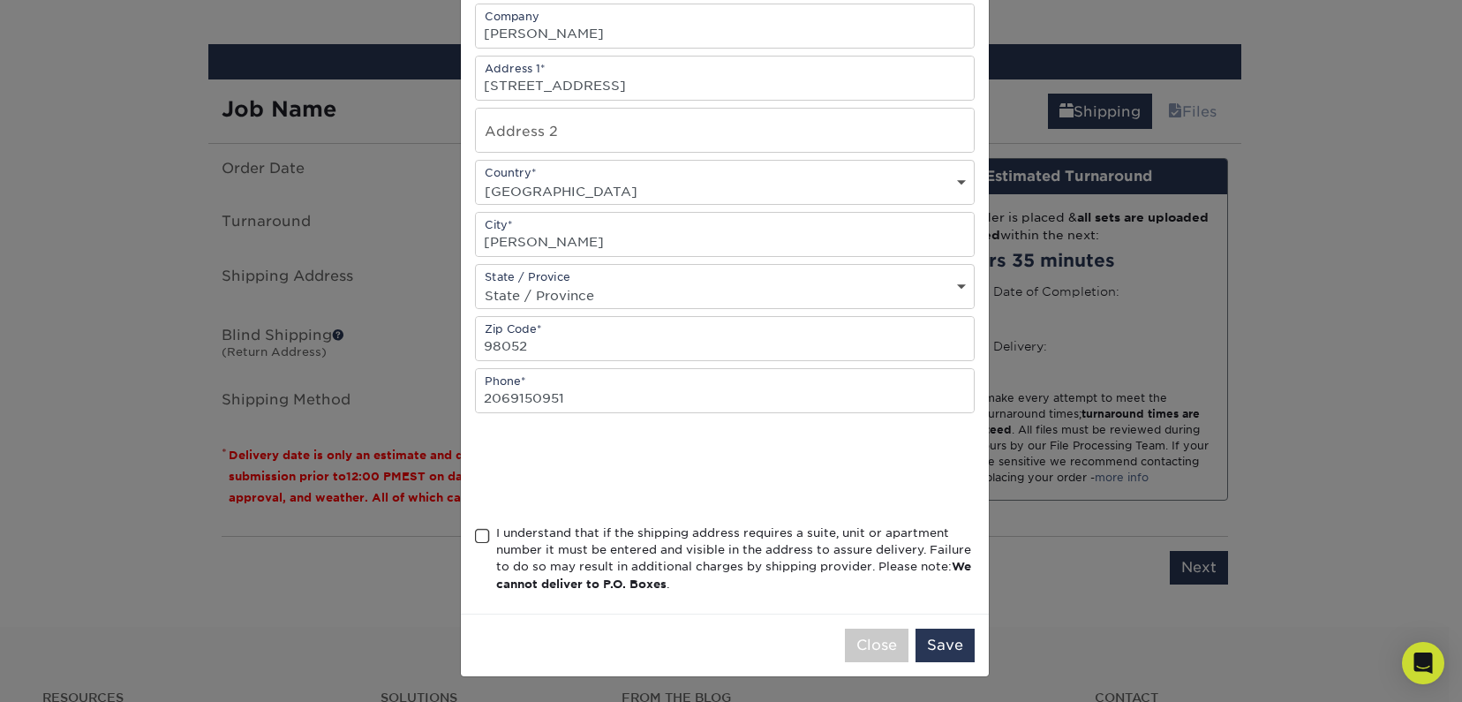
click at [480, 530] on span at bounding box center [482, 536] width 15 height 17
click at [0, 0] on input "I understand that if the shipping address requires a suite, unit or apartment n…" at bounding box center [0, 0] width 0 height 0
click at [953, 646] on button "Save" at bounding box center [945, 646] width 59 height 34
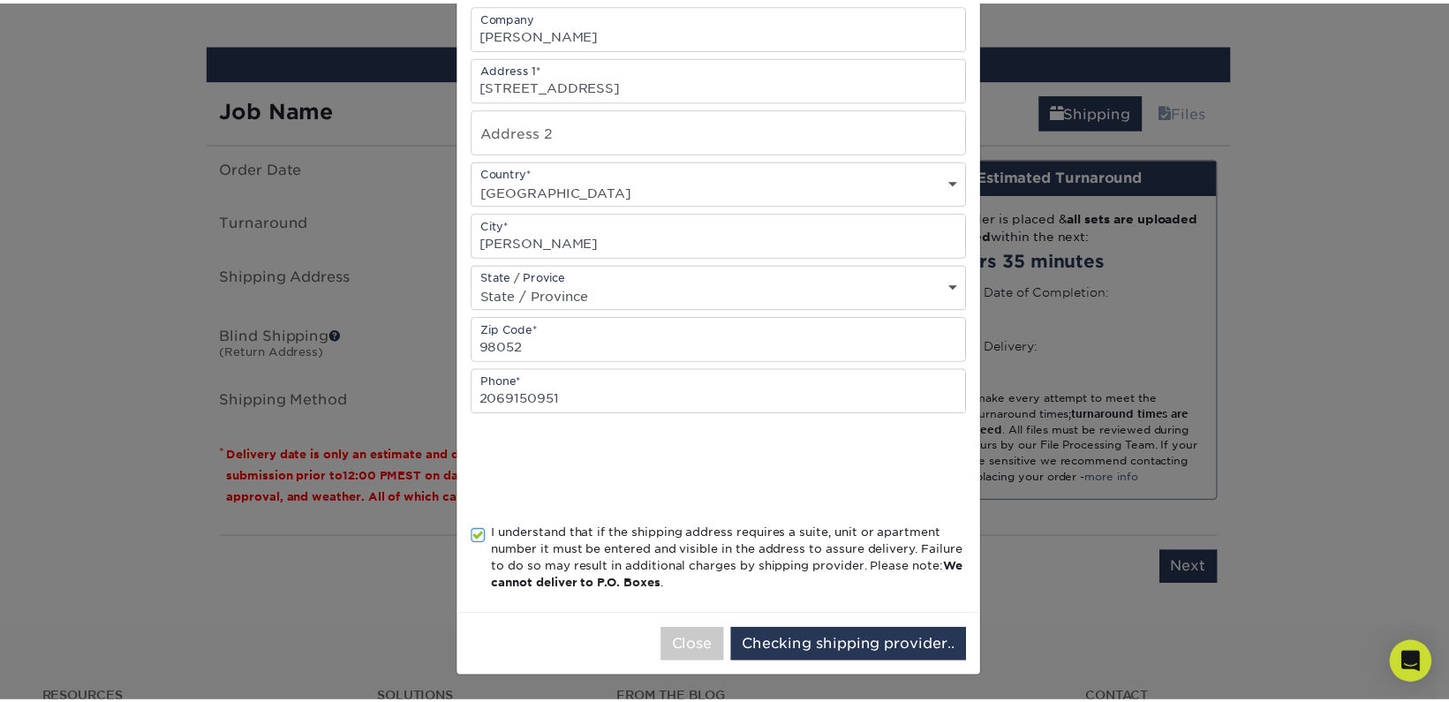
scroll to position [0, 0]
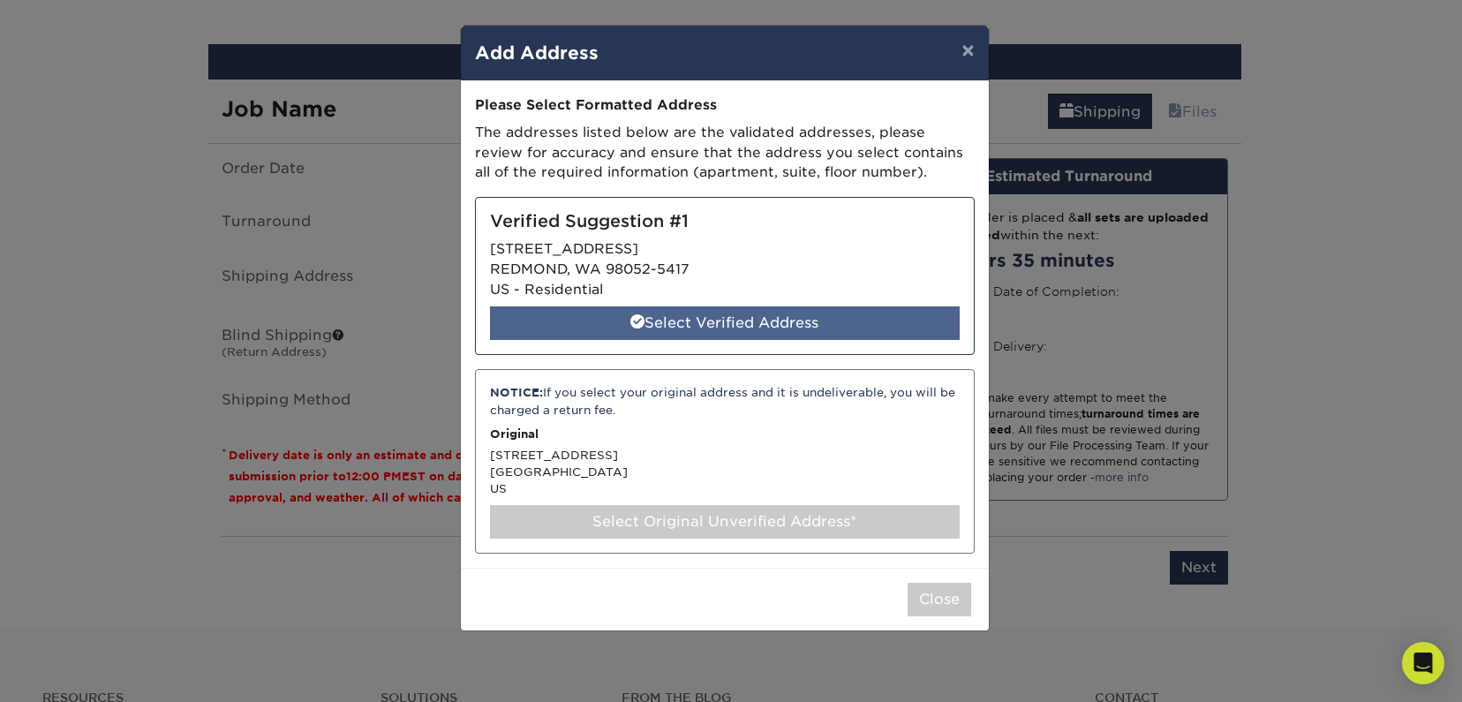
click at [687, 319] on div "Select Verified Address" at bounding box center [725, 323] width 470 height 34
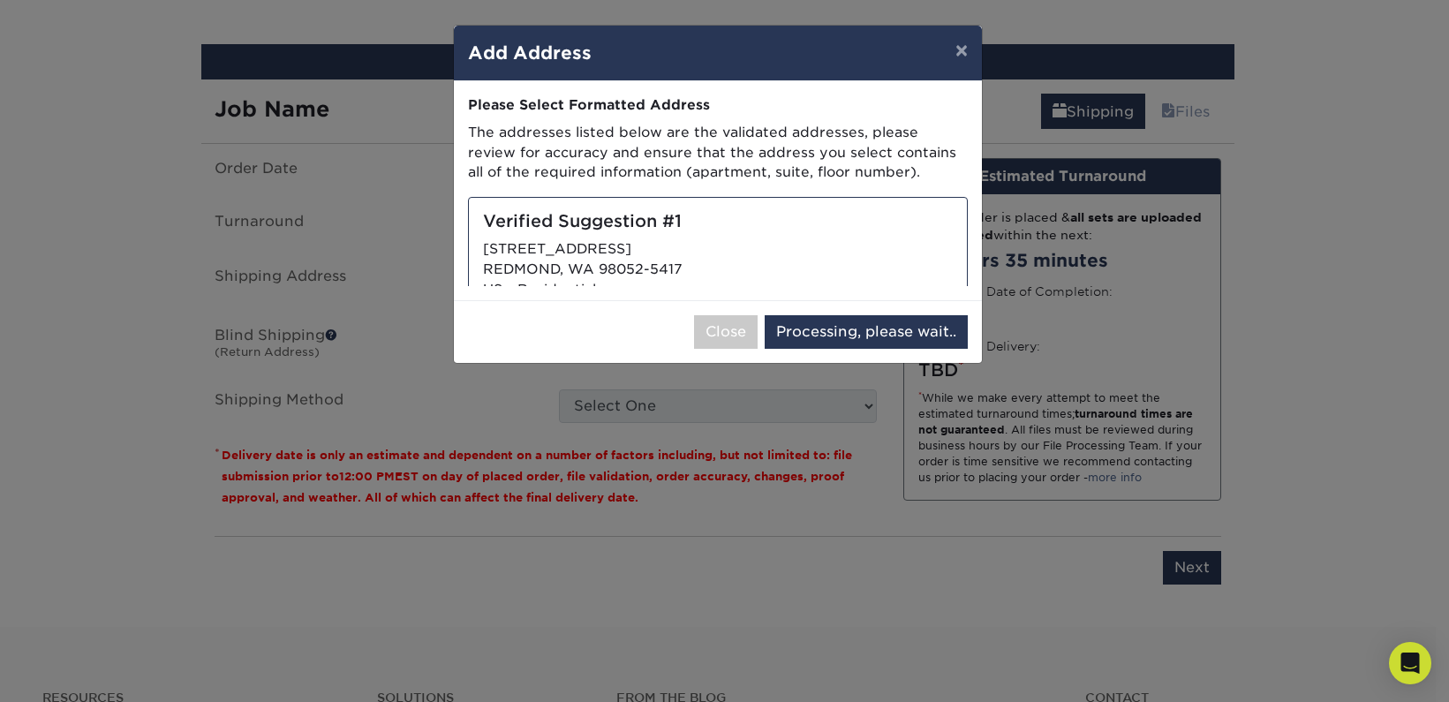
select select "285912"
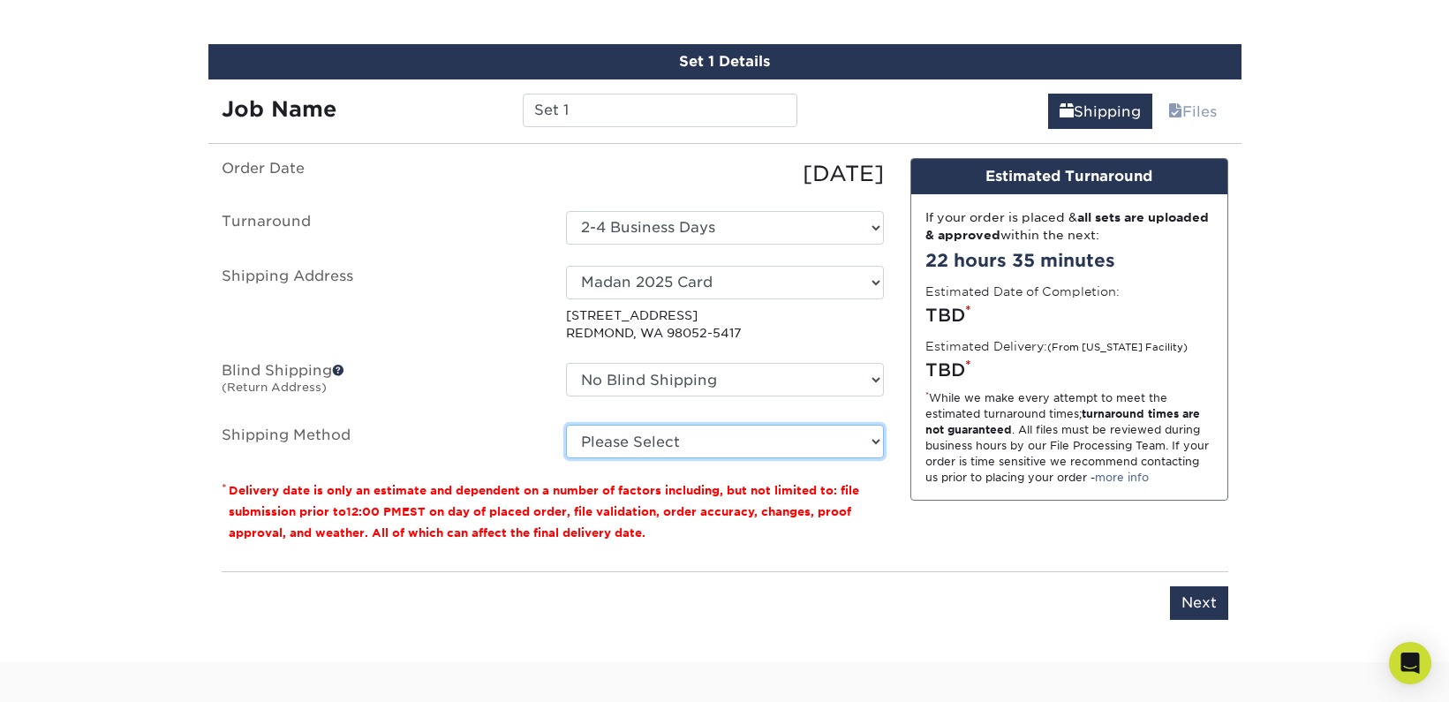
click at [772, 434] on select "Please Select Ground Shipping (+$8.96) 3 Day Shipping Service (+$20.22) 2 Day A…" at bounding box center [725, 442] width 318 height 34
select select "03"
click at [566, 425] on select "Please Select Ground Shipping (+$8.96) 3 Day Shipping Service (+$20.22) 2 Day A…" at bounding box center [725, 442] width 318 height 34
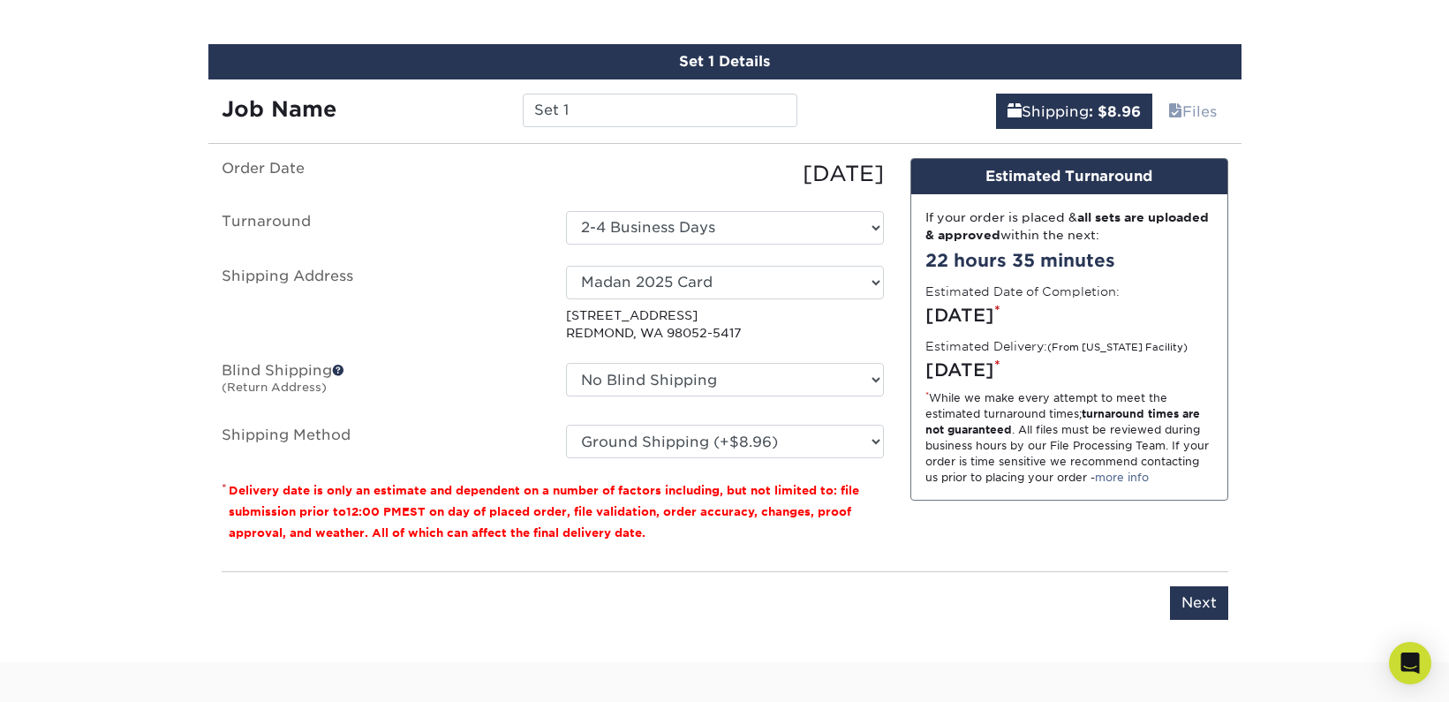
click at [851, 383] on select "No Blind Shipping + Add New Address" at bounding box center [725, 380] width 318 height 34
click at [911, 441] on div "If your order is placed & all sets are uploaded & approved within the next: 22 …" at bounding box center [1069, 347] width 316 height 306
click at [830, 450] on select "Please Select Ground Shipping (+$8.96) 3 Day Shipping Service (+$20.22) 2 Day A…" at bounding box center [725, 442] width 318 height 34
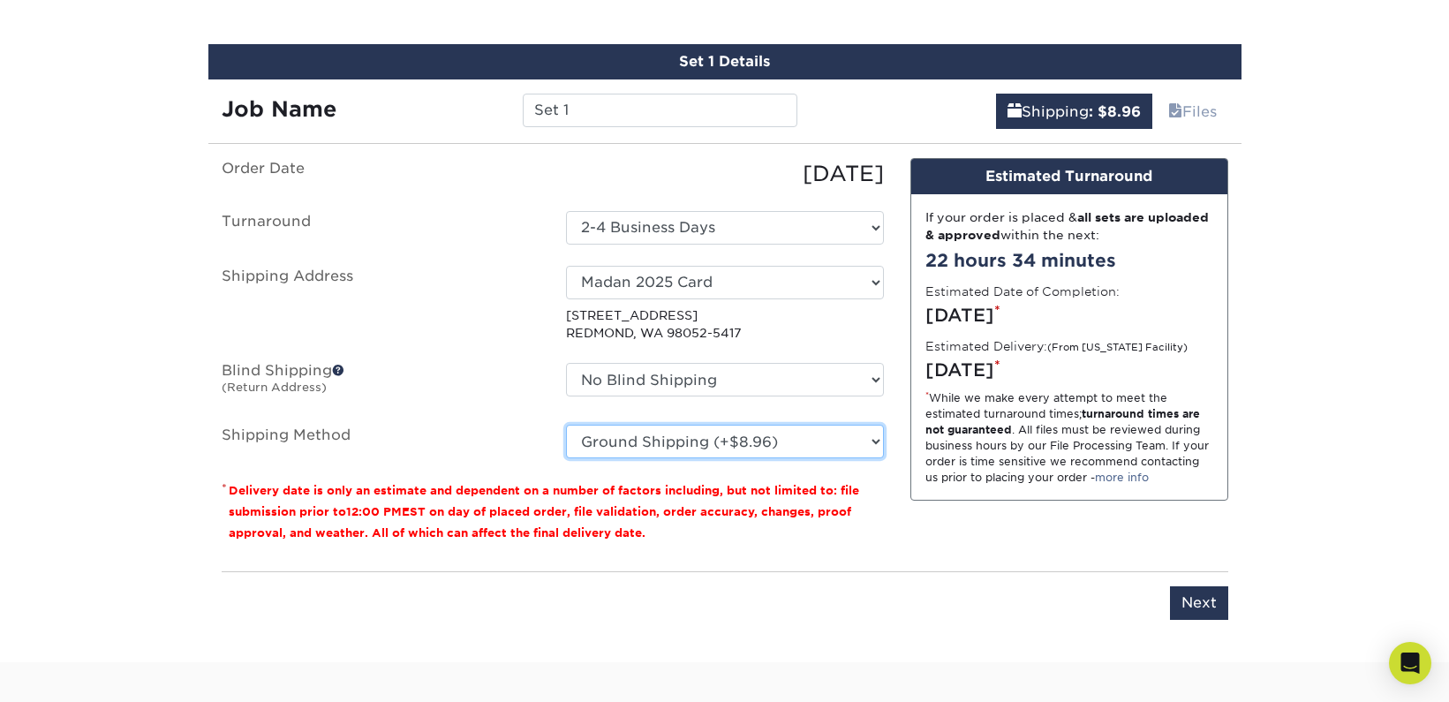
click at [830, 450] on select "Please Select Ground Shipping (+$8.96) 3 Day Shipping Service (+$20.22) 2 Day A…" at bounding box center [725, 442] width 318 height 34
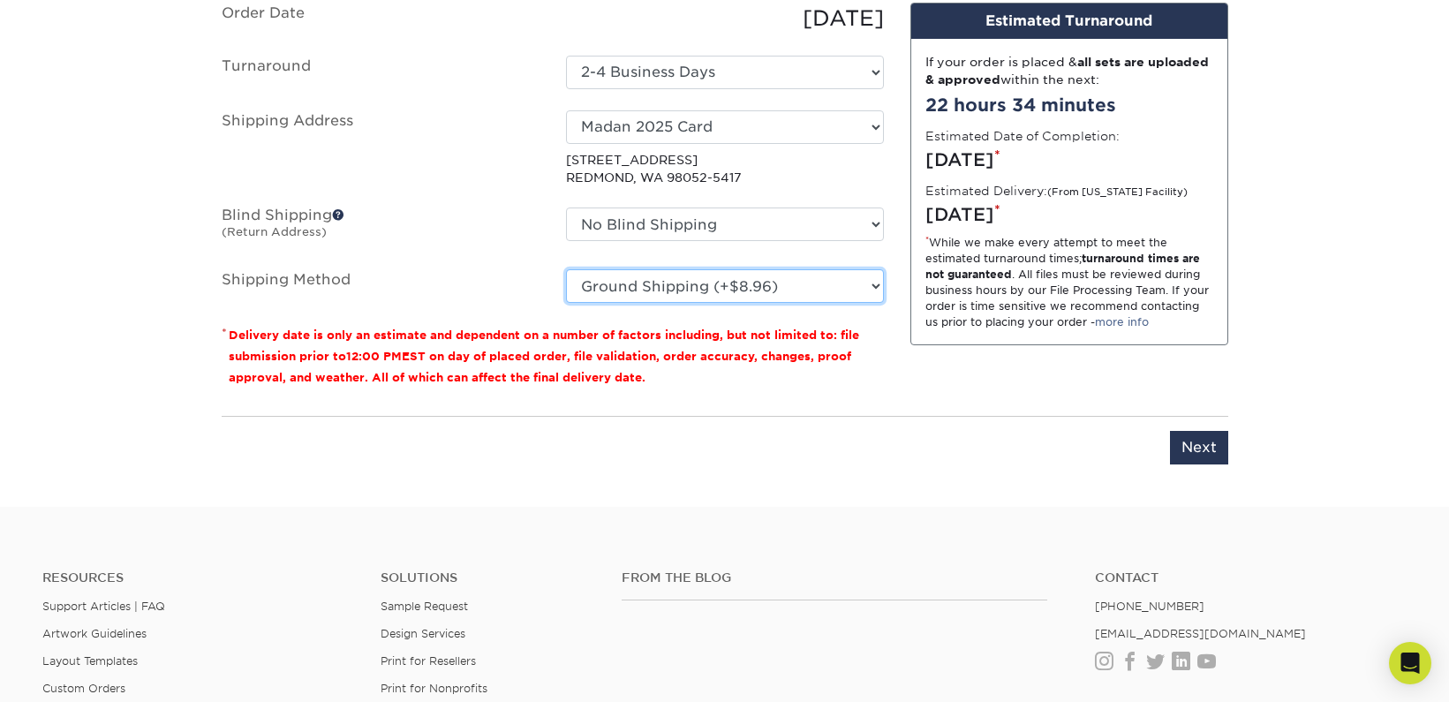
scroll to position [1196, 0]
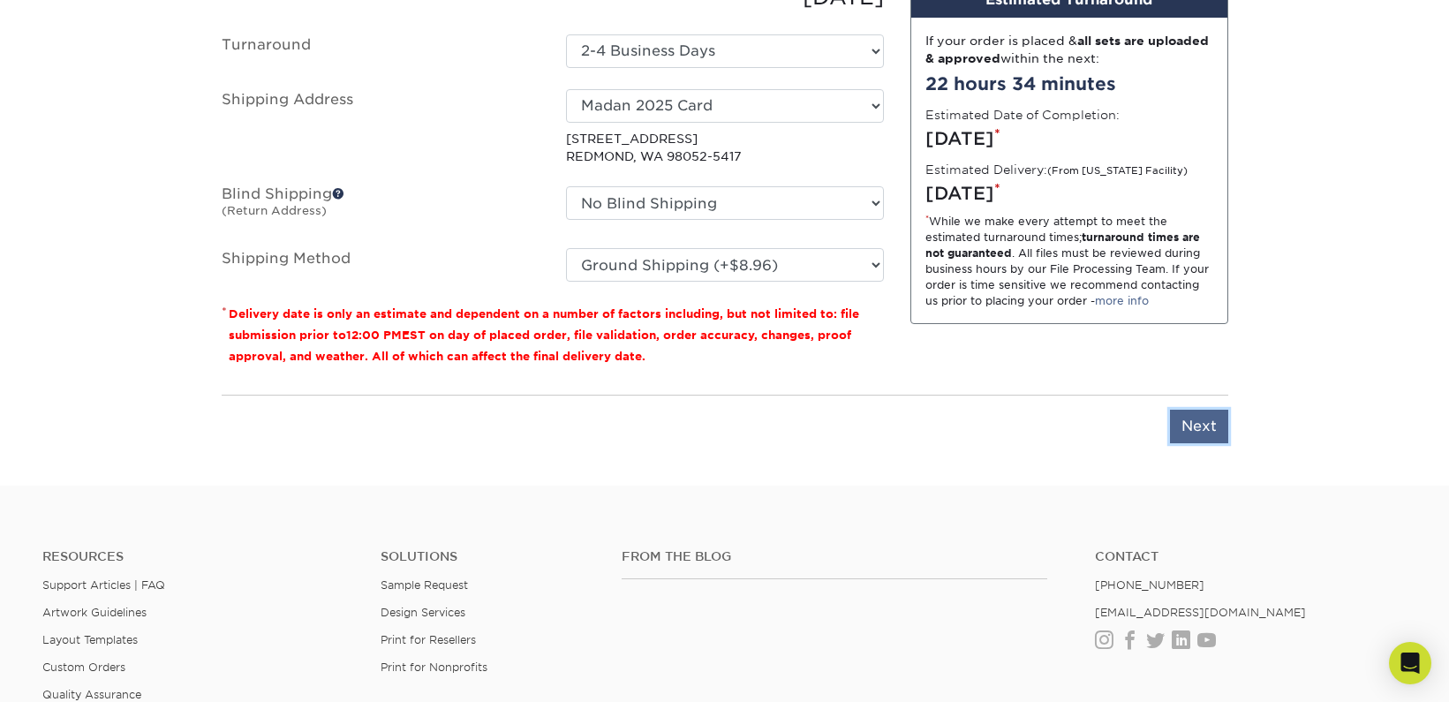
click at [1194, 430] on input "Next" at bounding box center [1199, 427] width 58 height 34
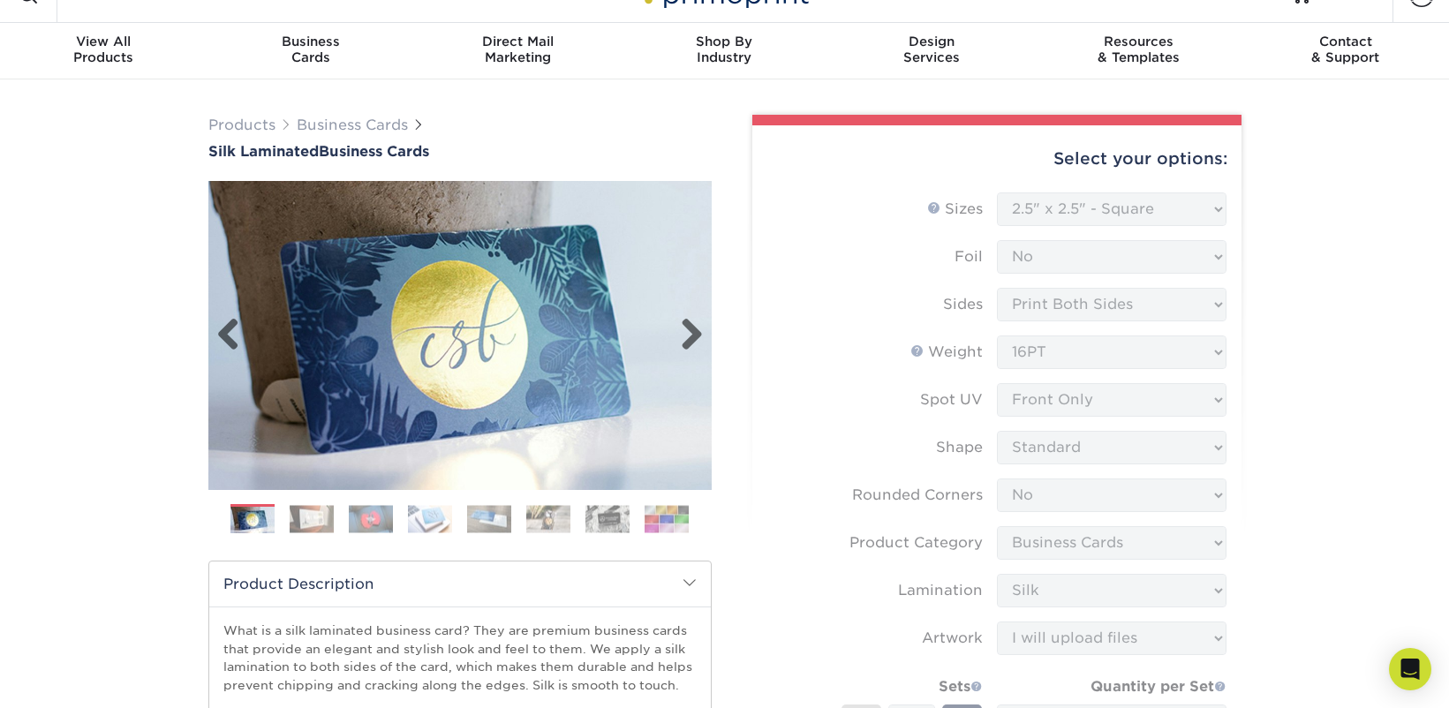
scroll to position [0, 0]
